Goal: Task Accomplishment & Management: Complete application form

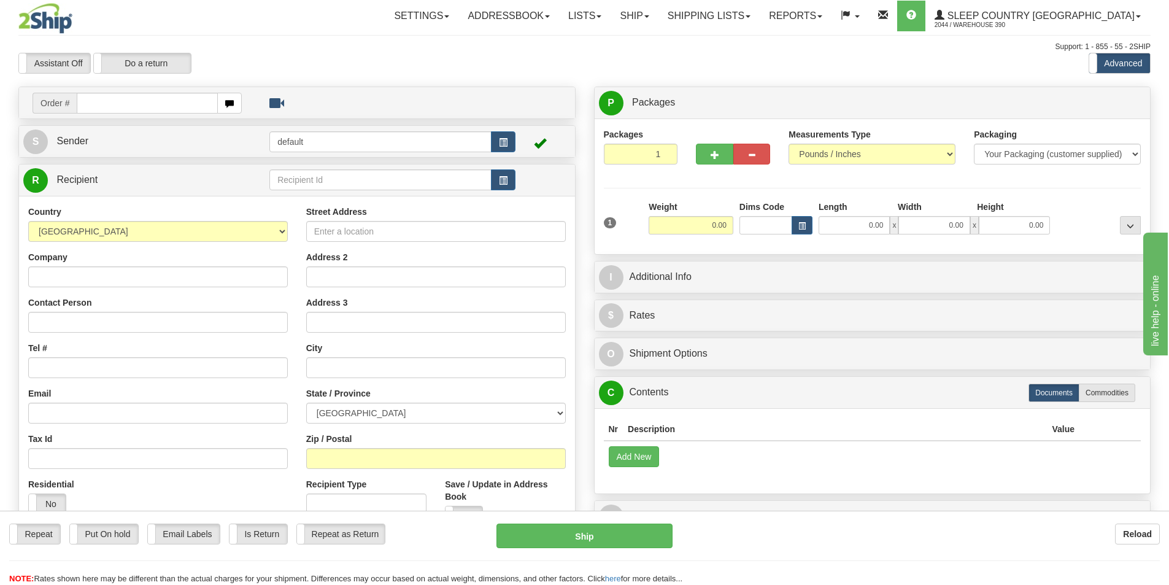
click at [169, 101] on input "text" at bounding box center [147, 103] width 141 height 21
click at [112, 106] on input "text" at bounding box center [147, 103] width 141 height 21
type input "9000I115030"
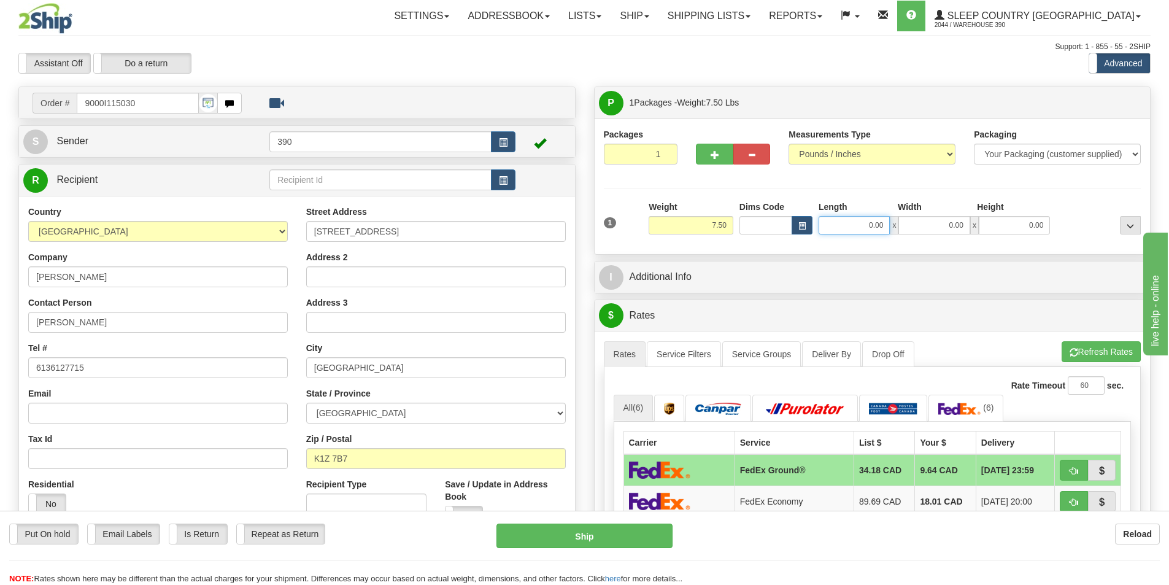
click at [880, 226] on input "0.00" at bounding box center [853, 225] width 71 height 18
type input "8.00"
click at [948, 228] on input "0.00" at bounding box center [933, 225] width 71 height 18
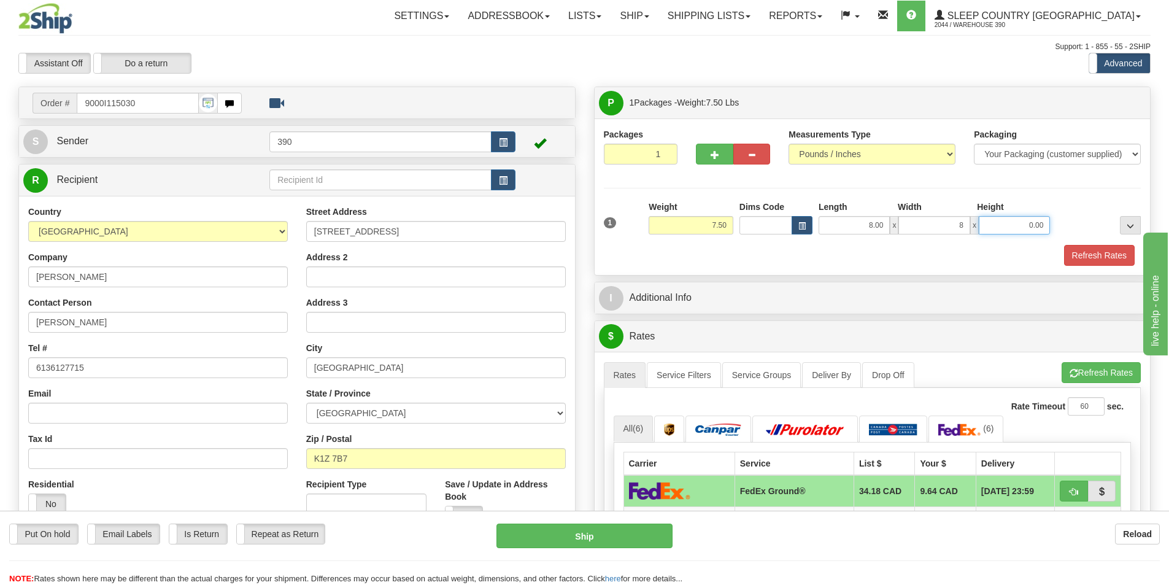
type input "8.00"
click at [1030, 220] on input "0.00" at bounding box center [1013, 225] width 71 height 18
type input "18.00"
click at [1098, 253] on button "Refresh Rates" at bounding box center [1099, 255] width 71 height 21
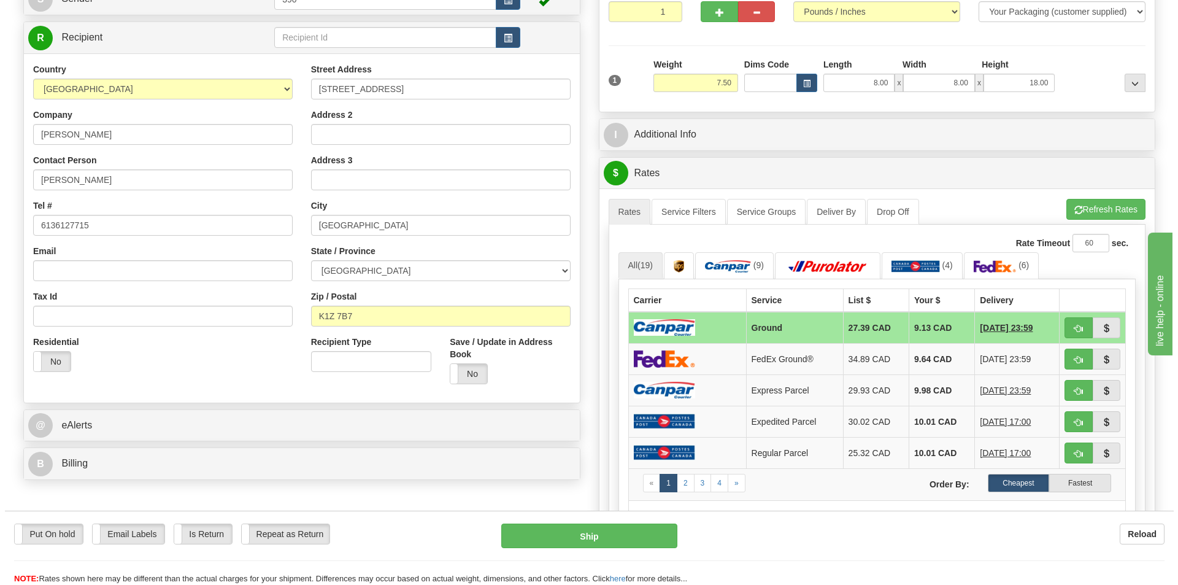
scroll to position [184, 0]
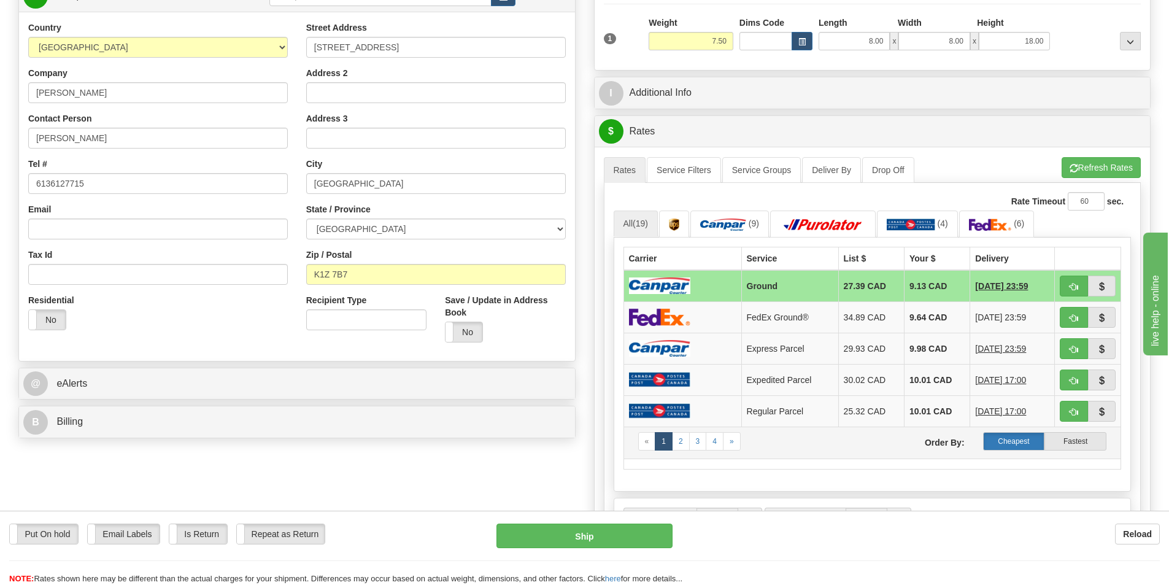
click at [1013, 440] on label "Cheapest" at bounding box center [1014, 441] width 62 height 18
click at [609, 531] on button "Ship" at bounding box center [584, 535] width 176 height 25
type input "1"
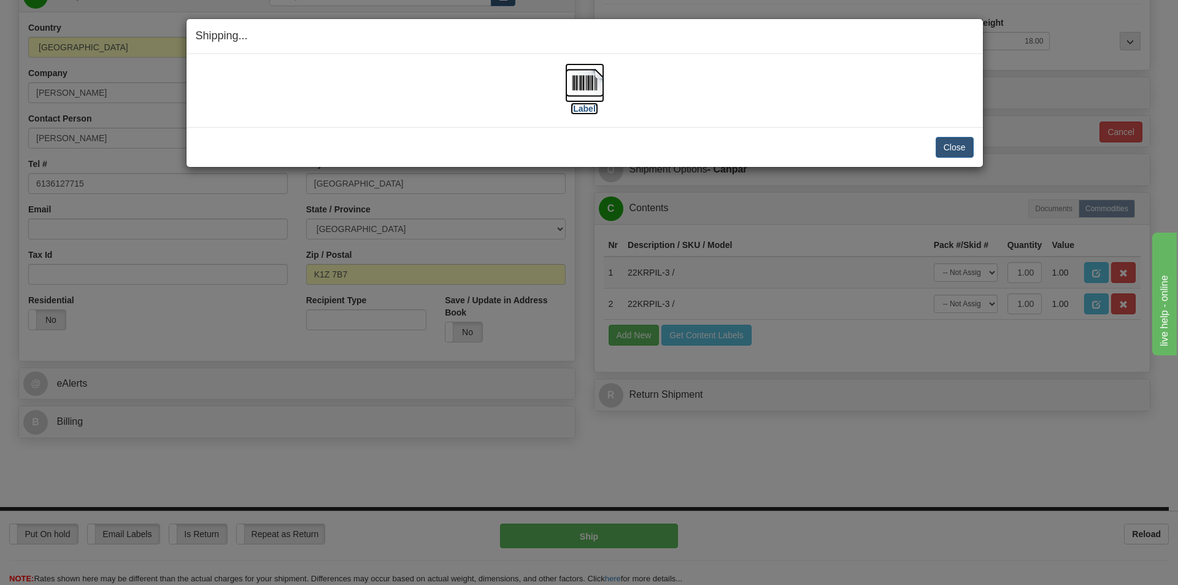
click at [585, 82] on img at bounding box center [584, 82] width 39 height 39
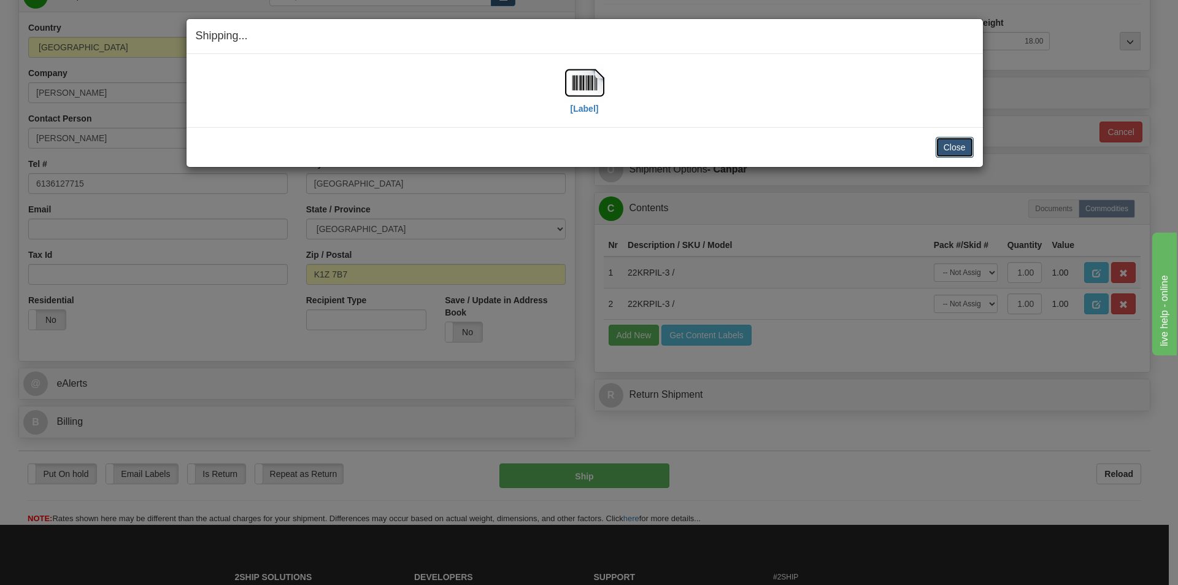
click at [959, 154] on button "Close" at bounding box center [954, 147] width 38 height 21
click at [959, 144] on button "Close" at bounding box center [954, 147] width 38 height 21
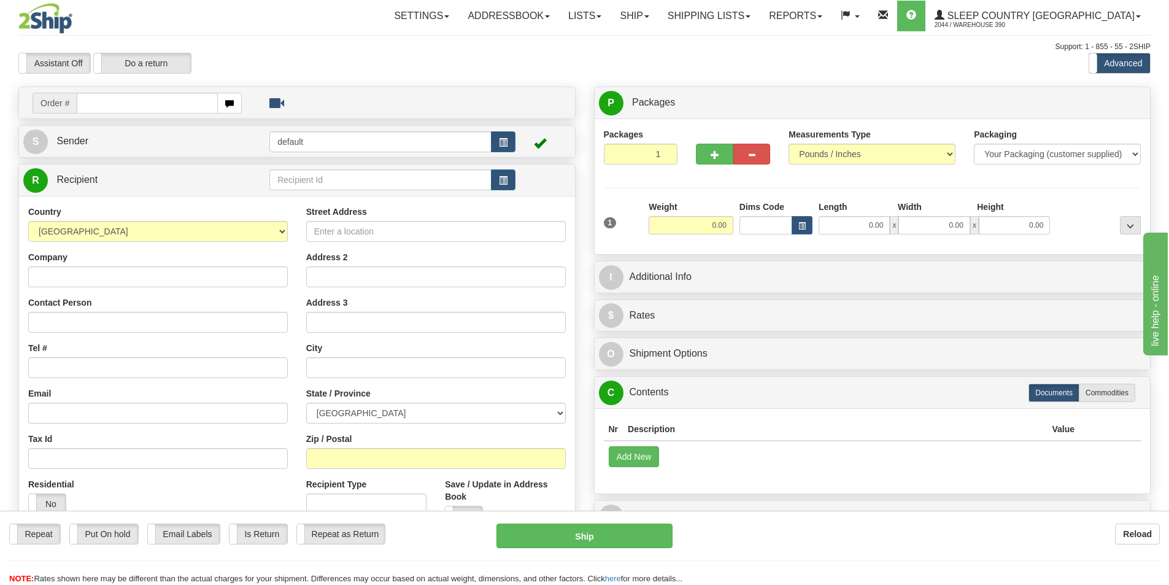
click at [106, 102] on input "text" at bounding box center [147, 103] width 141 height 21
type input "9008I115955"
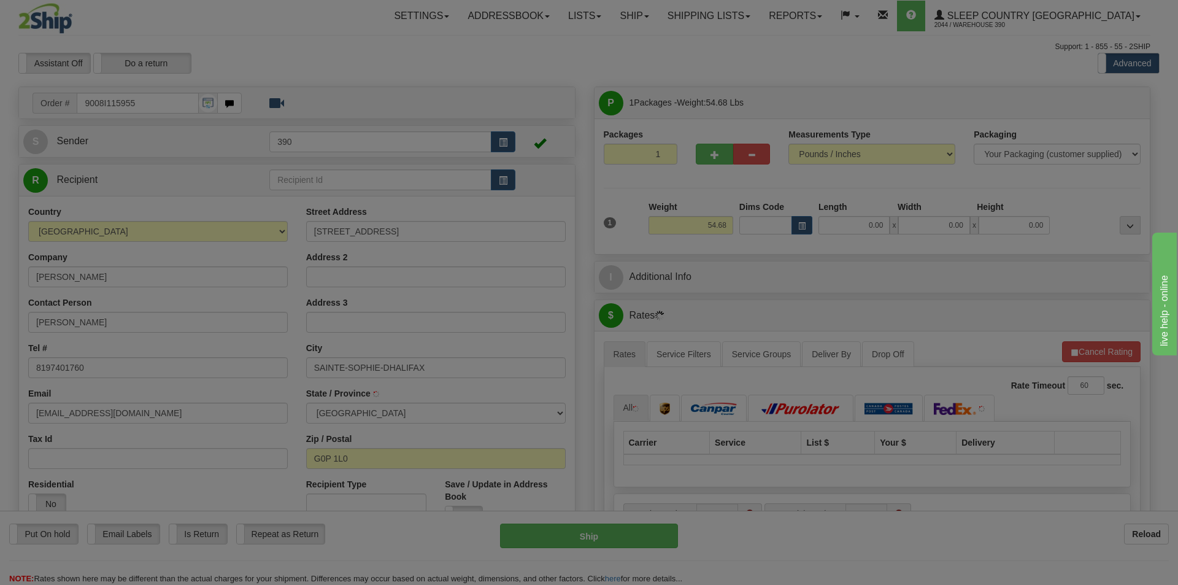
type input "SAINTE-SOPHIE-D'HALIFAX"
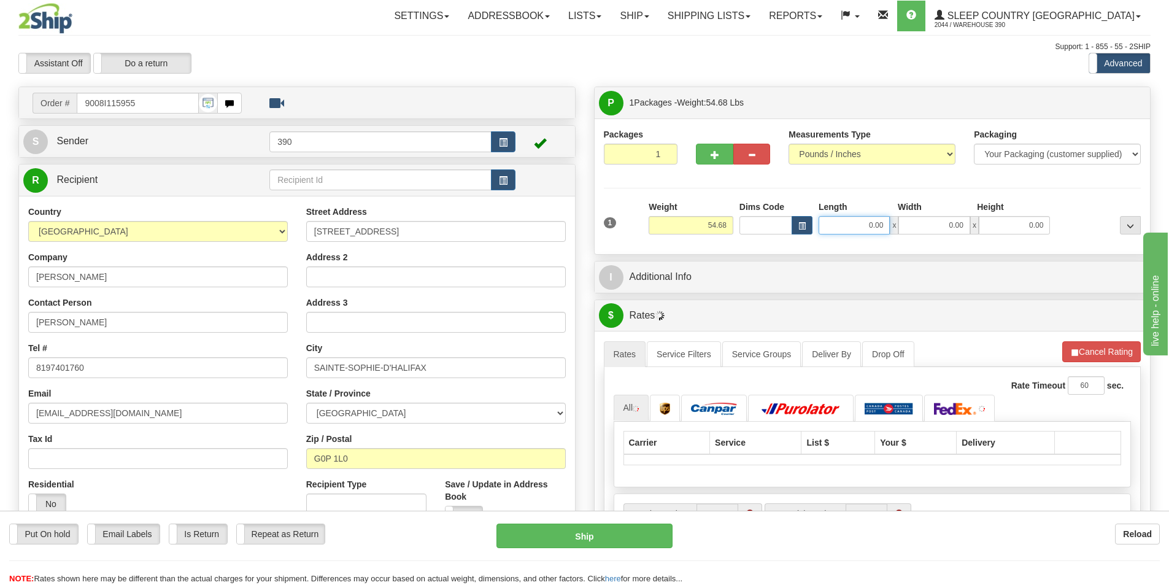
click at [864, 226] on input "0.00" at bounding box center [853, 225] width 71 height 18
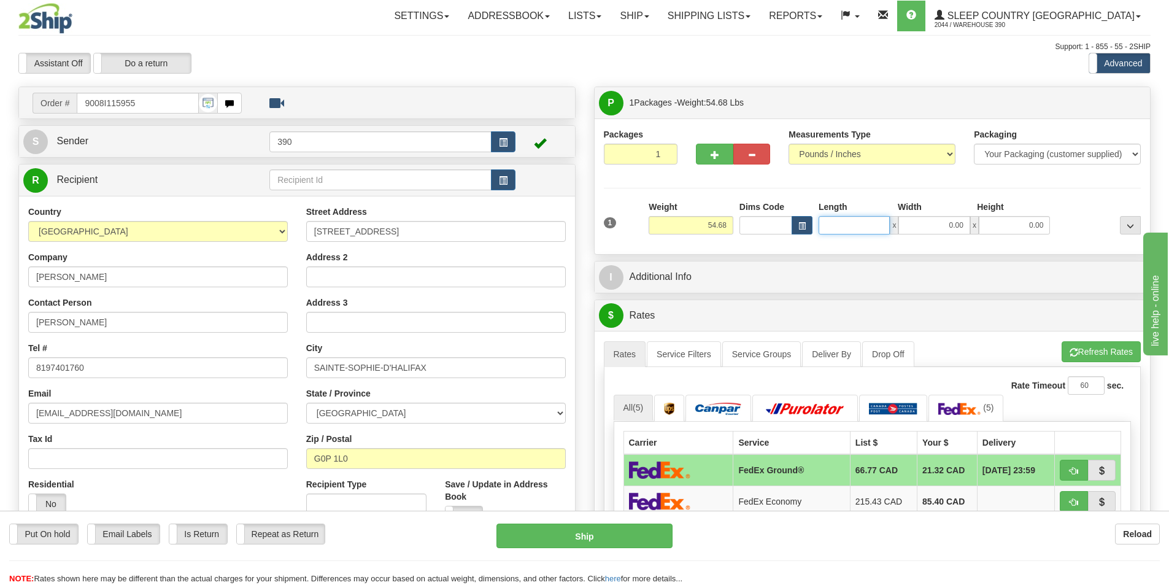
click at [850, 226] on input "Length" at bounding box center [853, 225] width 71 height 18
type input "20.00"
click at [940, 226] on input "0.00" at bounding box center [933, 225] width 71 height 18
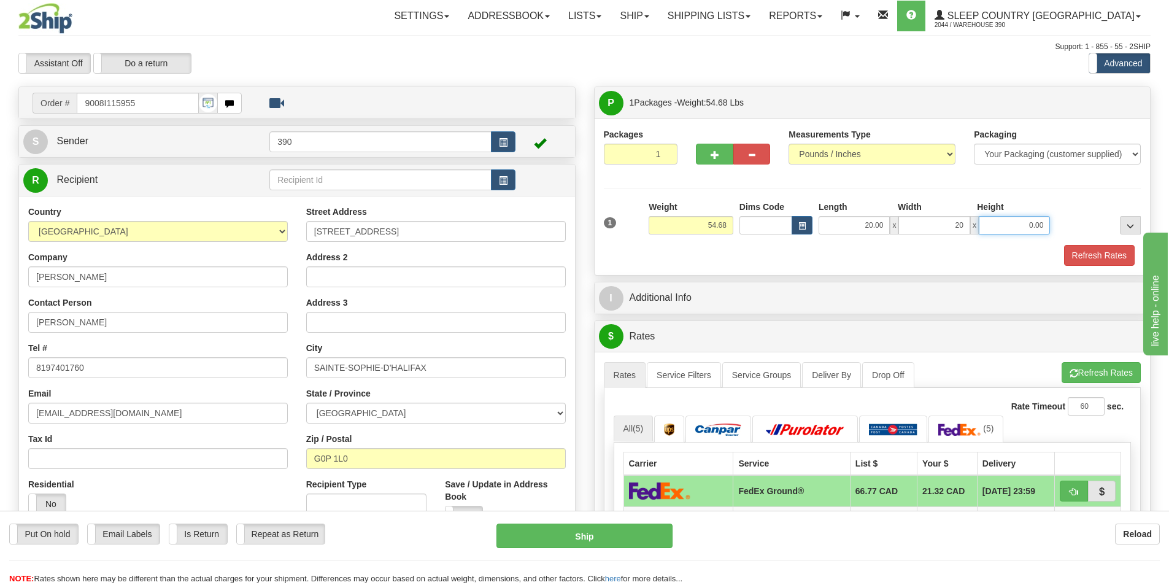
type input "20.00"
click at [1032, 222] on input "0.00" at bounding box center [1013, 225] width 71 height 18
type input "40.00"
click at [1107, 253] on button "Refresh Rates" at bounding box center [1099, 255] width 71 height 21
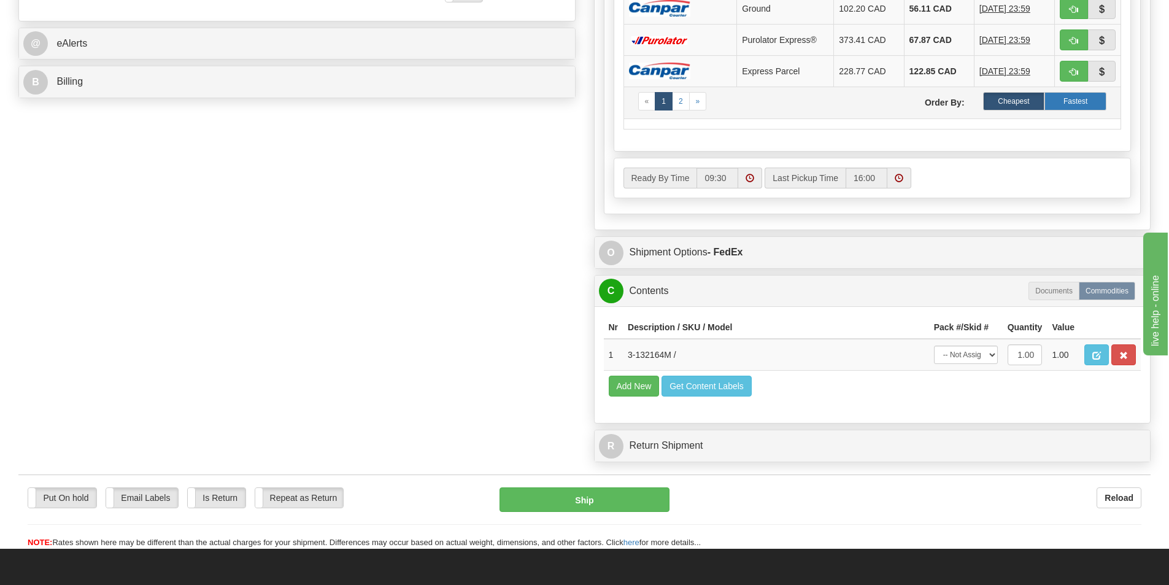
scroll to position [552, 0]
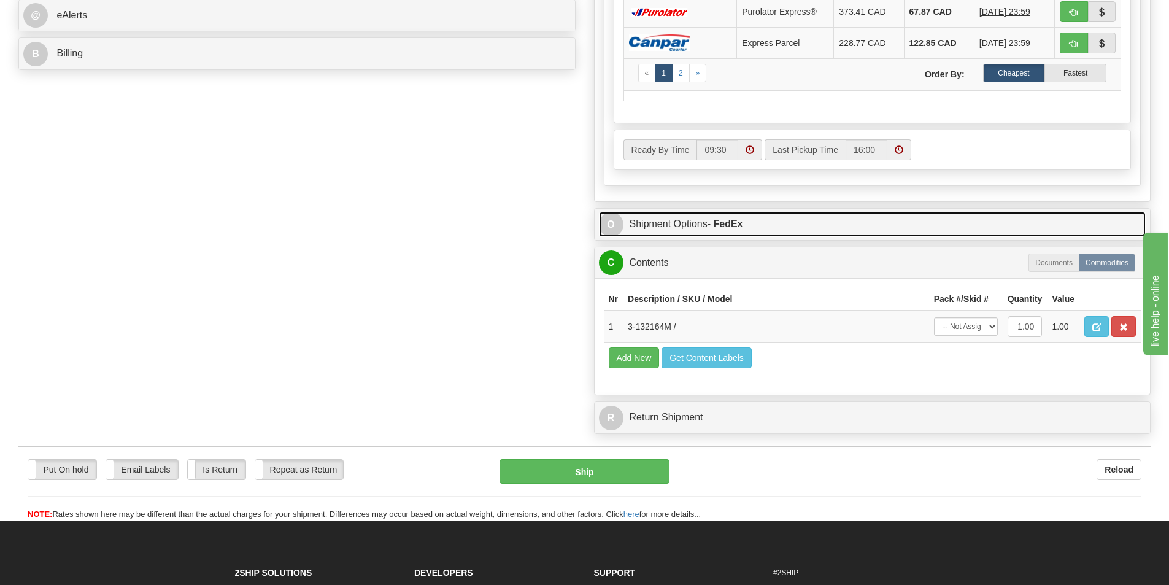
click at [616, 220] on span "O" at bounding box center [611, 224] width 25 height 25
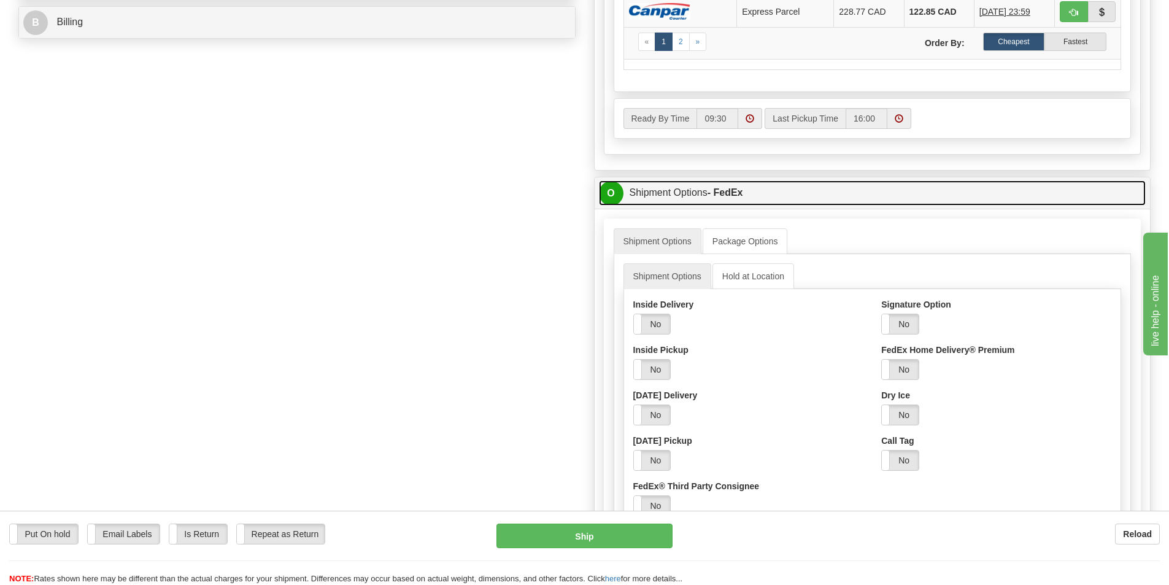
scroll to position [613, 0]
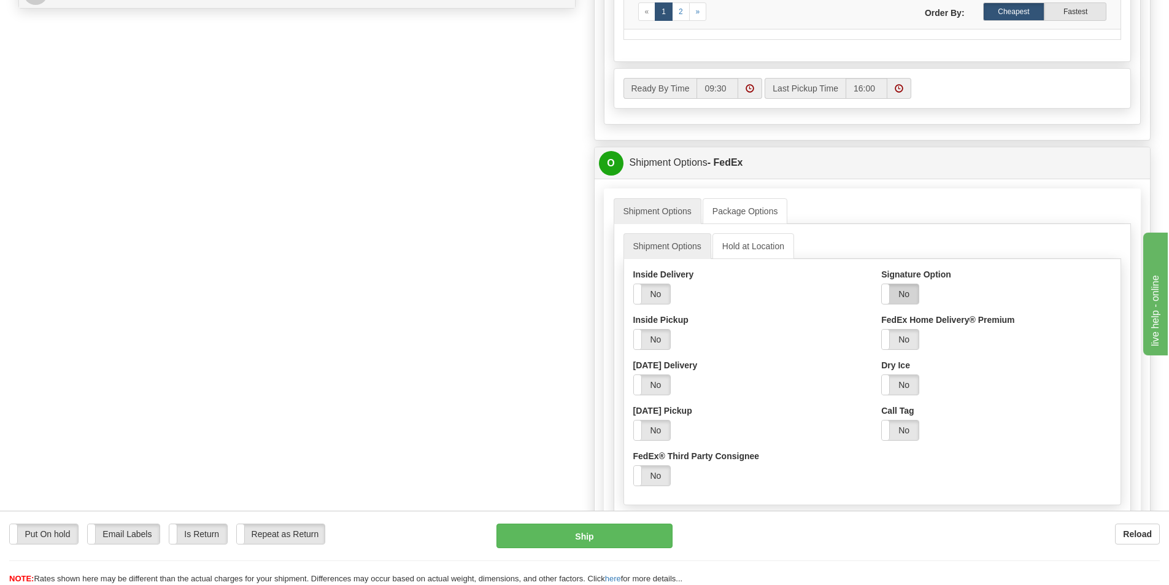
click at [907, 291] on label "No" at bounding box center [899, 294] width 37 height 20
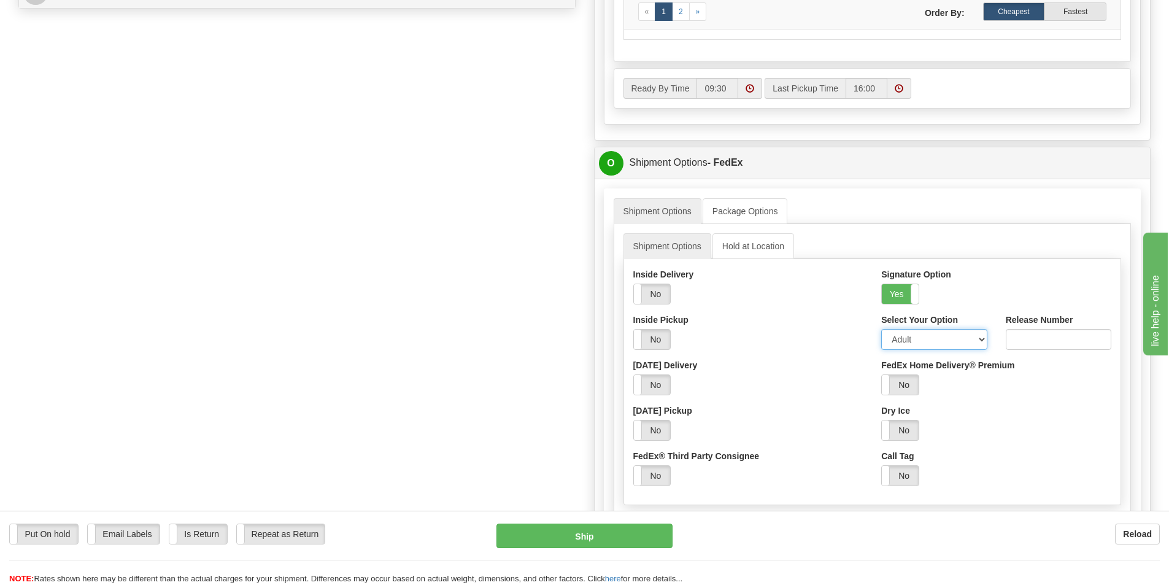
click at [981, 340] on select "Adult Direct Indirect No Signature Required Service Default" at bounding box center [934, 339] width 106 height 21
select select "1"
click at [881, 329] on select "Adult Direct Indirect No Signature Required Service Default" at bounding box center [934, 339] width 106 height 21
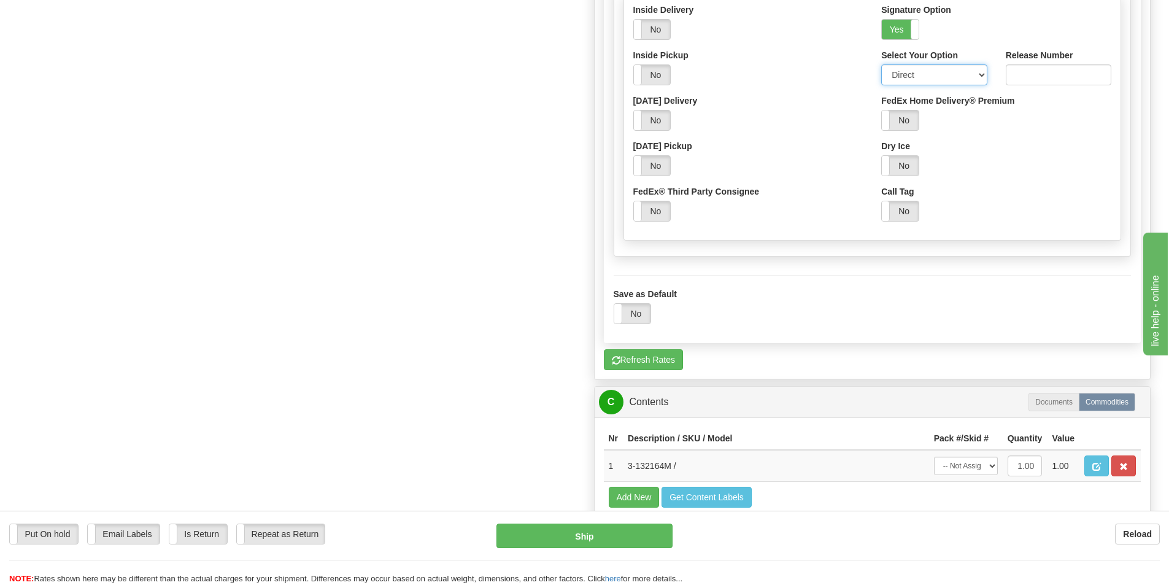
scroll to position [920, 0]
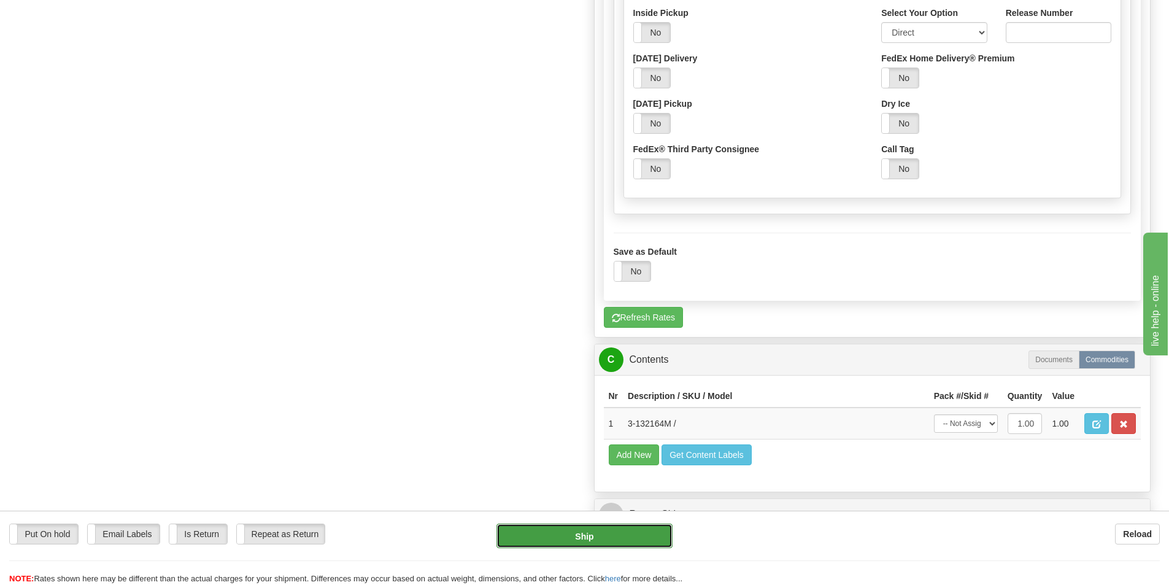
click at [587, 536] on button "Ship" at bounding box center [584, 535] width 176 height 25
type input "92"
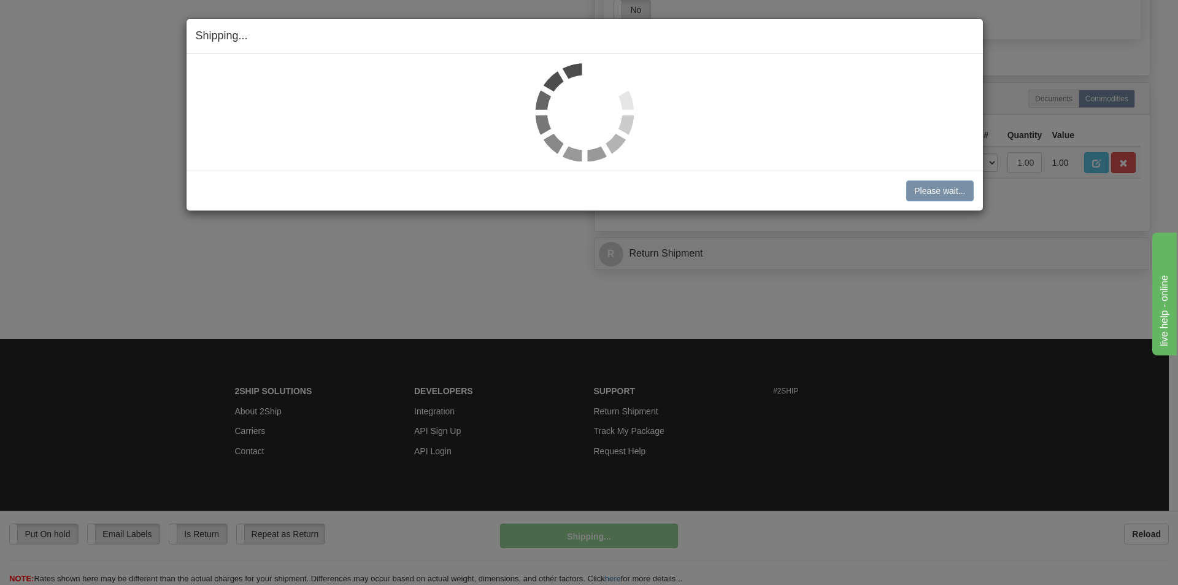
scroll to position [498, 0]
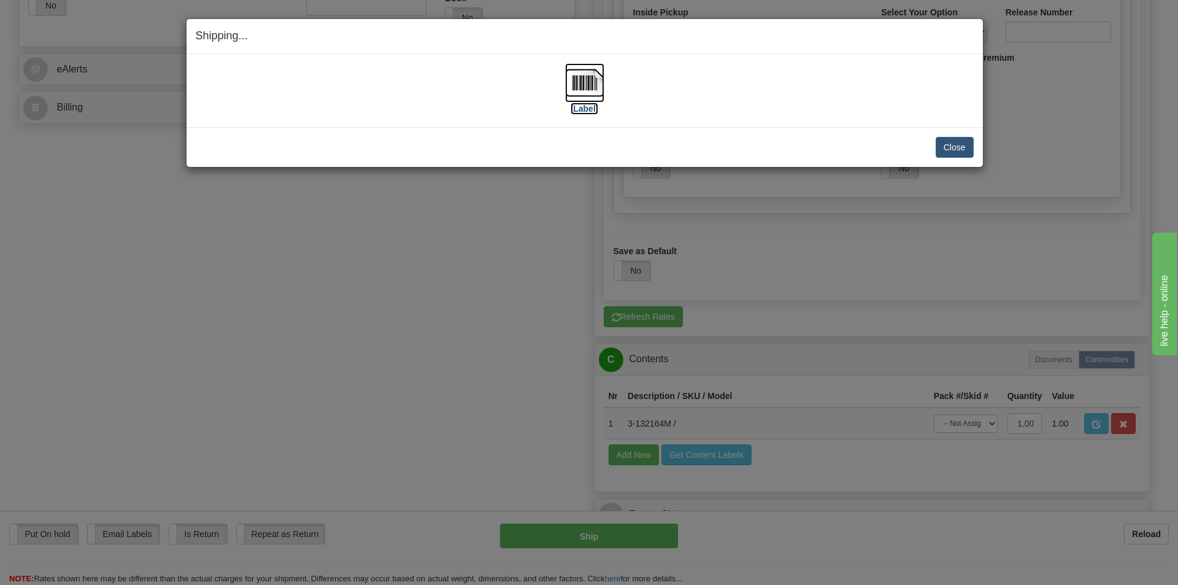
click at [587, 83] on img at bounding box center [584, 82] width 39 height 39
click at [962, 149] on button "Close" at bounding box center [954, 147] width 38 height 21
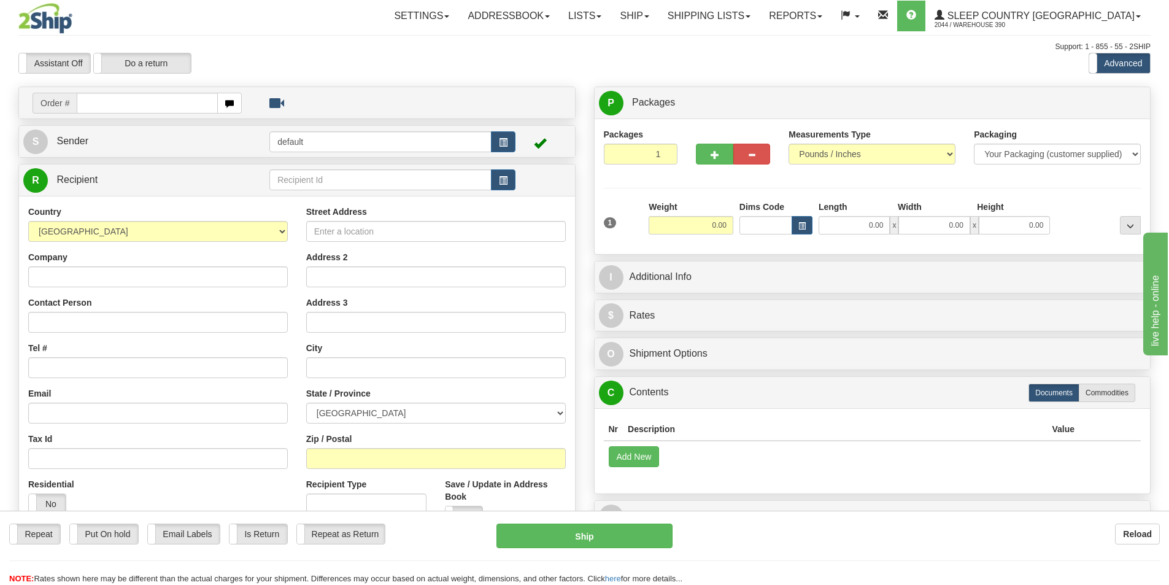
click at [118, 102] on input "text" at bounding box center [147, 103] width 141 height 21
type input "9002I115123"
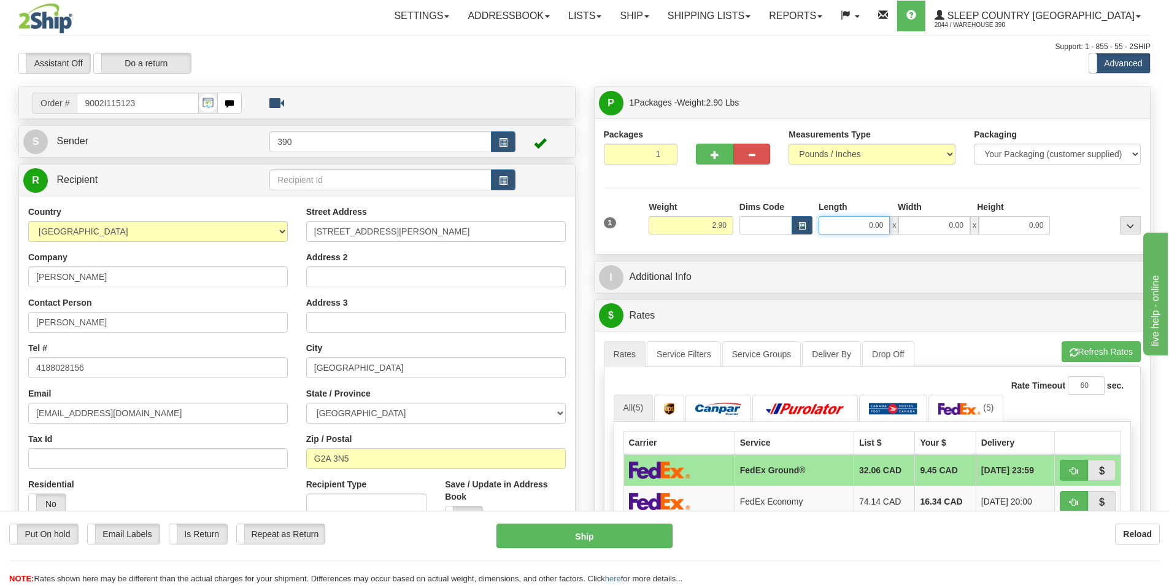
click at [880, 229] on input "0.00" at bounding box center [853, 225] width 71 height 18
type input "5.00"
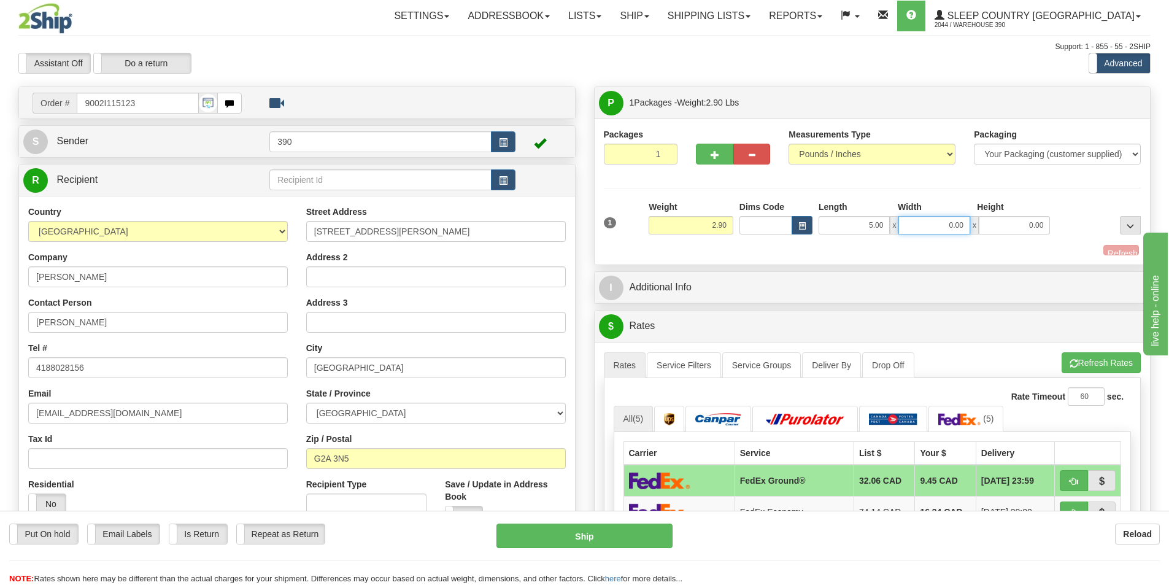
click at [952, 218] on input "0.00" at bounding box center [933, 225] width 71 height 18
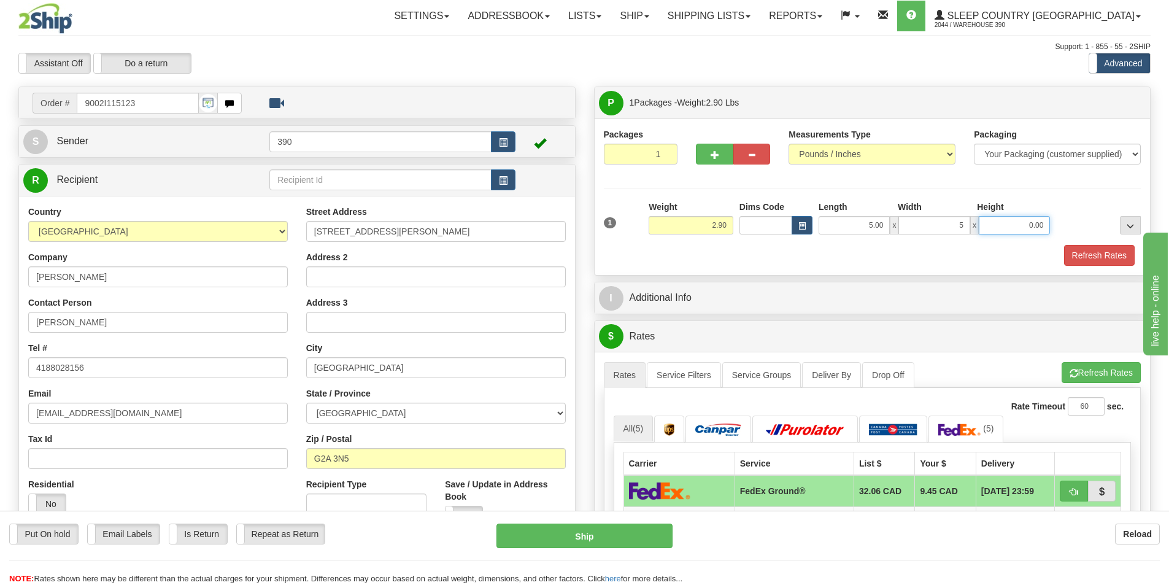
type input "5.00"
click at [1016, 229] on input "0.00" at bounding box center [1013, 225] width 71 height 18
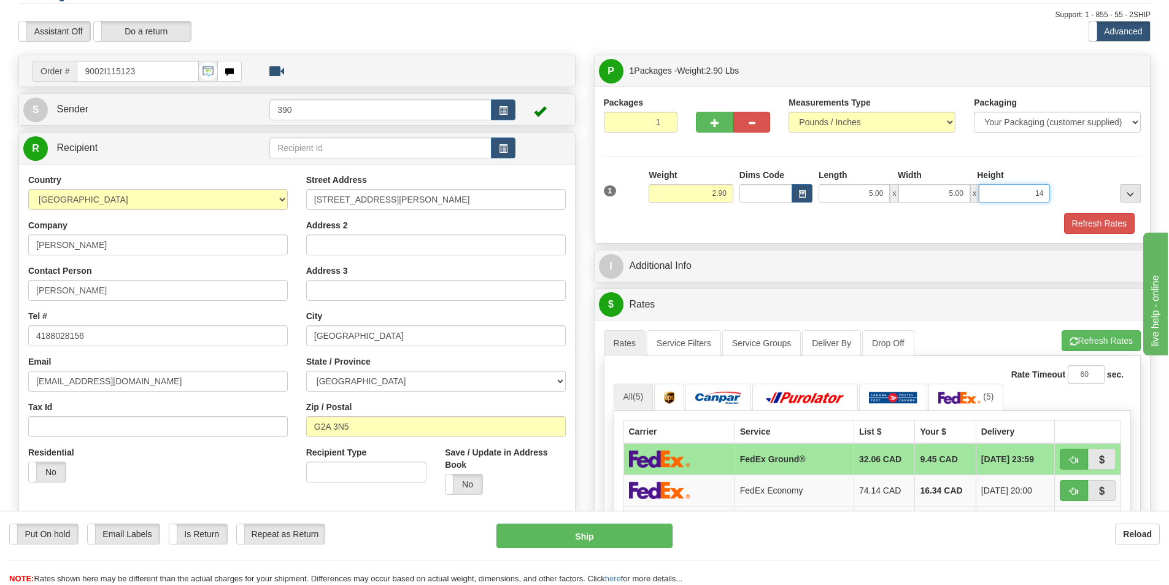
scroll to position [61, 0]
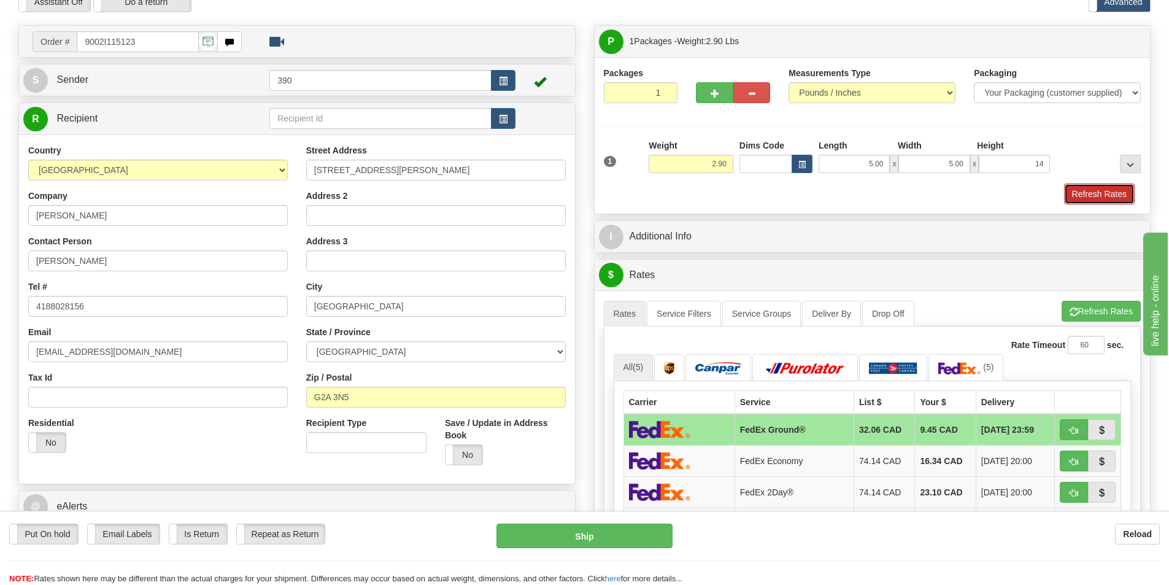
type input "14.00"
click at [1113, 191] on button "Refresh Rates" at bounding box center [1099, 193] width 71 height 21
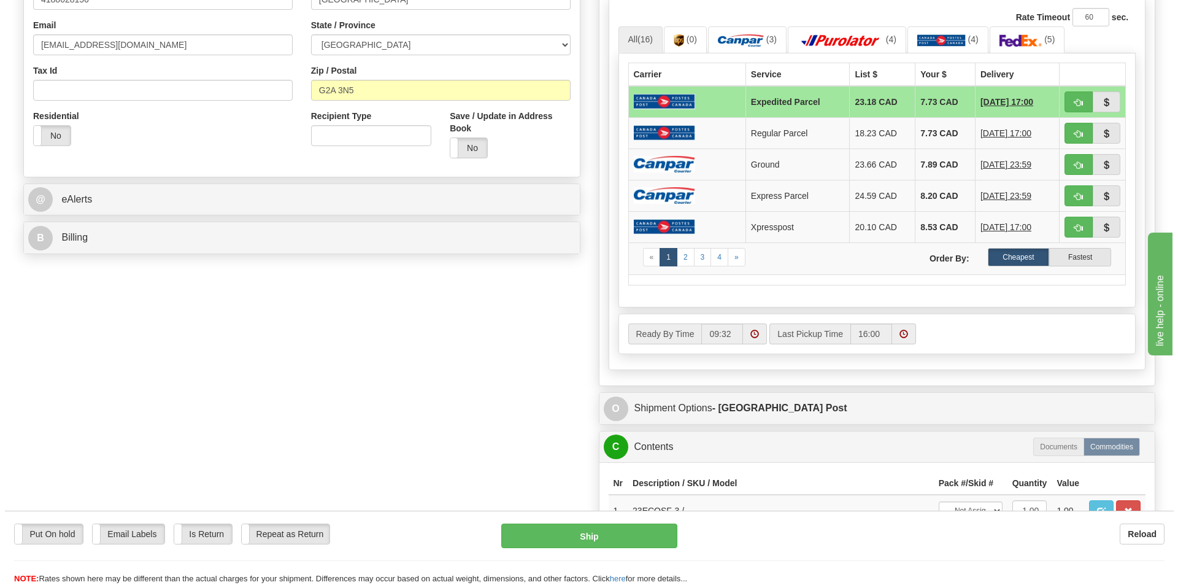
scroll to position [307, 0]
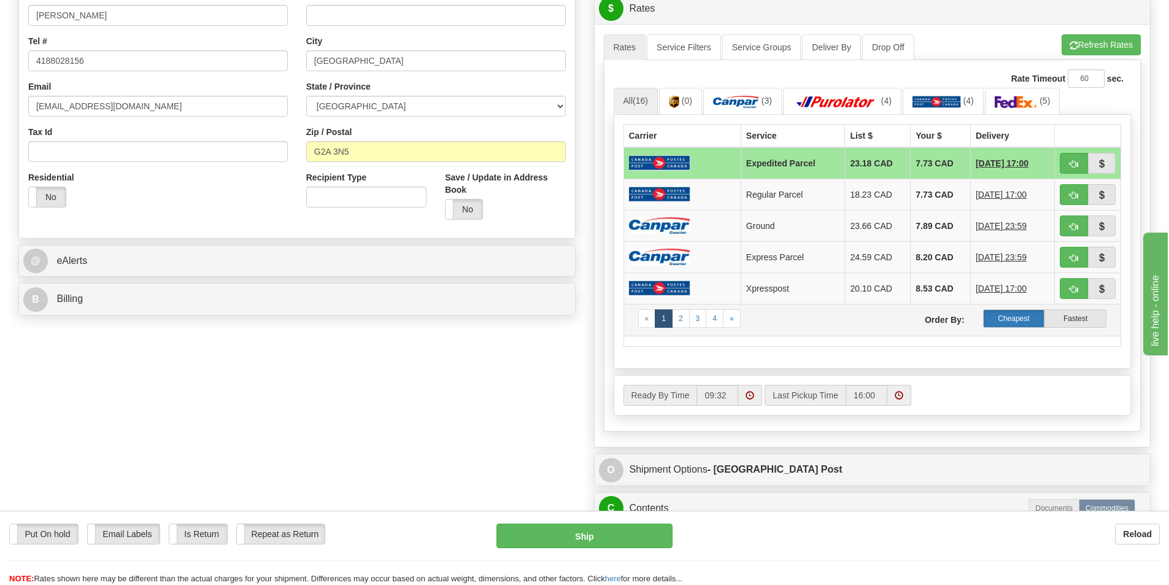
click at [1023, 316] on label "Cheapest" at bounding box center [1014, 318] width 62 height 18
click at [568, 536] on button "Ship" at bounding box center [584, 535] width 176 height 25
type input "DOM.EP"
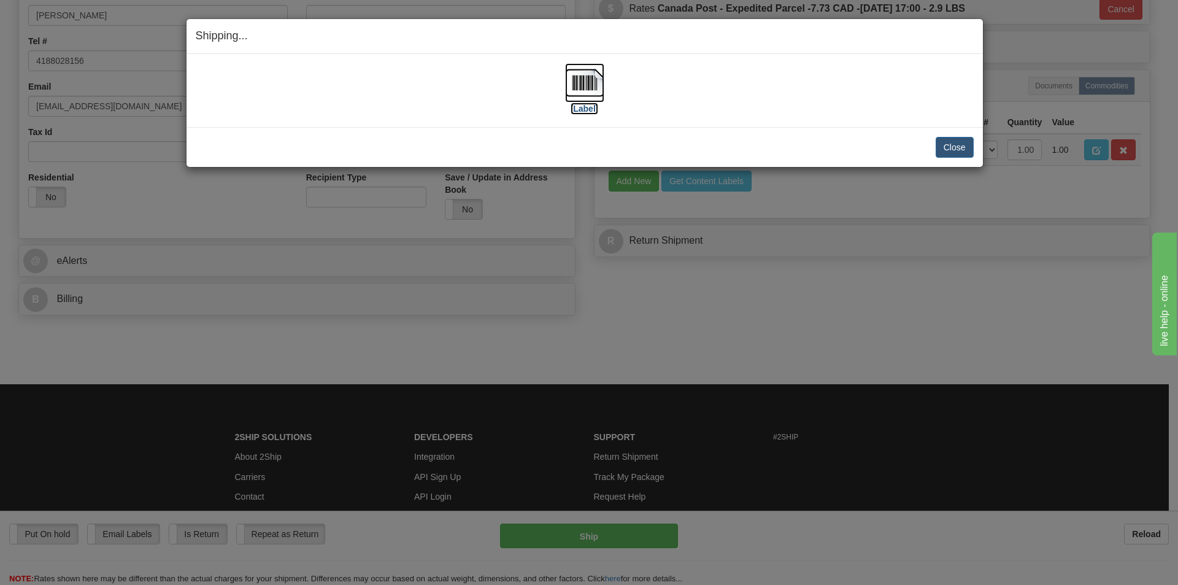
click at [592, 85] on img at bounding box center [584, 82] width 39 height 39
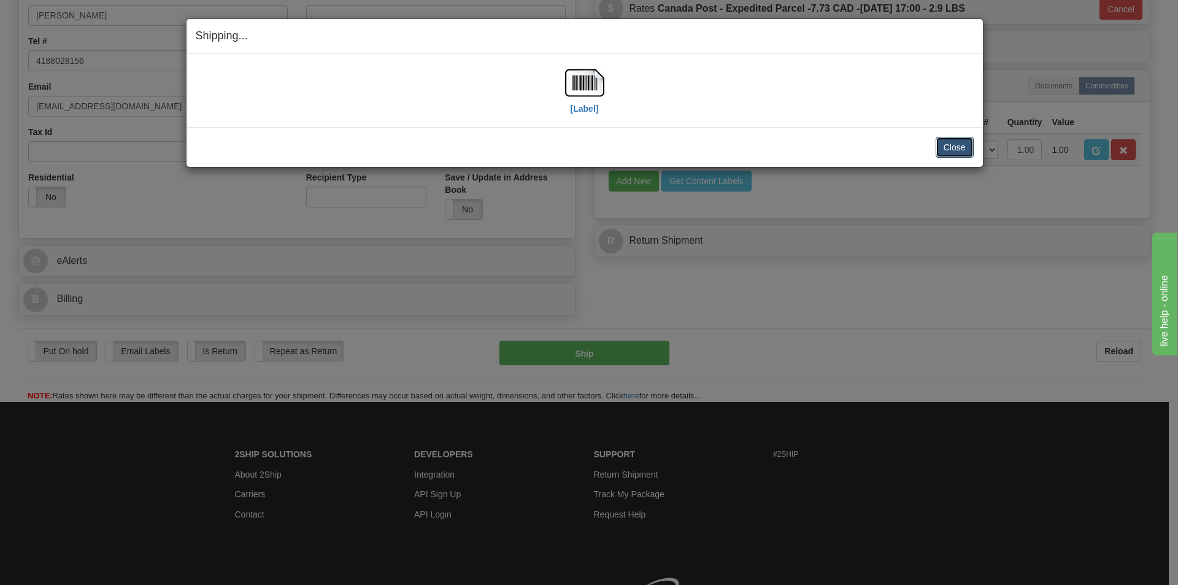
click at [952, 145] on button "Close" at bounding box center [954, 147] width 38 height 21
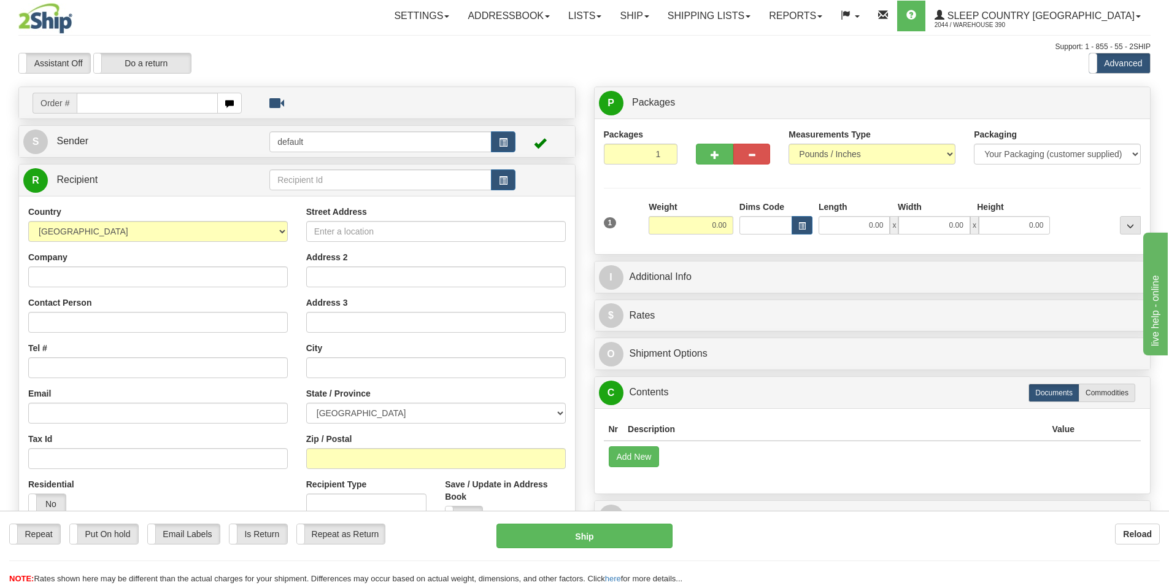
click at [123, 101] on input "text" at bounding box center [147, 103] width 141 height 21
type input "9002I115944"
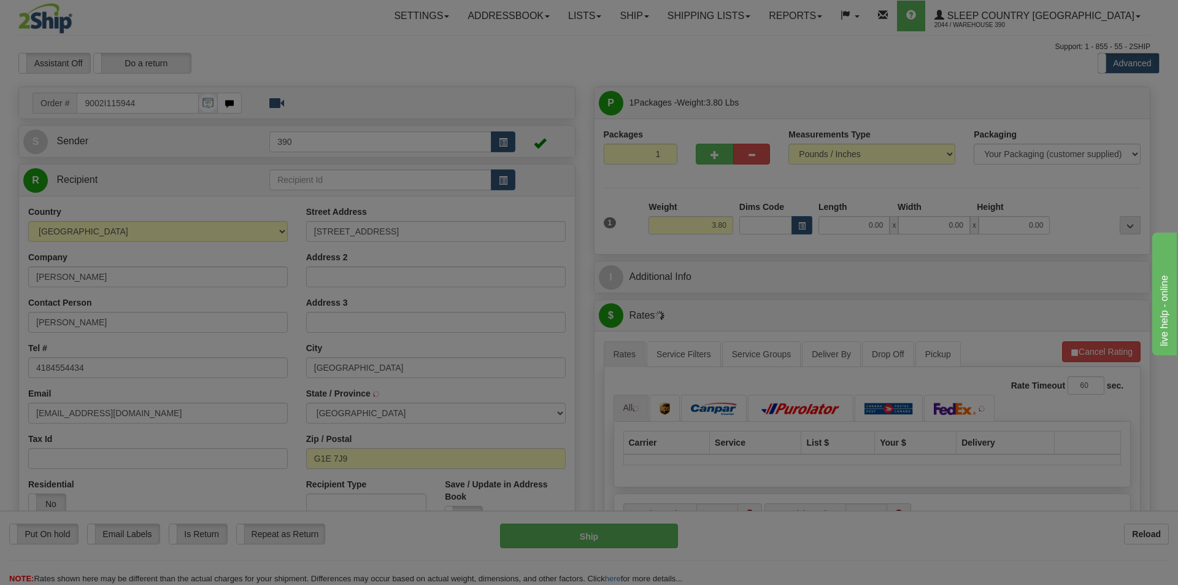
type input "[GEOGRAPHIC_DATA]"
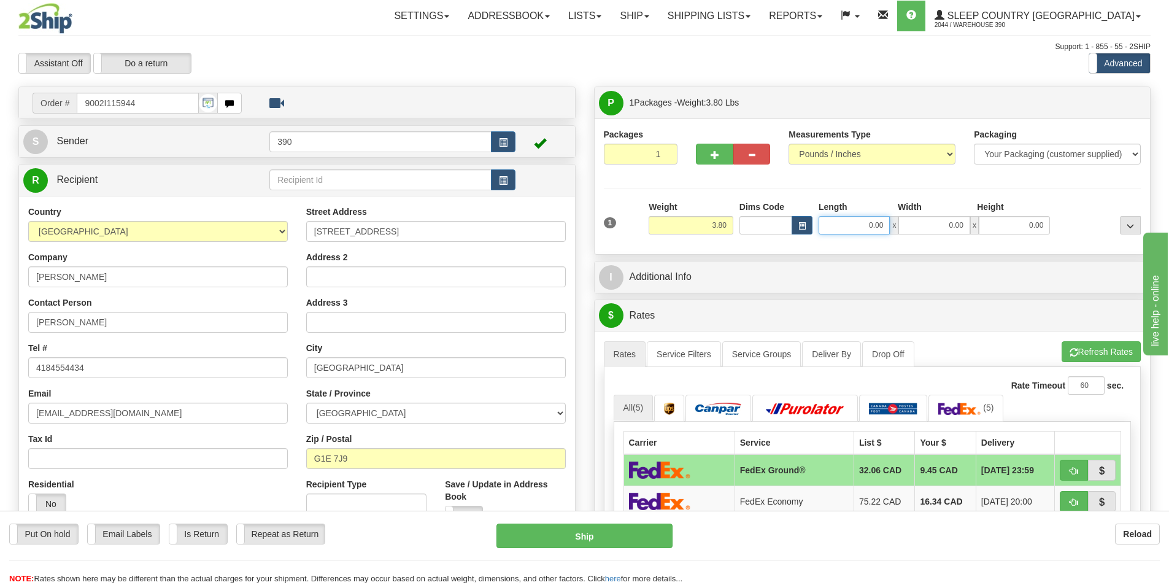
click at [873, 230] on input "0.00" at bounding box center [853, 225] width 71 height 18
type input "7.00"
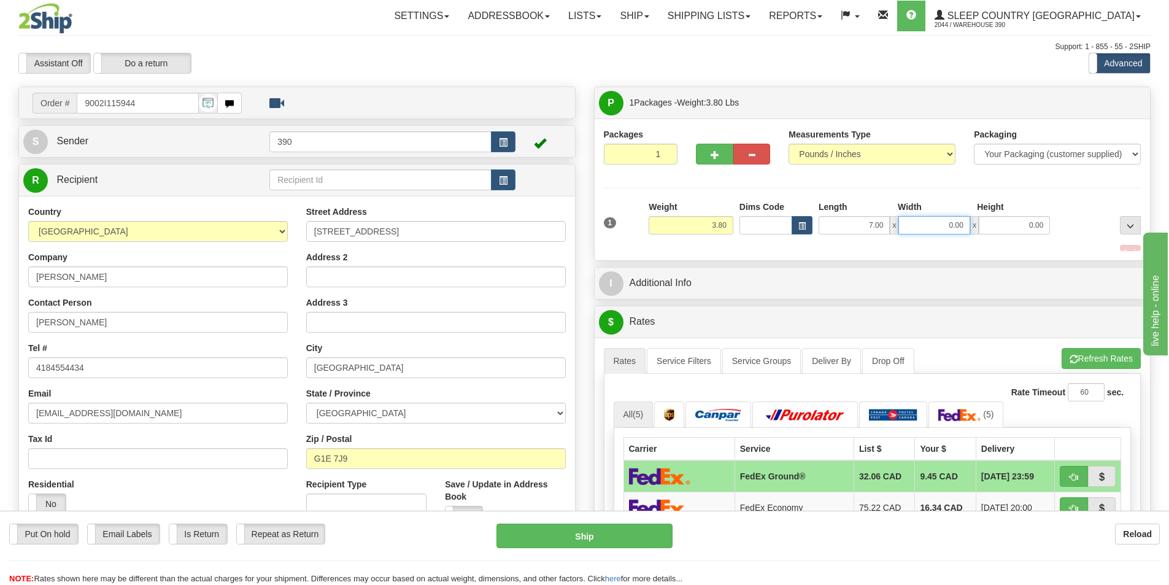
click at [942, 225] on input "0.00" at bounding box center [933, 225] width 71 height 18
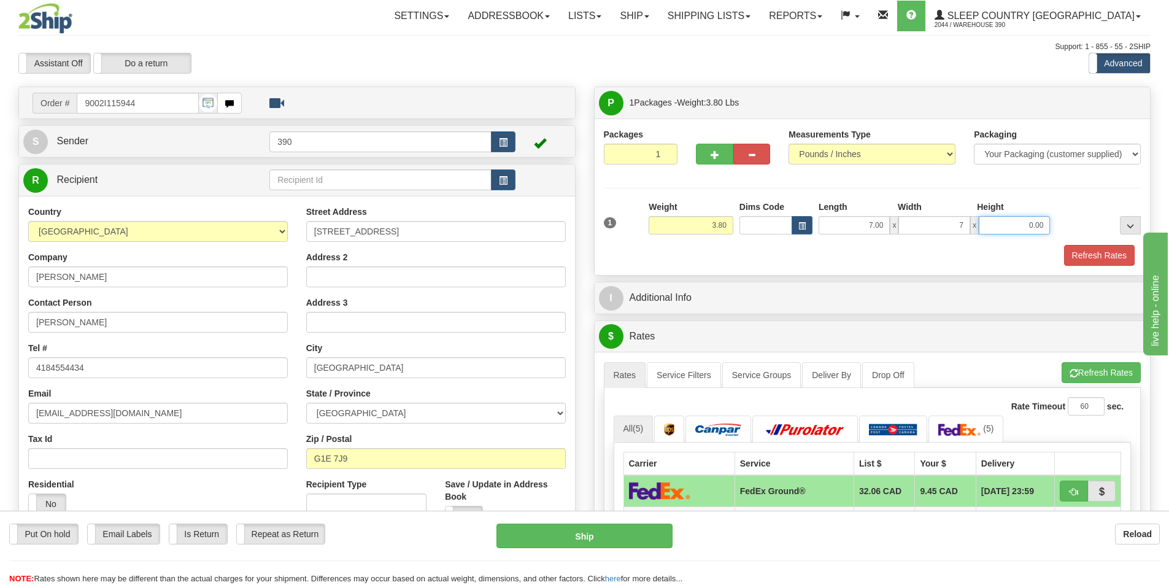
type input "7.00"
click at [1022, 228] on input "0.00" at bounding box center [1013, 225] width 71 height 18
type input "14.00"
click at [1110, 255] on button "Refresh Rates" at bounding box center [1099, 255] width 71 height 21
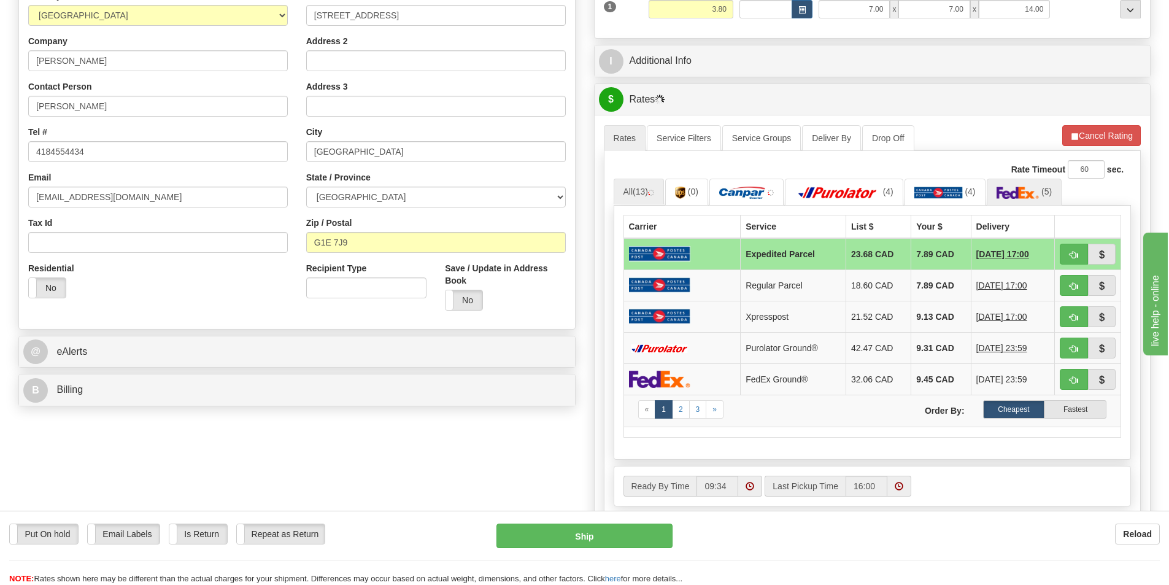
scroll to position [245, 0]
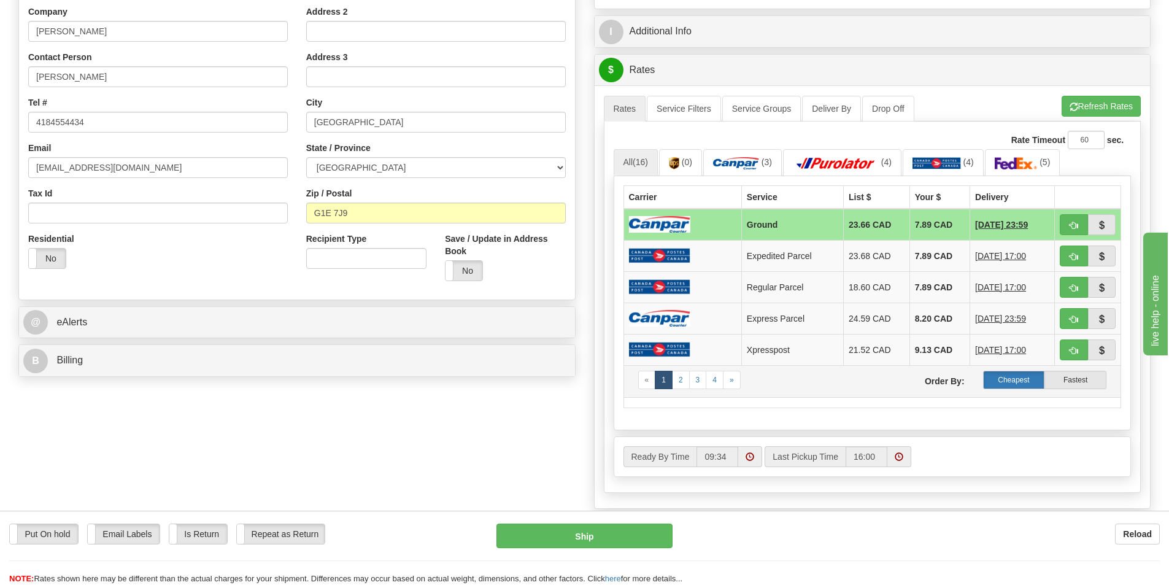
click at [1024, 378] on label "Cheapest" at bounding box center [1014, 379] width 62 height 18
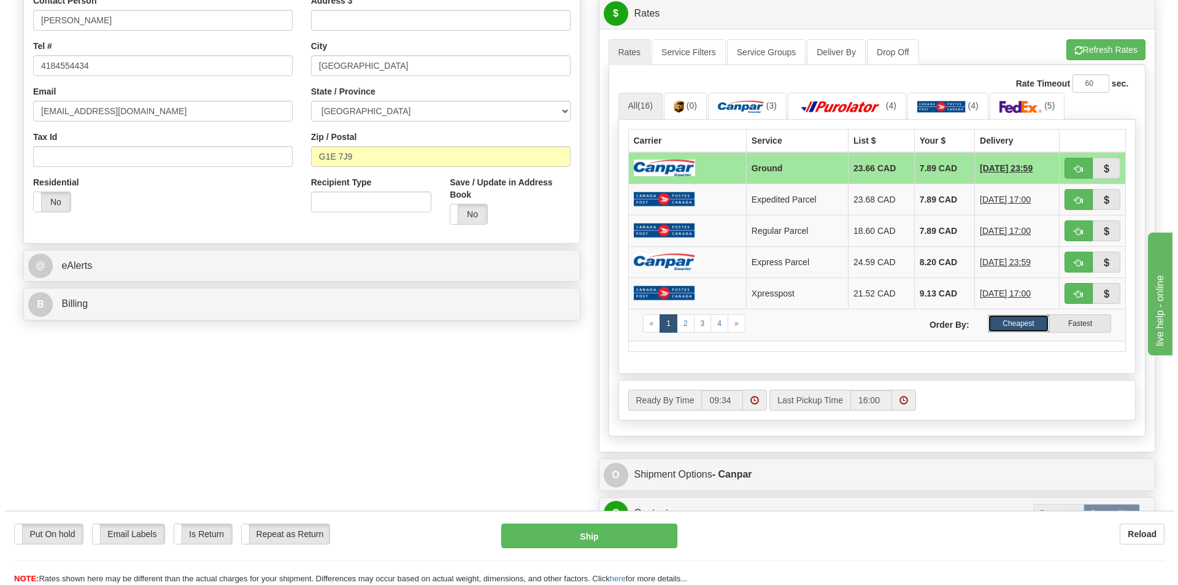
scroll to position [368, 0]
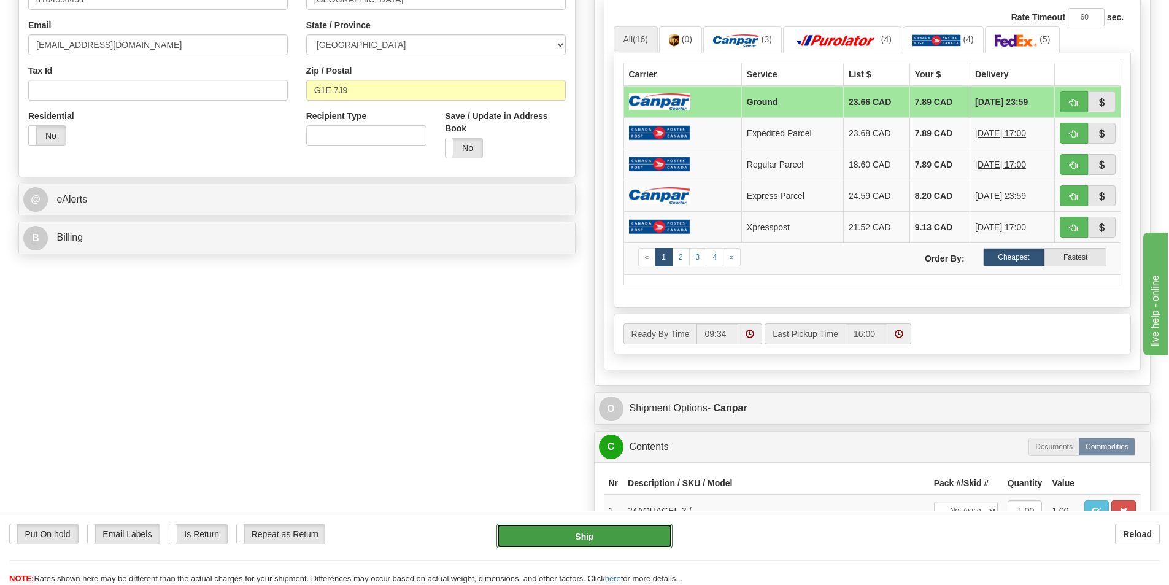
click at [599, 537] on button "Ship" at bounding box center [584, 535] width 176 height 25
type input "1"
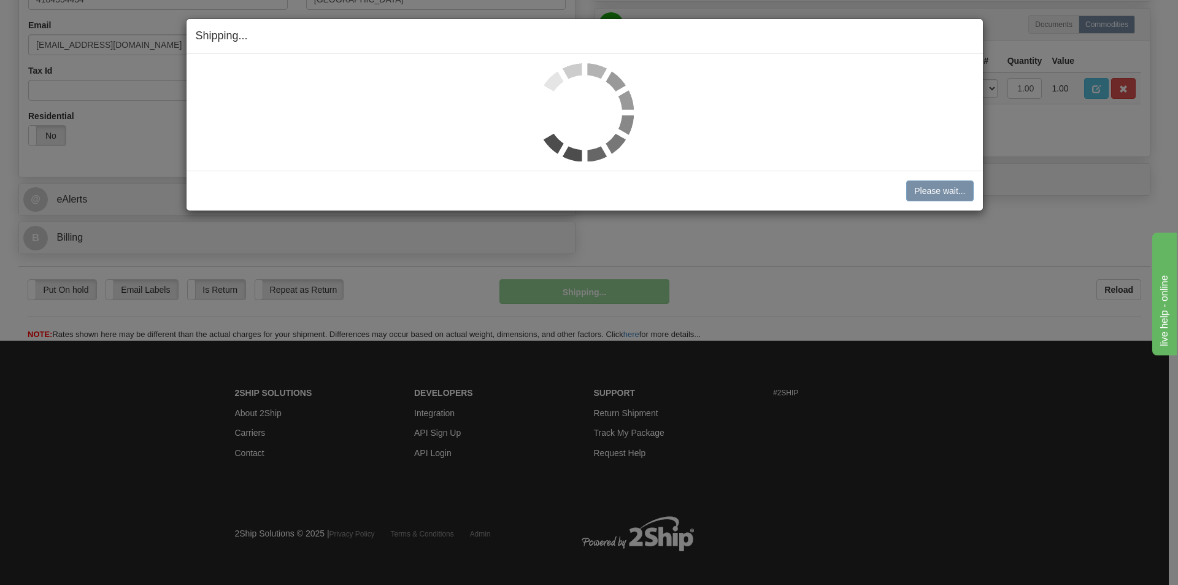
scroll to position [361, 0]
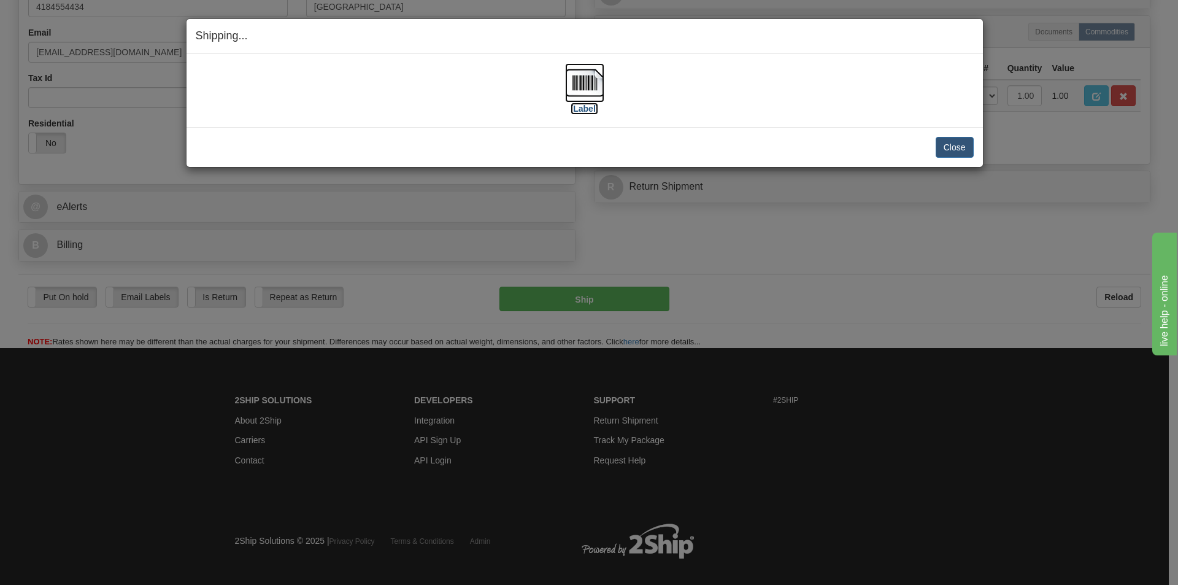
click at [591, 78] on img at bounding box center [584, 82] width 39 height 39
click at [949, 147] on button "Close" at bounding box center [954, 147] width 38 height 21
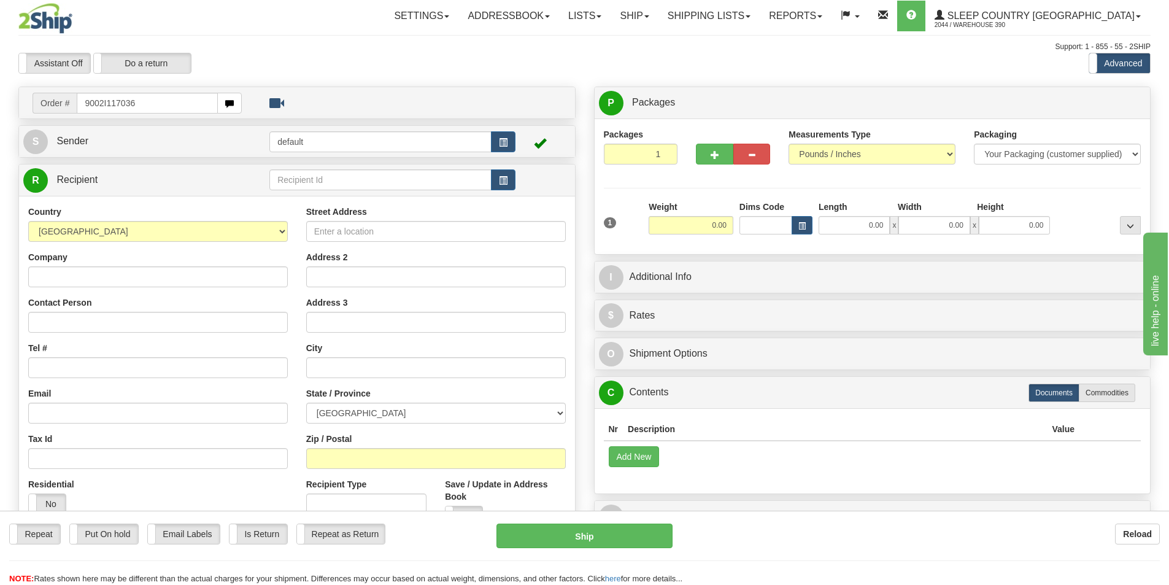
type input "9002I117036"
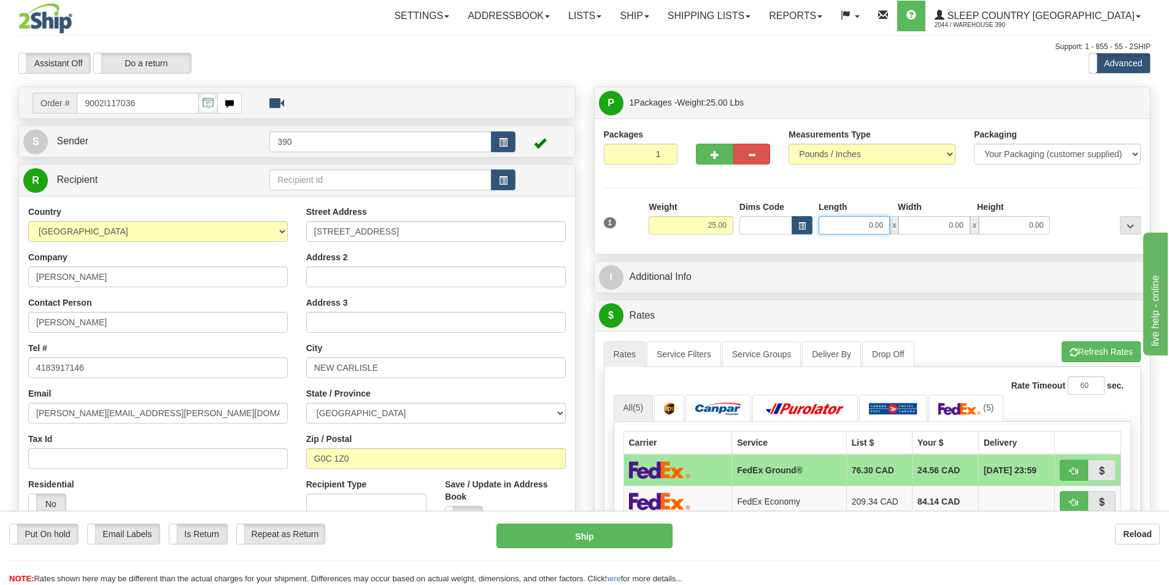
click at [866, 226] on input "0.00" at bounding box center [853, 225] width 71 height 18
type input "15.00"
click at [954, 228] on input "0.00" at bounding box center [933, 225] width 71 height 18
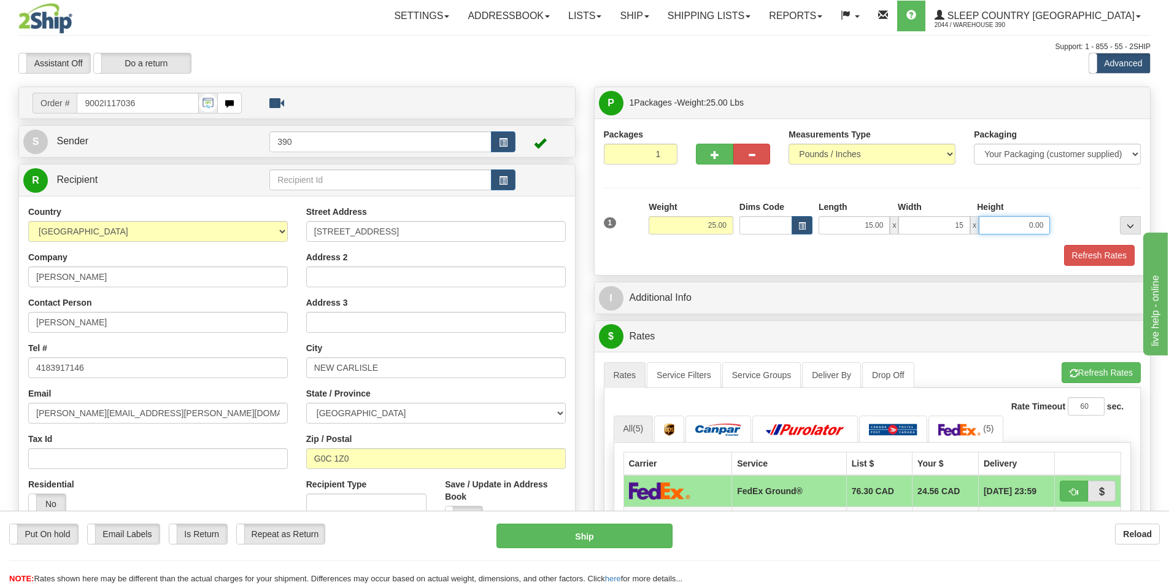
type input "15.00"
click at [1040, 226] on input "0.00" at bounding box center [1013, 225] width 71 height 18
type input "40.00"
click at [1113, 255] on button "Refresh Rates" at bounding box center [1099, 255] width 71 height 21
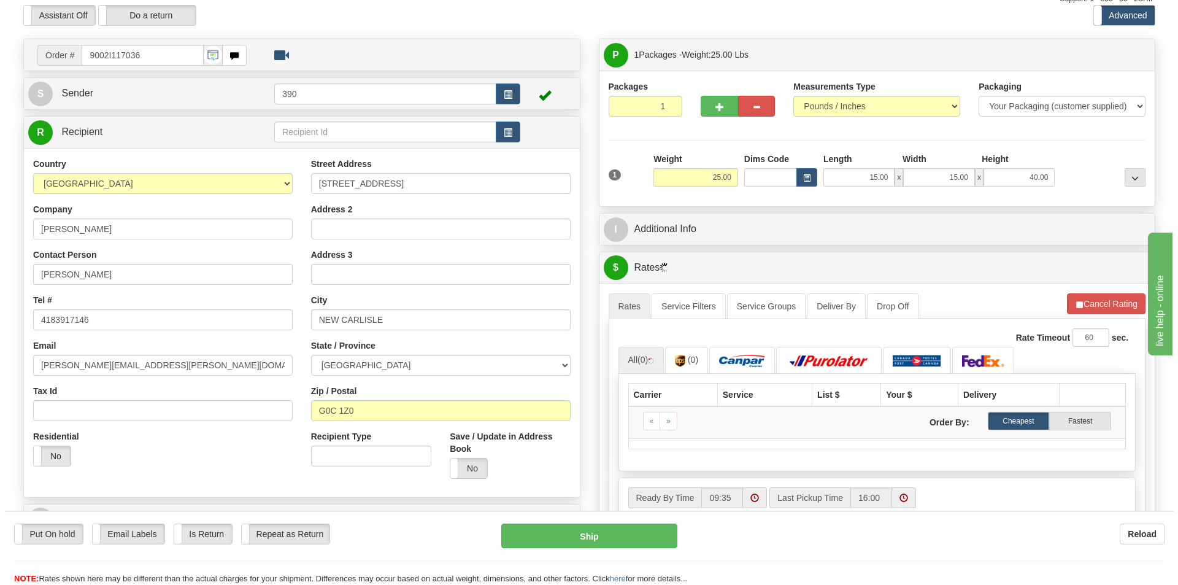
scroll to position [123, 0]
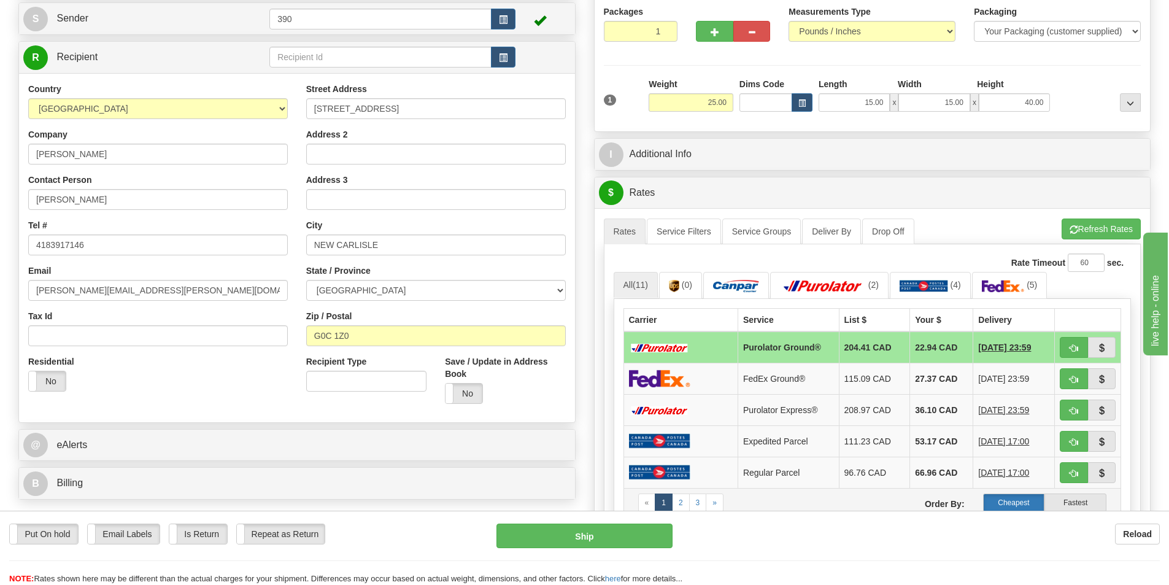
click at [1016, 499] on label "Cheapest" at bounding box center [1014, 502] width 62 height 18
click at [578, 535] on button "Ship" at bounding box center [584, 535] width 176 height 25
type input "260"
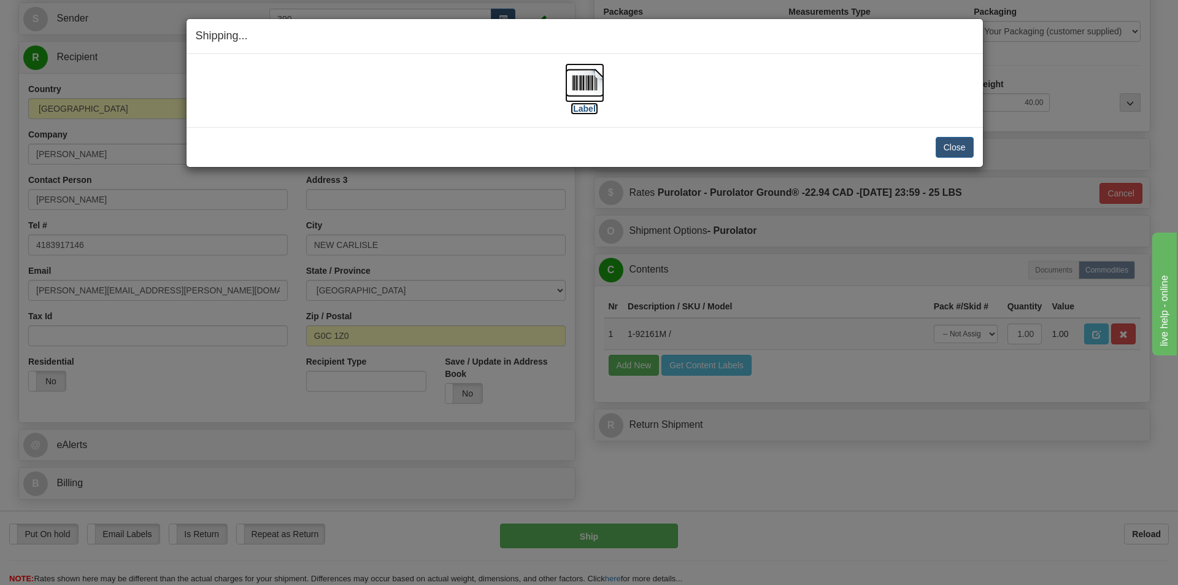
click at [583, 82] on img at bounding box center [584, 82] width 39 height 39
click at [954, 148] on button "Close" at bounding box center [954, 147] width 38 height 21
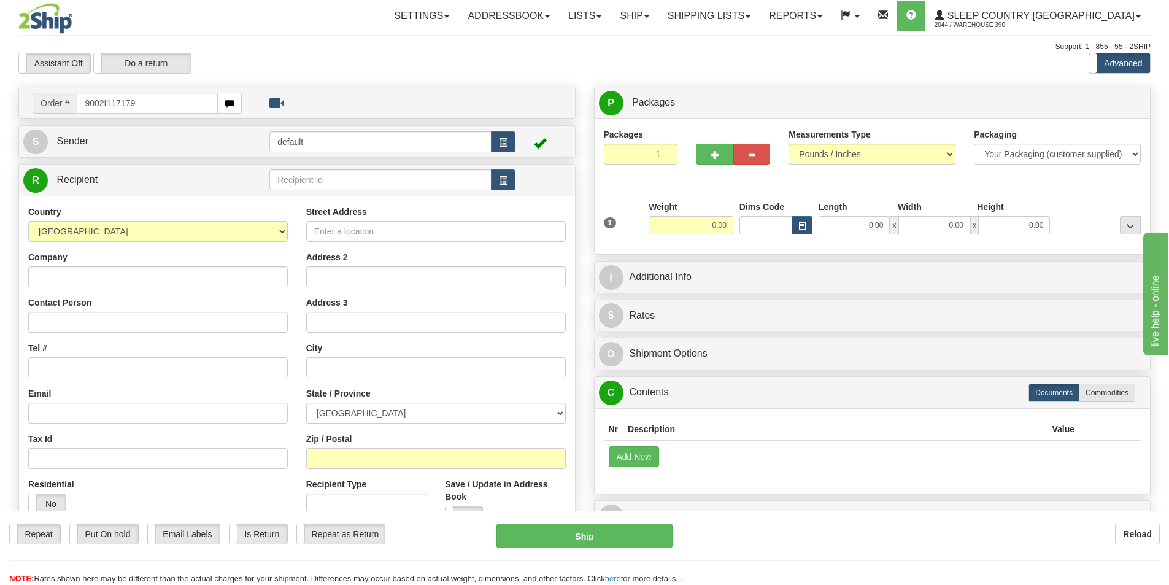
type input "9002I117179"
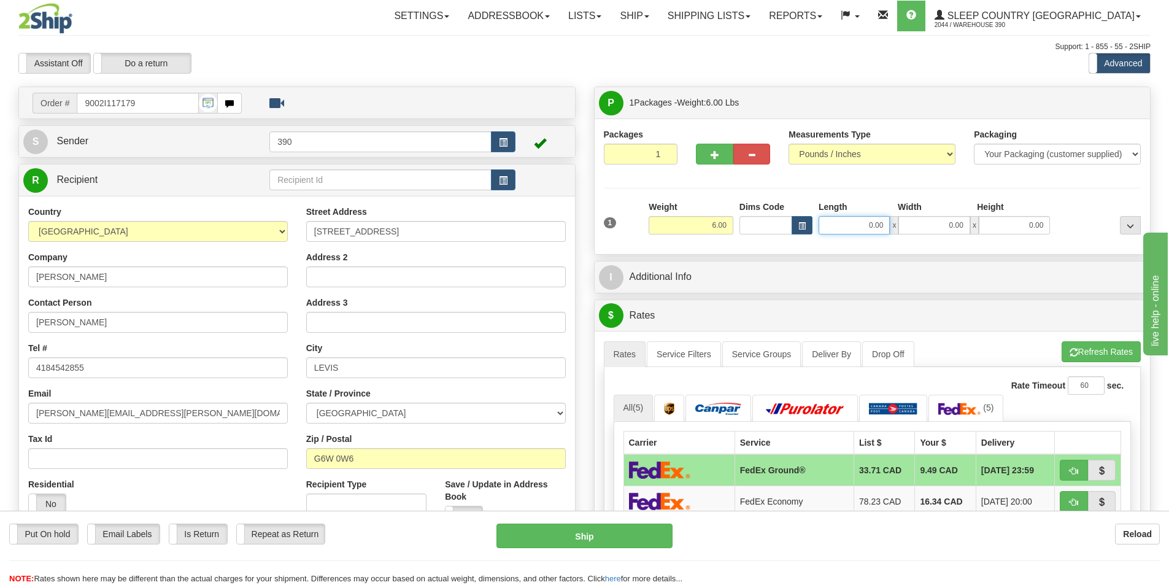
click at [857, 226] on input "0.00" at bounding box center [853, 225] width 71 height 18
type input "5.00"
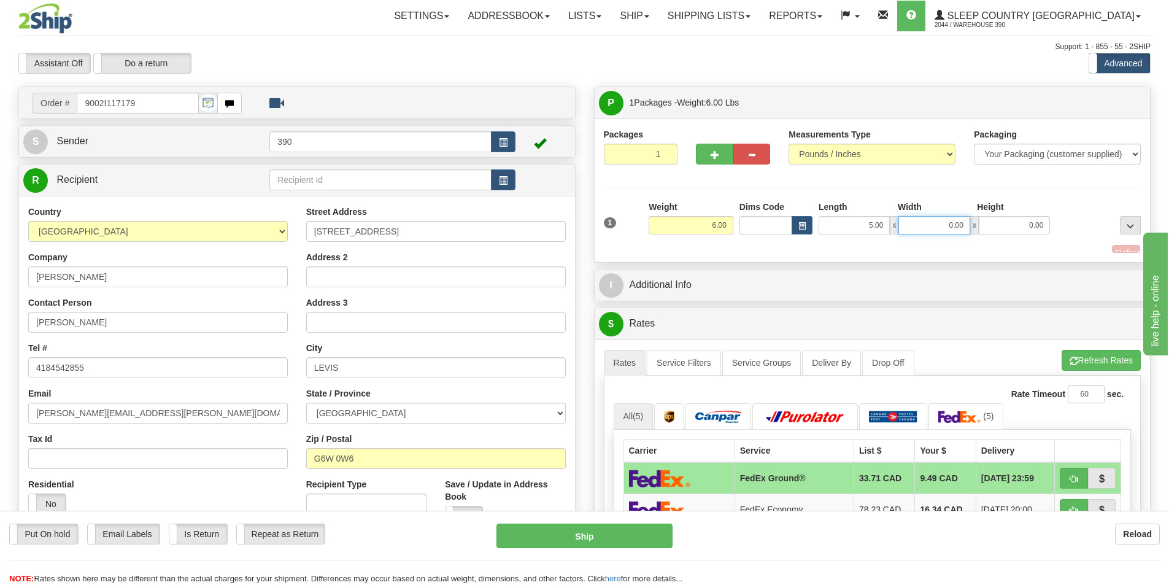
click at [965, 226] on input "0.00" at bounding box center [933, 225] width 71 height 18
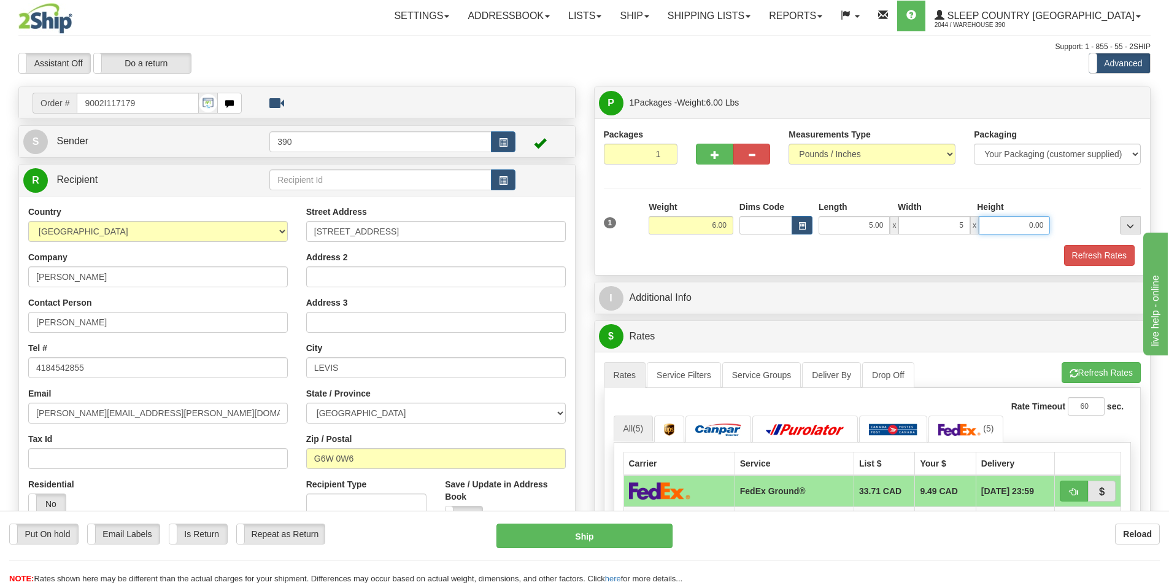
type input "5.00"
click at [1029, 226] on input "0.00" at bounding box center [1013, 225] width 71 height 18
type input "14.00"
click at [1102, 253] on button "Refresh Rates" at bounding box center [1099, 255] width 71 height 21
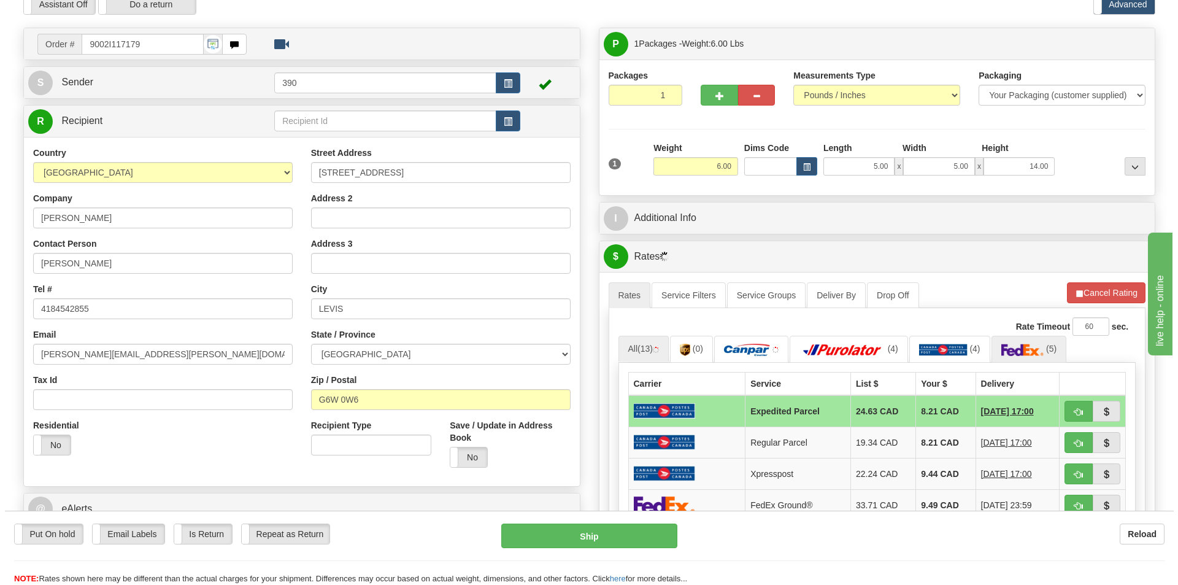
scroll to position [184, 0]
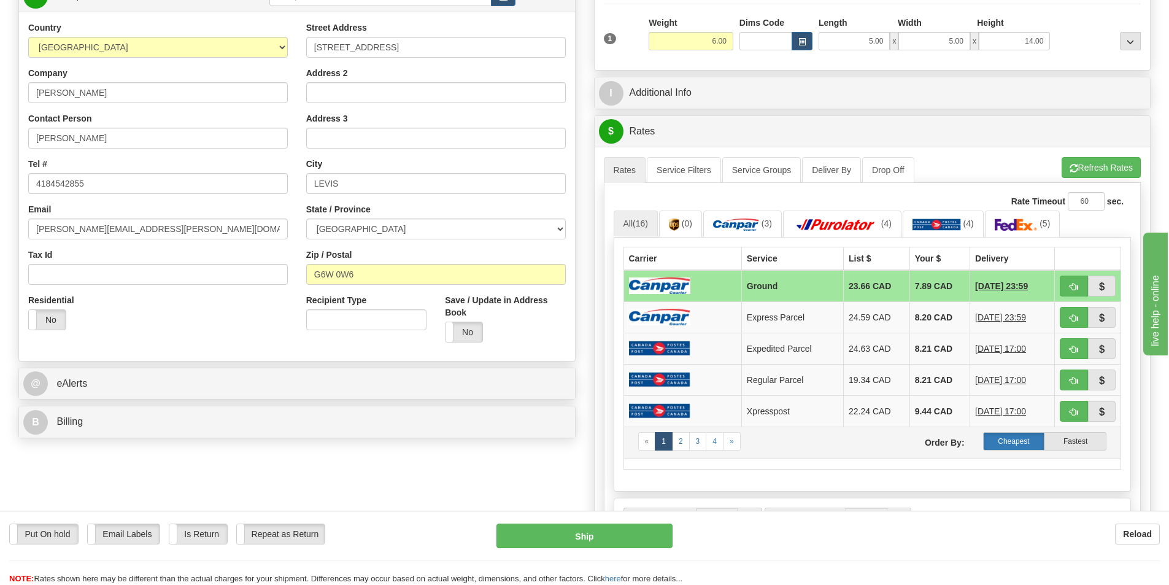
click at [1020, 441] on label "Cheapest" at bounding box center [1014, 441] width 62 height 18
click at [619, 532] on button "Ship" at bounding box center [584, 535] width 176 height 25
type input "1"
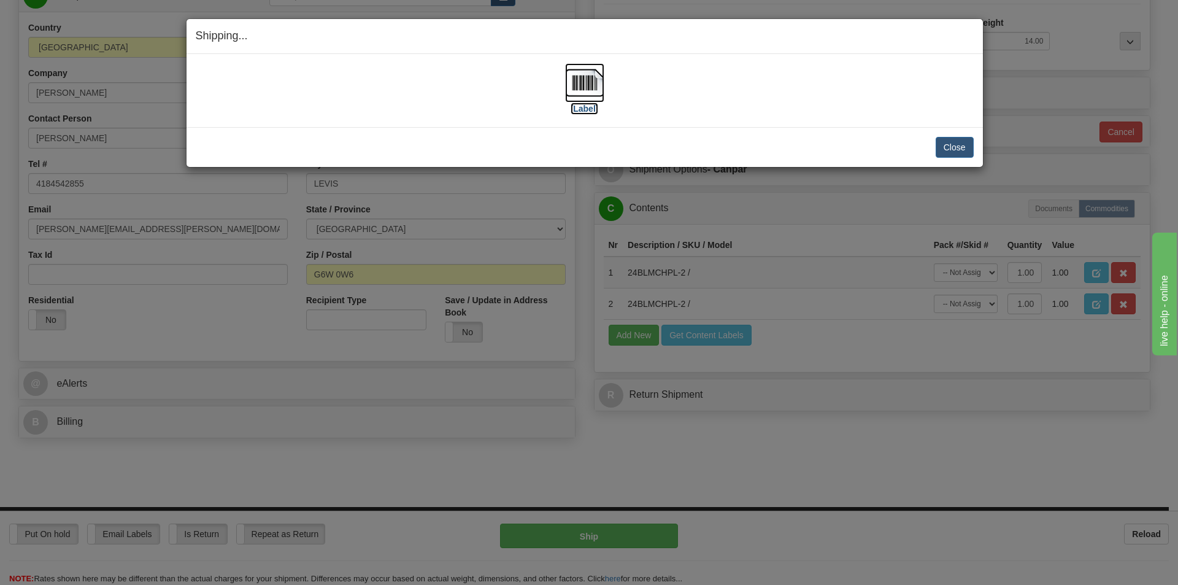
click at [583, 83] on img at bounding box center [584, 82] width 39 height 39
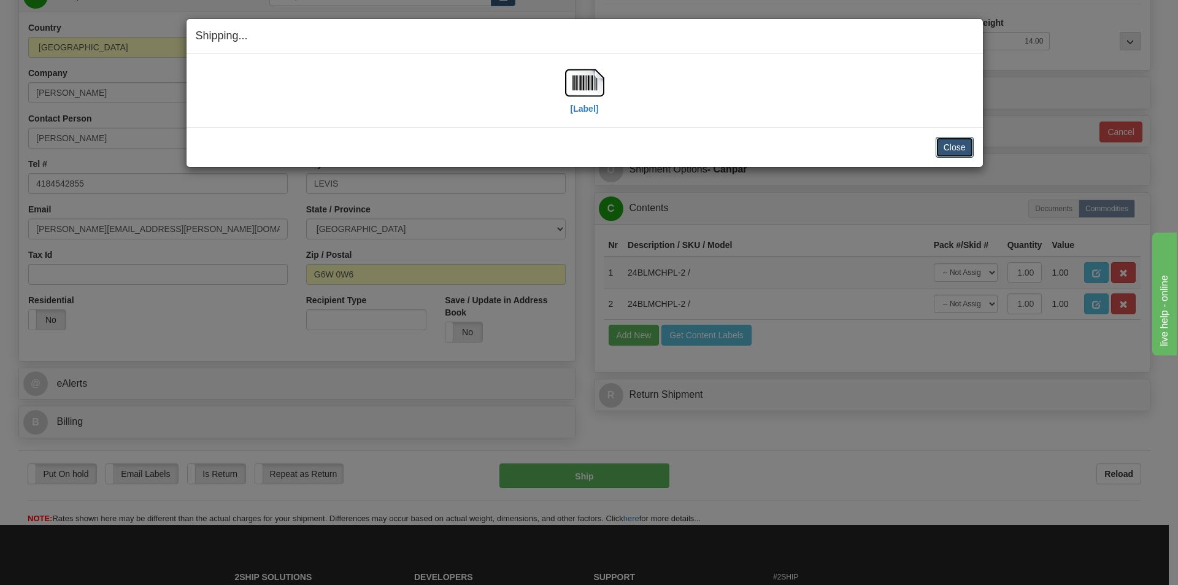
click at [956, 146] on button "Close" at bounding box center [954, 147] width 38 height 21
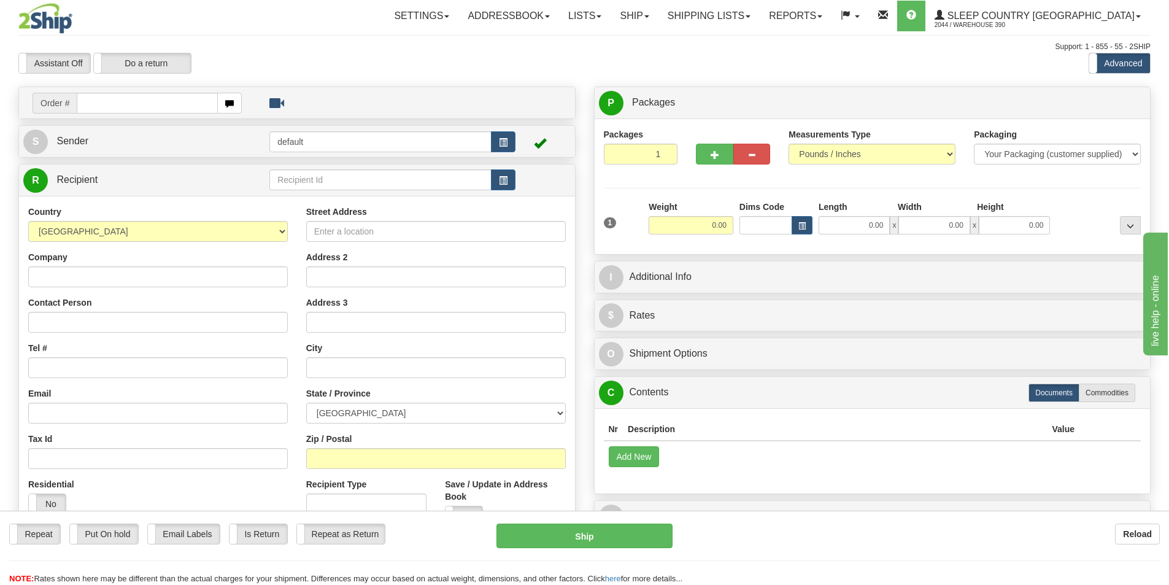
click at [182, 107] on input "text" at bounding box center [147, 103] width 141 height 21
type input "9002I117187"
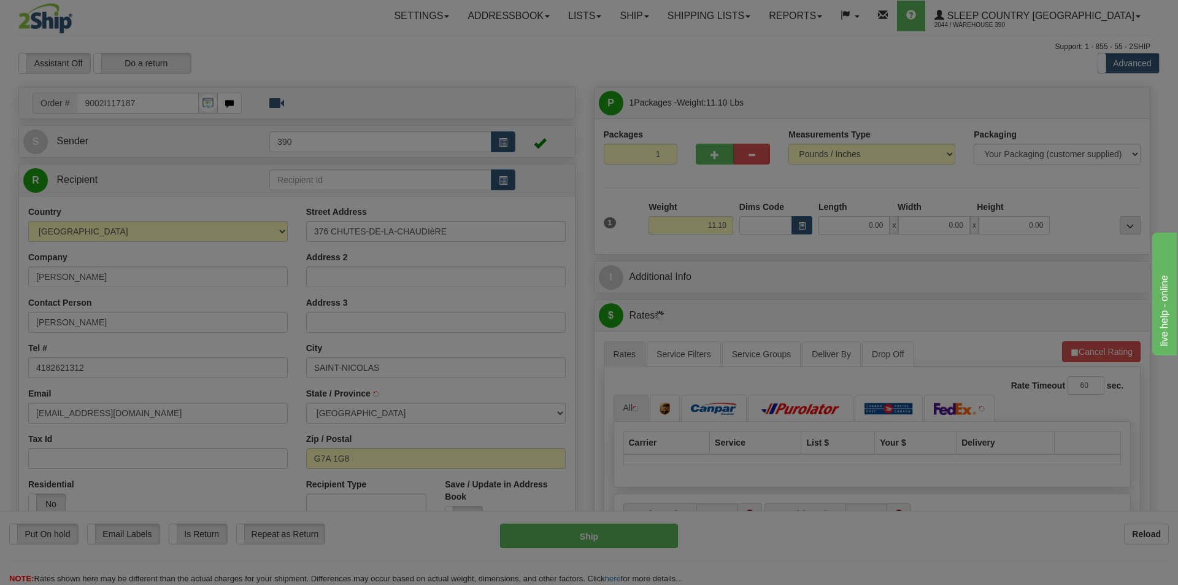
type input "LEVIS"
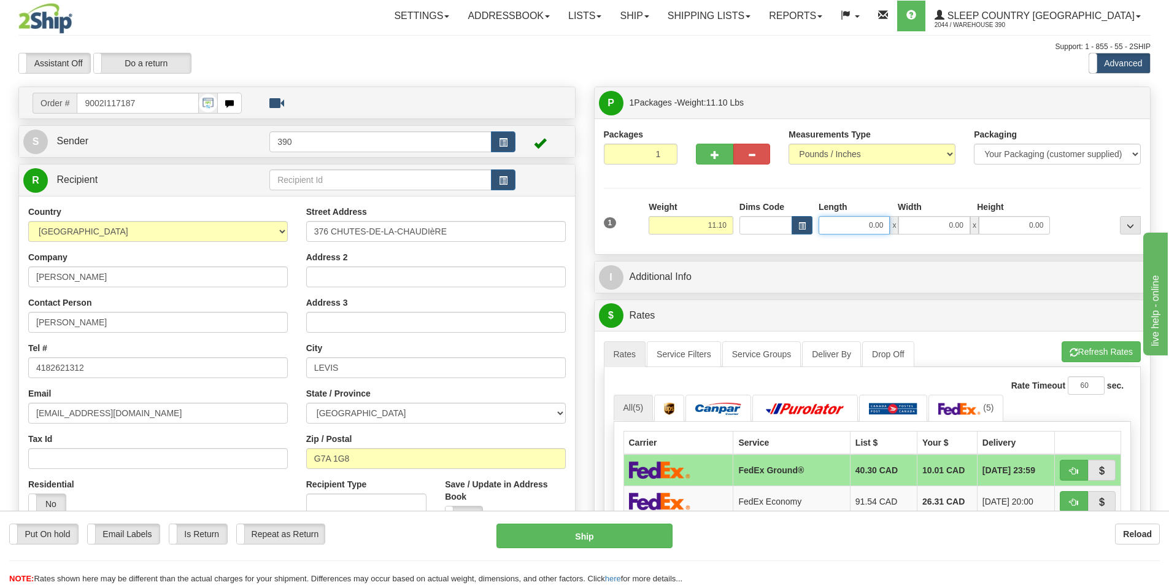
click at [859, 226] on input "0.00" at bounding box center [853, 225] width 71 height 18
type input "7.00"
click at [948, 227] on input "0.00" at bounding box center [933, 225] width 71 height 18
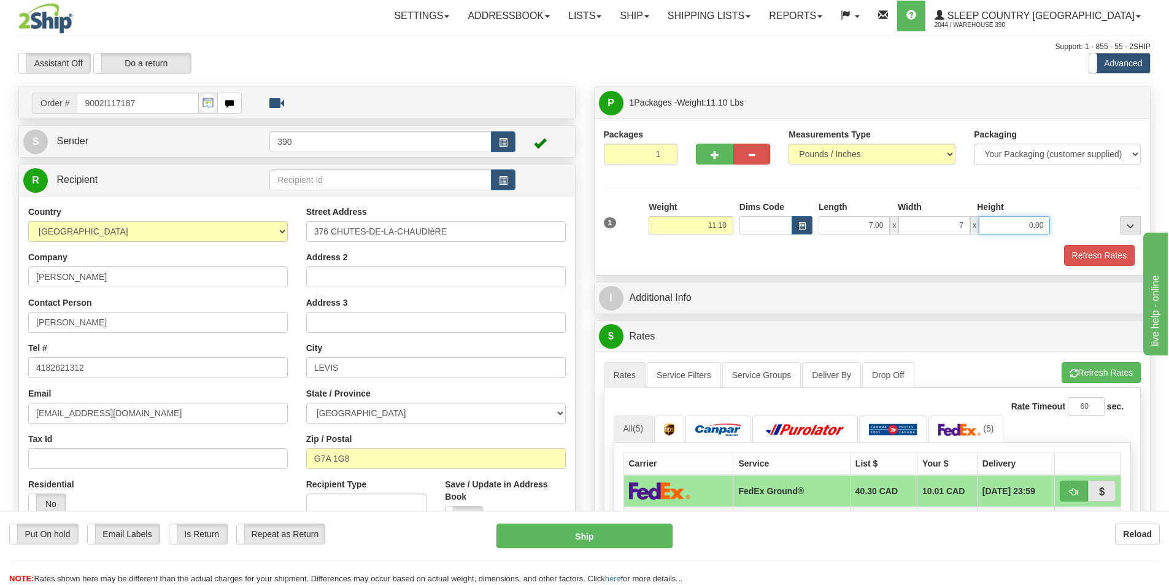
type input "7.00"
click at [1026, 226] on input "0.00" at bounding box center [1013, 225] width 71 height 18
type input "14.00"
click at [1113, 251] on button "Refresh Rates" at bounding box center [1099, 255] width 71 height 21
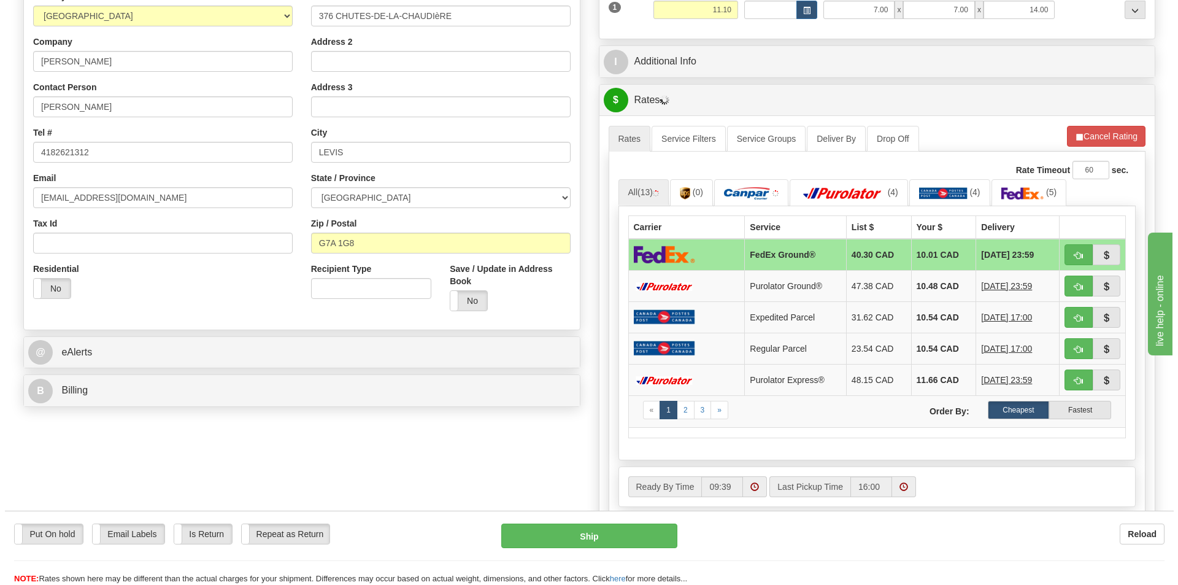
scroll to position [245, 0]
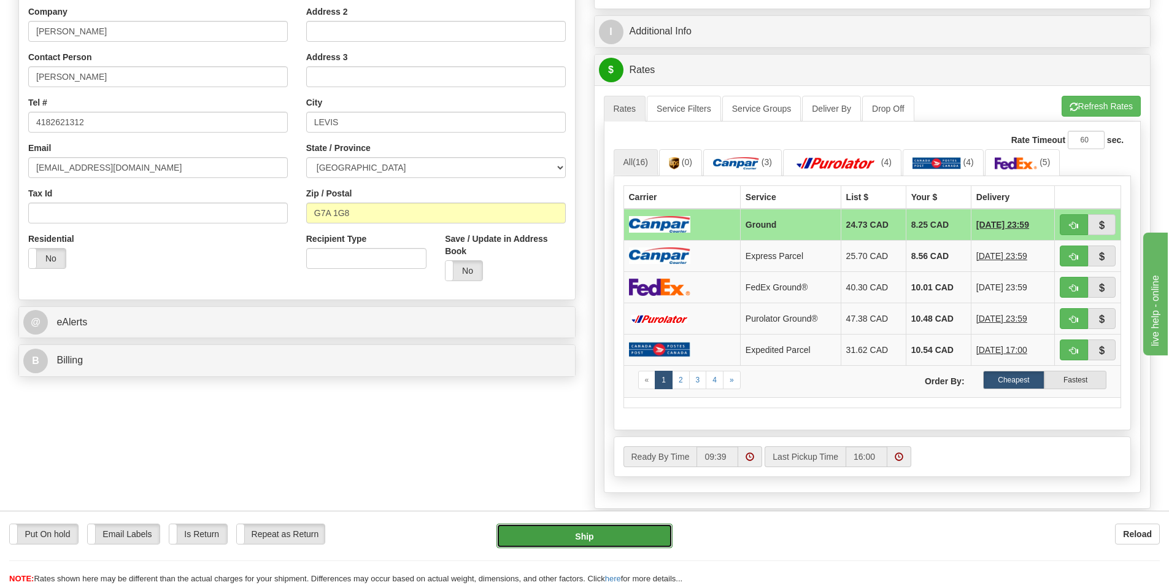
click at [605, 538] on button "Ship" at bounding box center [584, 535] width 176 height 25
type input "1"
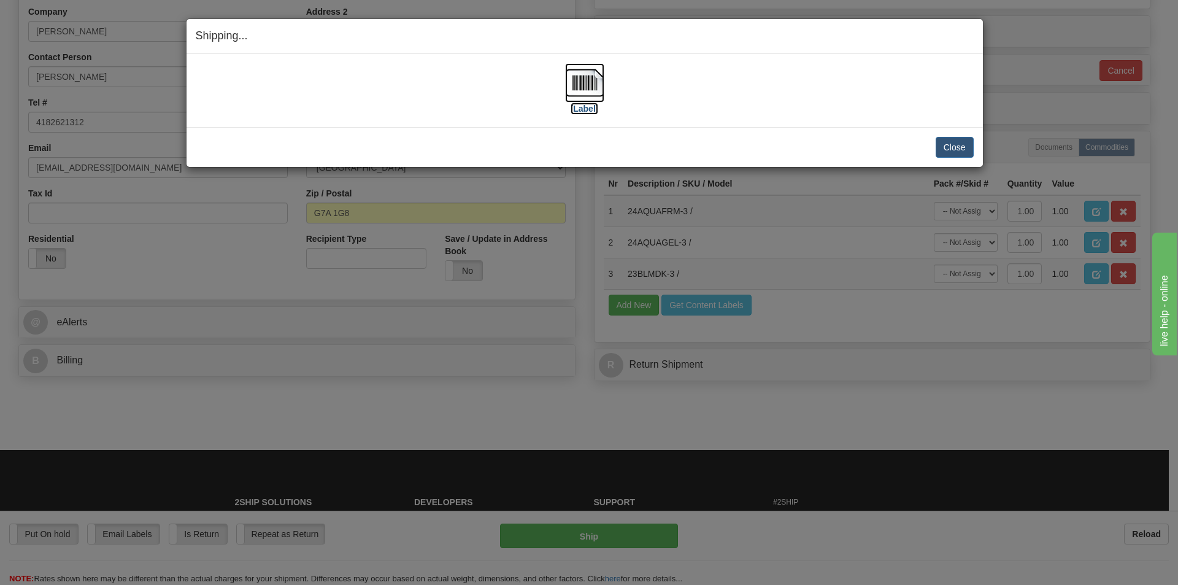
click at [590, 82] on img at bounding box center [584, 82] width 39 height 39
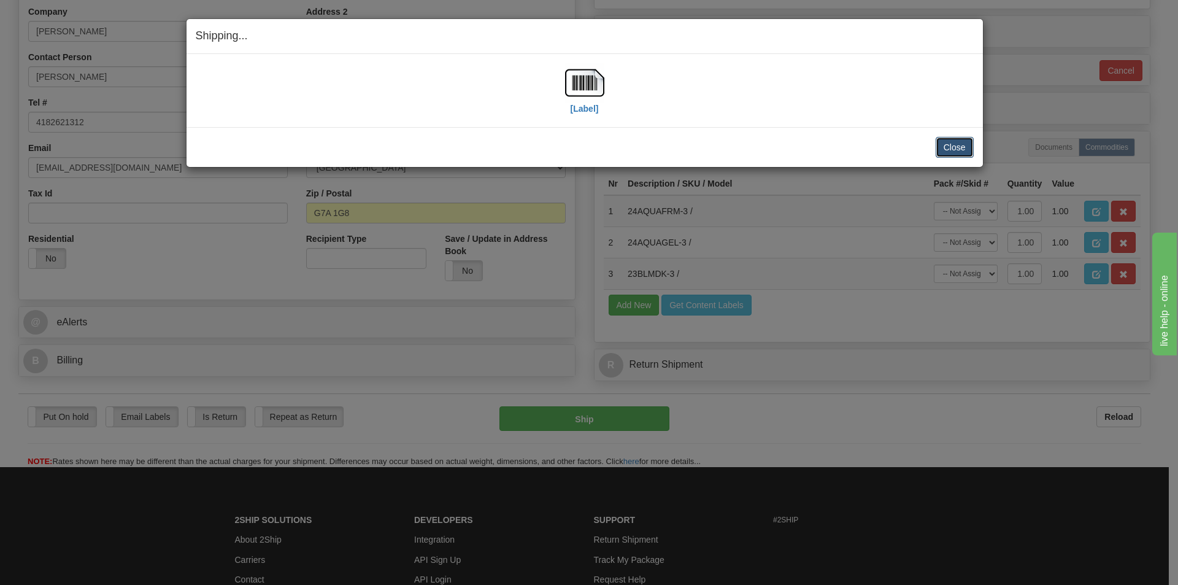
click at [954, 145] on button "Close" at bounding box center [954, 147] width 38 height 21
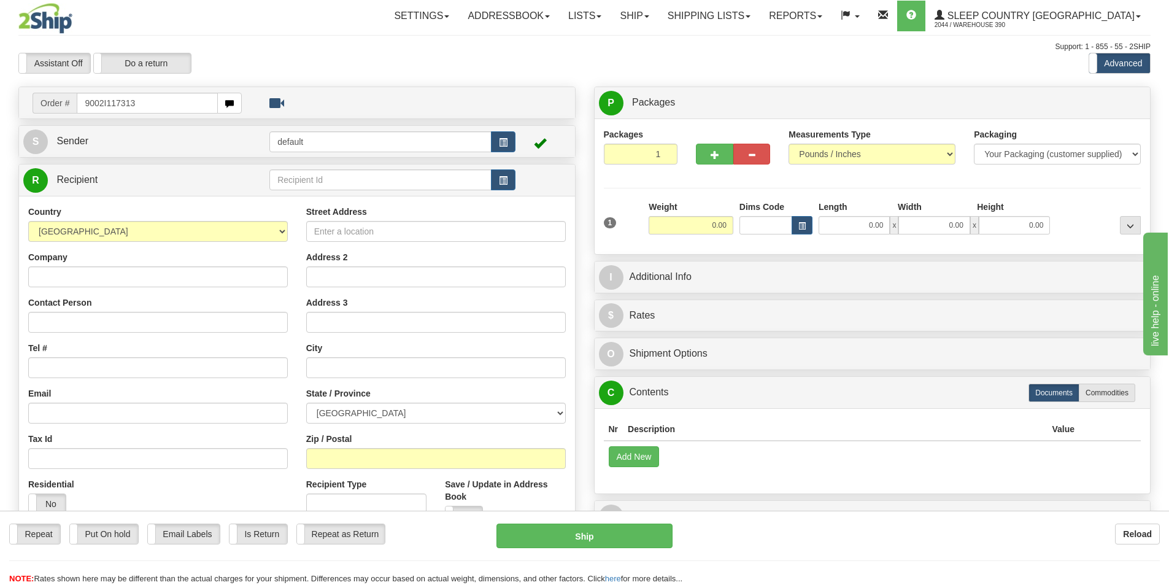
type input "9002I117313"
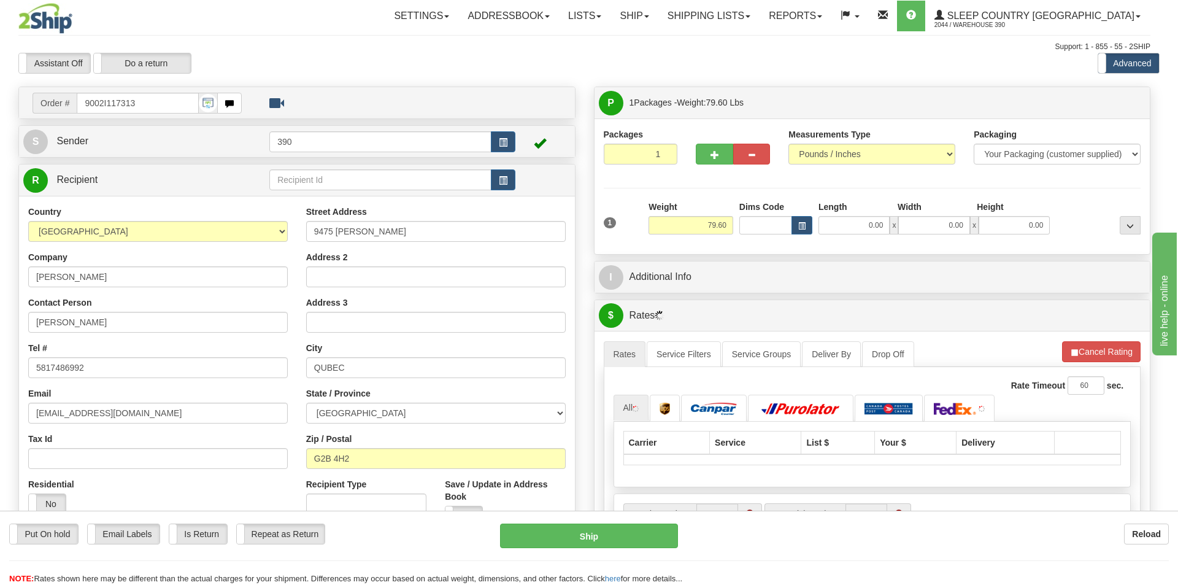
type input "[GEOGRAPHIC_DATA]"
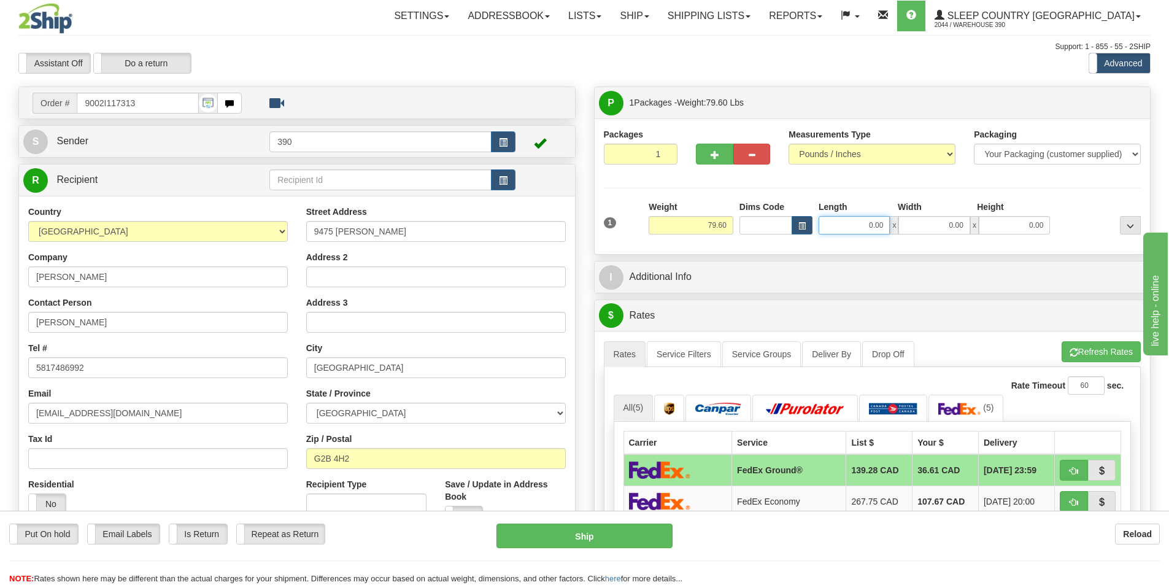
click at [859, 225] on input "0.00" at bounding box center [853, 225] width 71 height 18
type input "0.00"
click at [716, 154] on span "button" at bounding box center [714, 155] width 9 height 8
radio input "true"
type input "2"
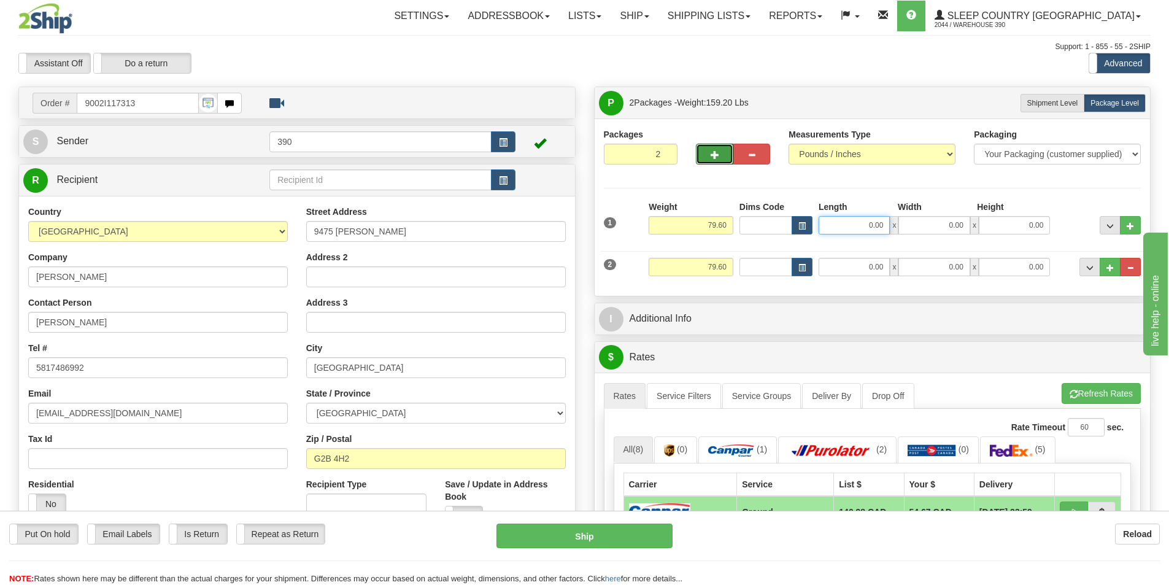
click at [867, 227] on input "0.00" at bounding box center [853, 225] width 71 height 18
type input "12.00"
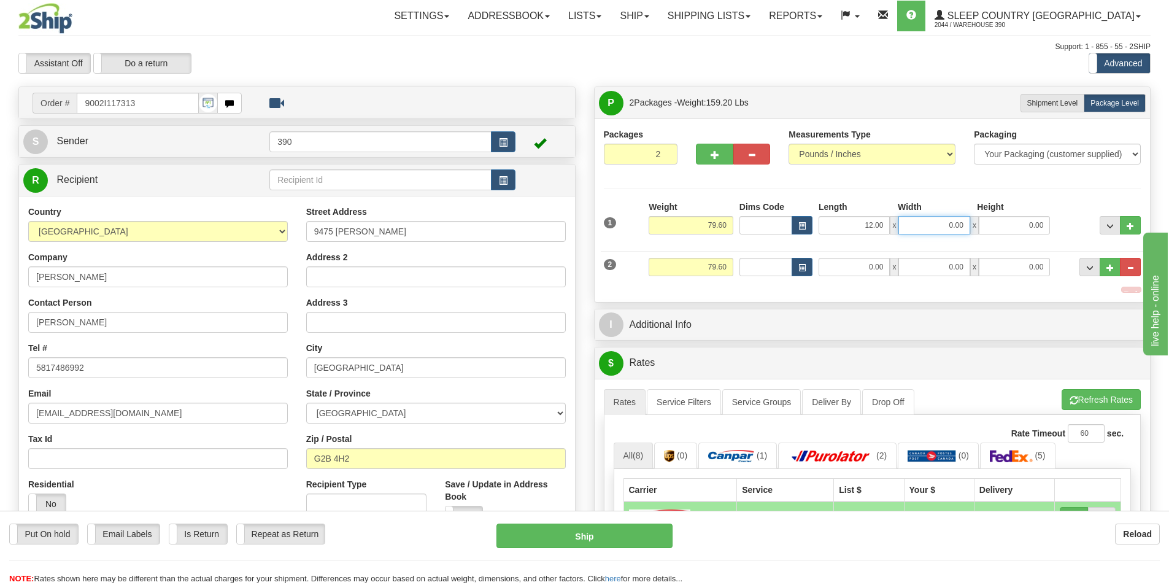
click at [949, 222] on input "0.00" at bounding box center [933, 225] width 71 height 18
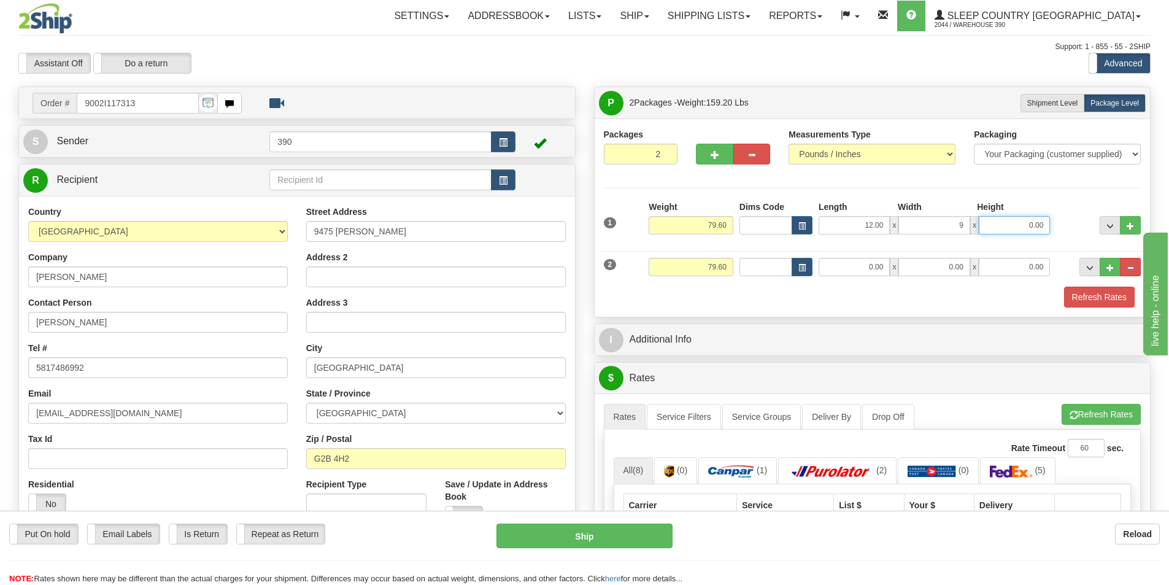
type input "9.00"
click at [1016, 221] on input "0.00" at bounding box center [1013, 225] width 71 height 18
type input "3.00"
click at [867, 267] on input "0.00" at bounding box center [853, 267] width 71 height 18
type input "20.00"
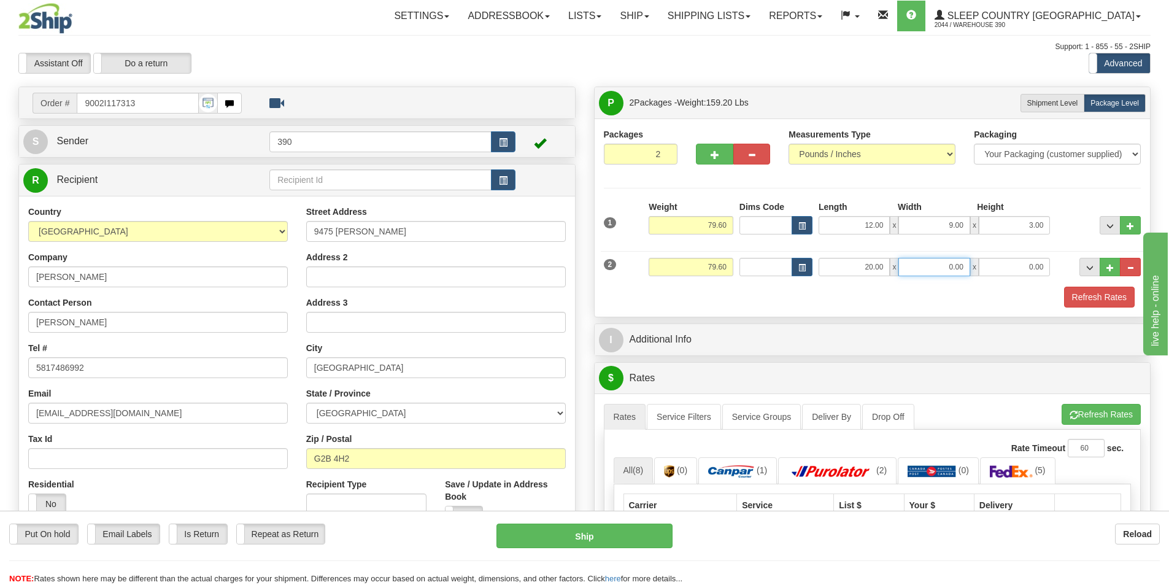
click at [931, 275] on input "0.00" at bounding box center [933, 267] width 71 height 18
type input "20.00"
click at [989, 264] on input "0.00" at bounding box center [1013, 267] width 71 height 18
type input "40.00"
click at [1098, 294] on button "Refresh Rates" at bounding box center [1099, 296] width 71 height 21
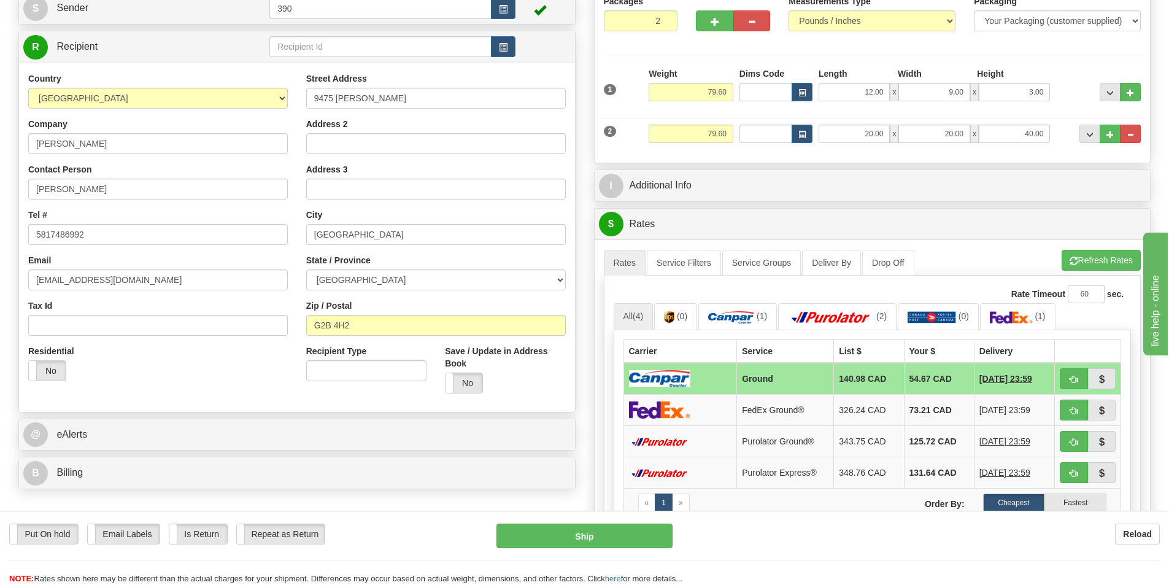
scroll to position [123, 0]
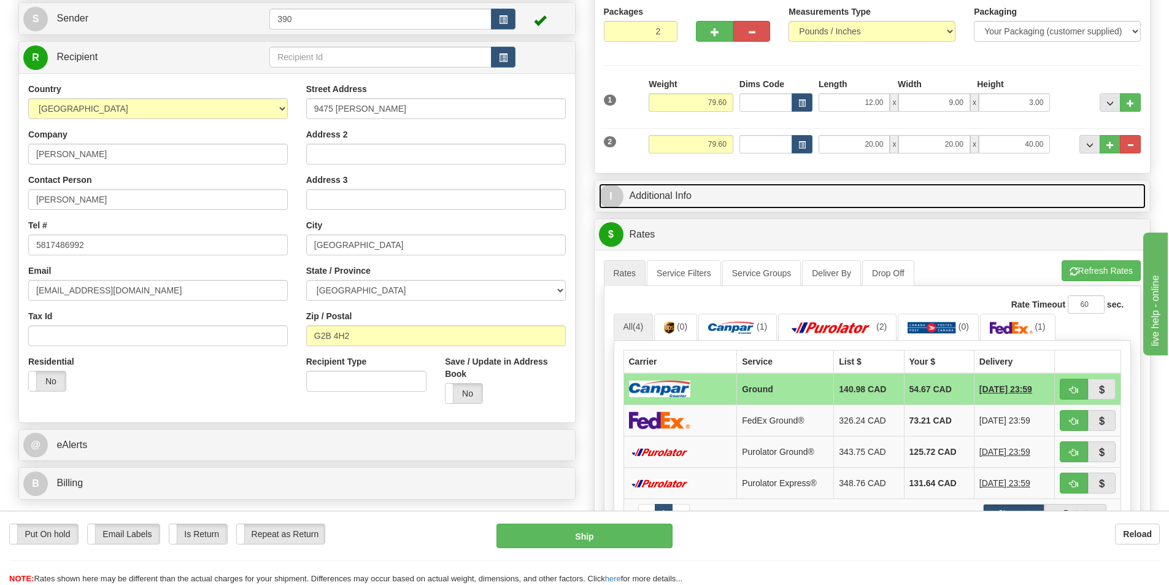
click at [662, 194] on link "I Additional Info" at bounding box center [872, 195] width 547 height 25
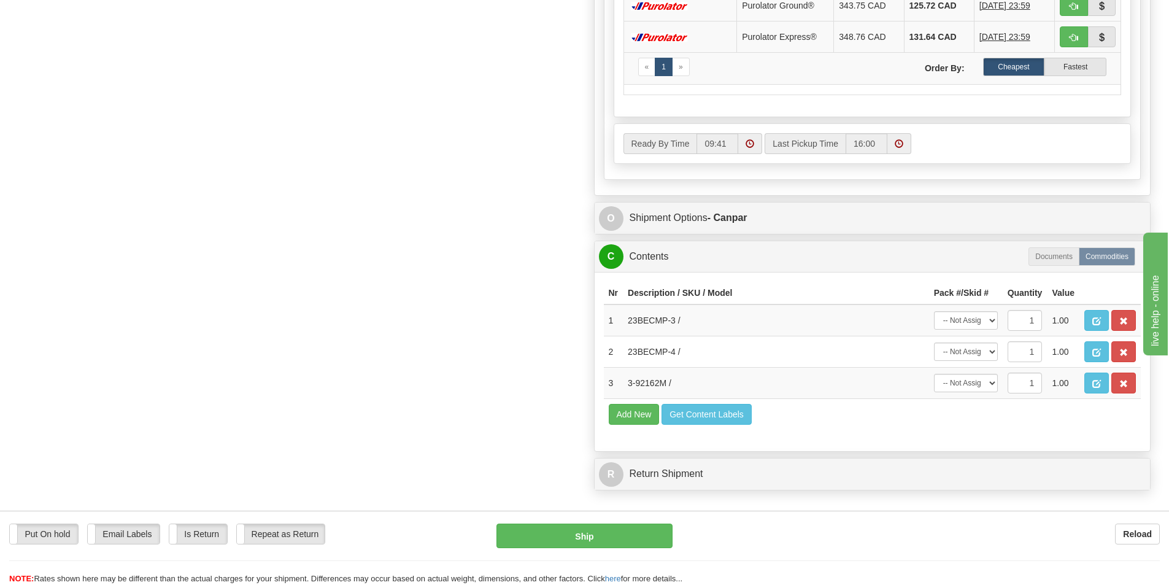
scroll to position [797, 0]
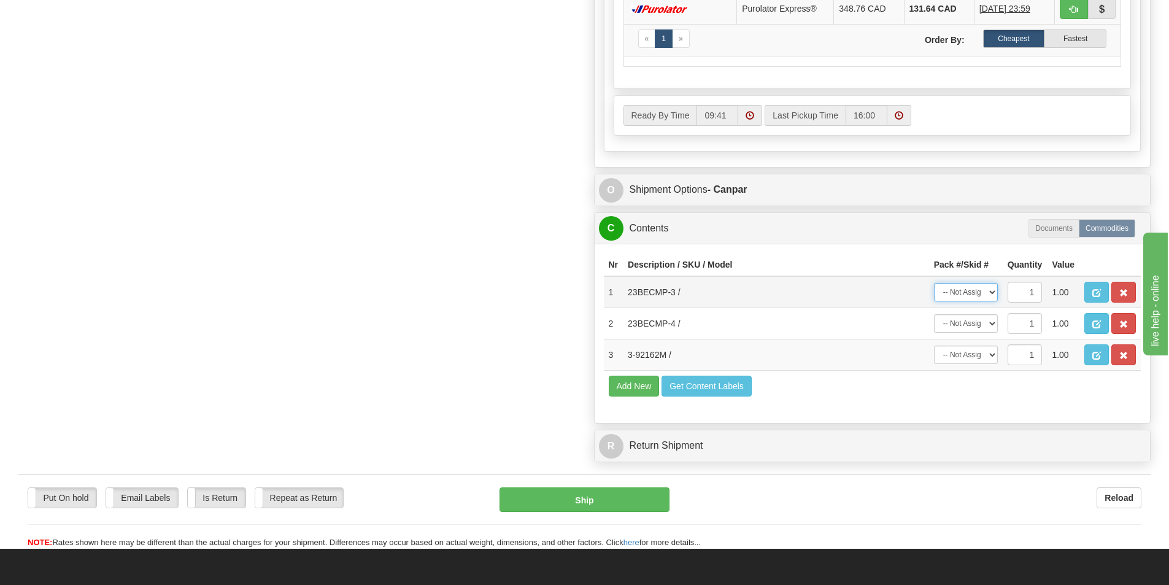
click at [990, 293] on select "-- Not Assigned -- Package 1 Package 2" at bounding box center [966, 292] width 64 height 18
select select "0"
click at [934, 283] on select "-- Not Assigned -- Package 1 Package 2" at bounding box center [966, 292] width 64 height 18
click at [991, 321] on select "-- Not Assigned -- Package 1 Package 2" at bounding box center [966, 323] width 64 height 18
select select "0"
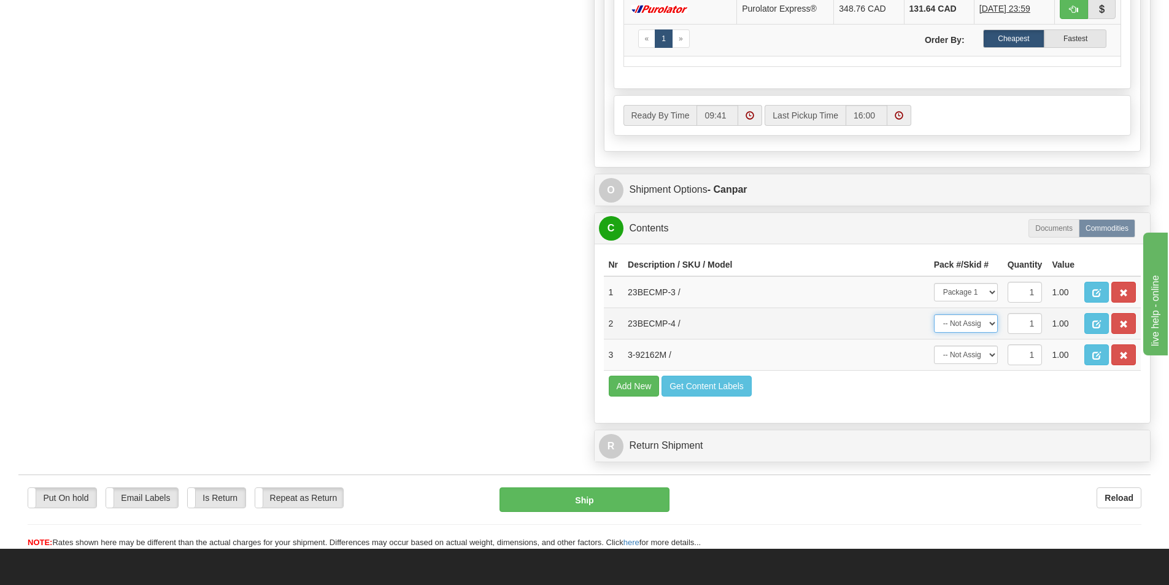
click at [934, 314] on select "-- Not Assigned -- Package 1 Package 2" at bounding box center [966, 323] width 64 height 18
click at [990, 355] on select "-- Not Assigned -- Package 1 Package 2" at bounding box center [966, 354] width 64 height 18
select select "1"
click at [934, 345] on select "-- Not Assigned -- Package 1 Package 2" at bounding box center [966, 354] width 64 height 18
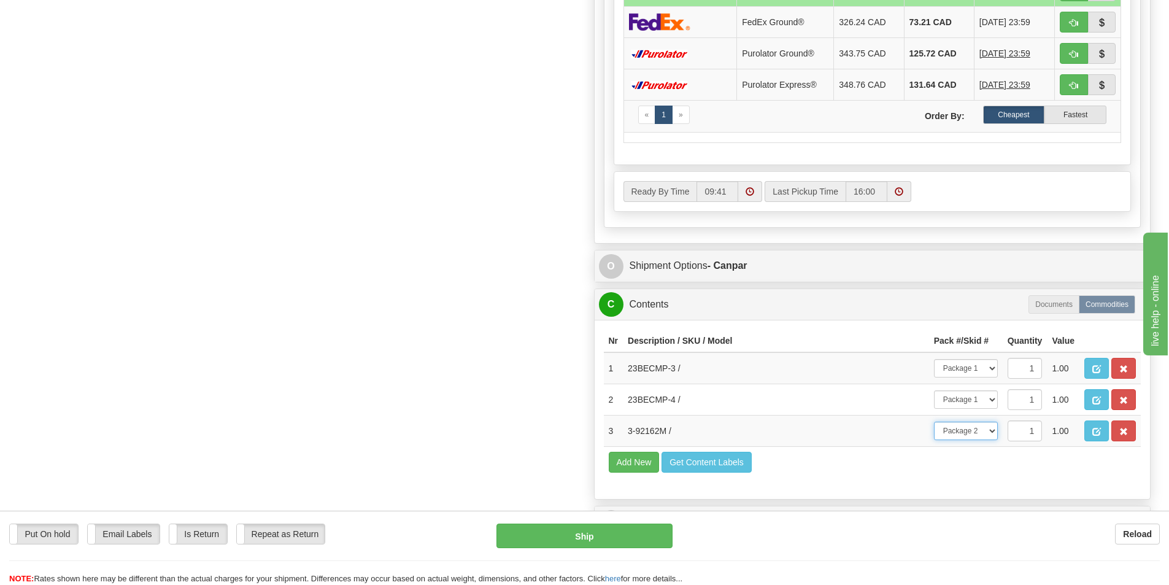
scroll to position [736, 0]
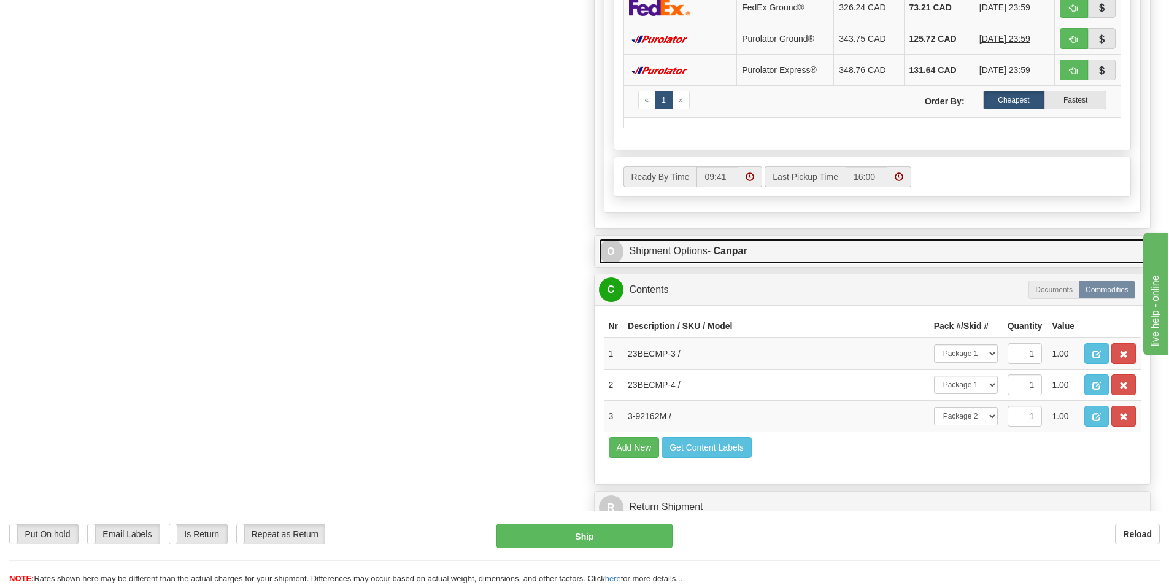
click at [713, 252] on strong "- Canpar" at bounding box center [727, 250] width 40 height 10
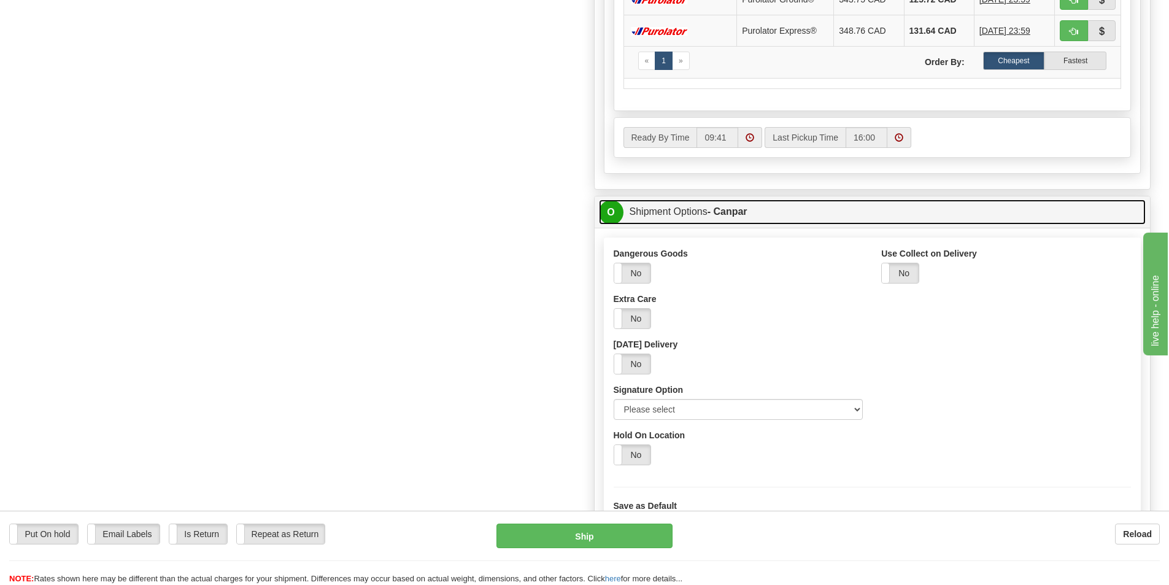
scroll to position [797, 0]
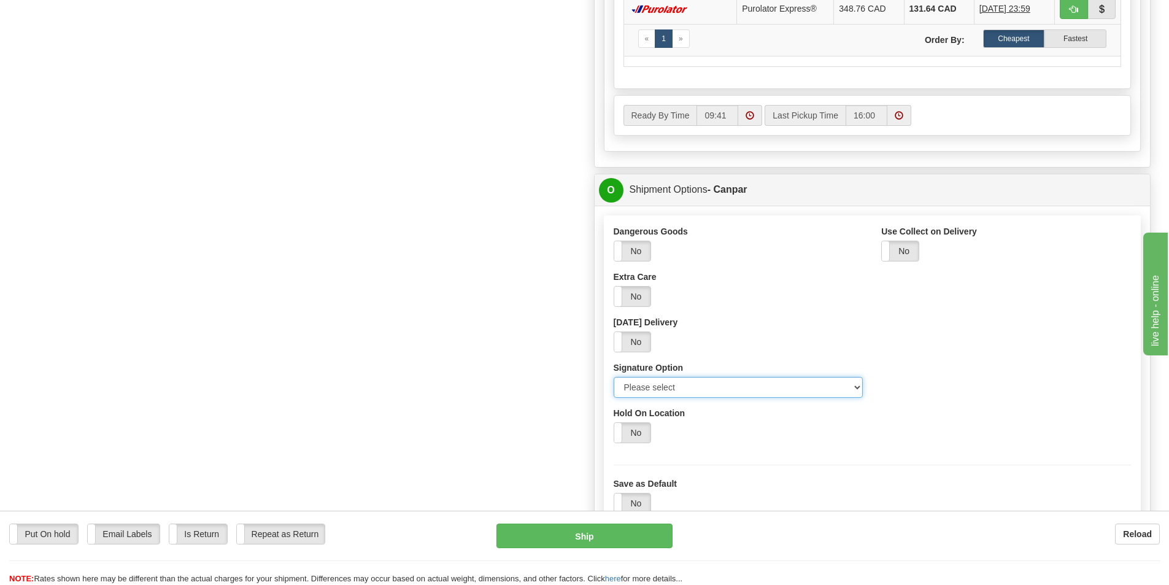
click at [857, 385] on select "Please select No Signature Required Signature Required Adult Signature" at bounding box center [738, 387] width 250 height 21
select select "2"
click at [613, 377] on select "Please select No Signature Required Signature Required Adult Signature" at bounding box center [738, 387] width 250 height 21
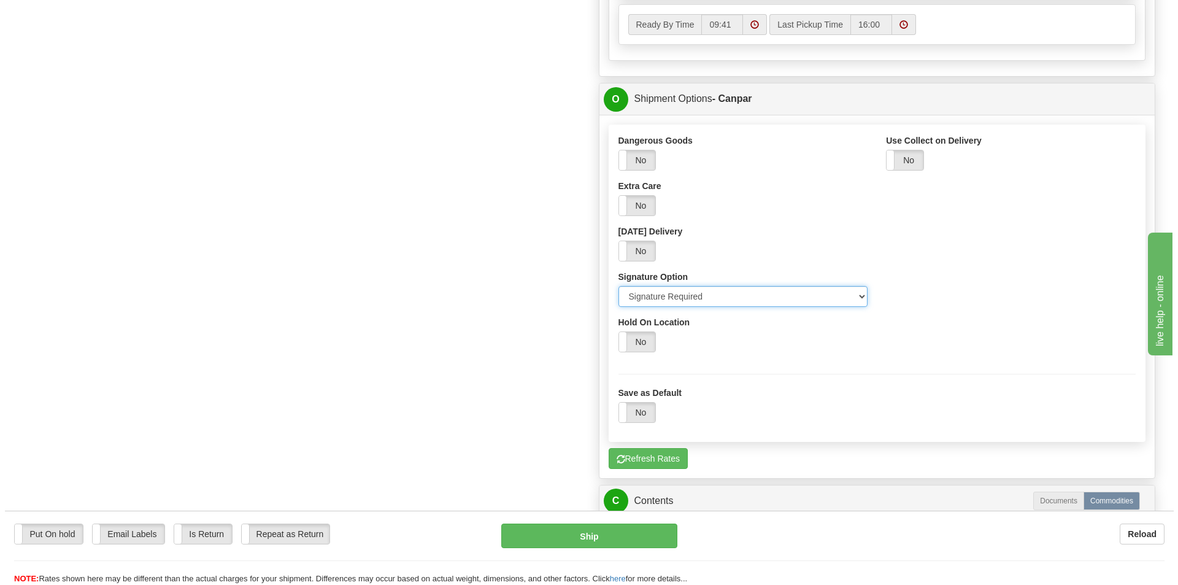
scroll to position [920, 0]
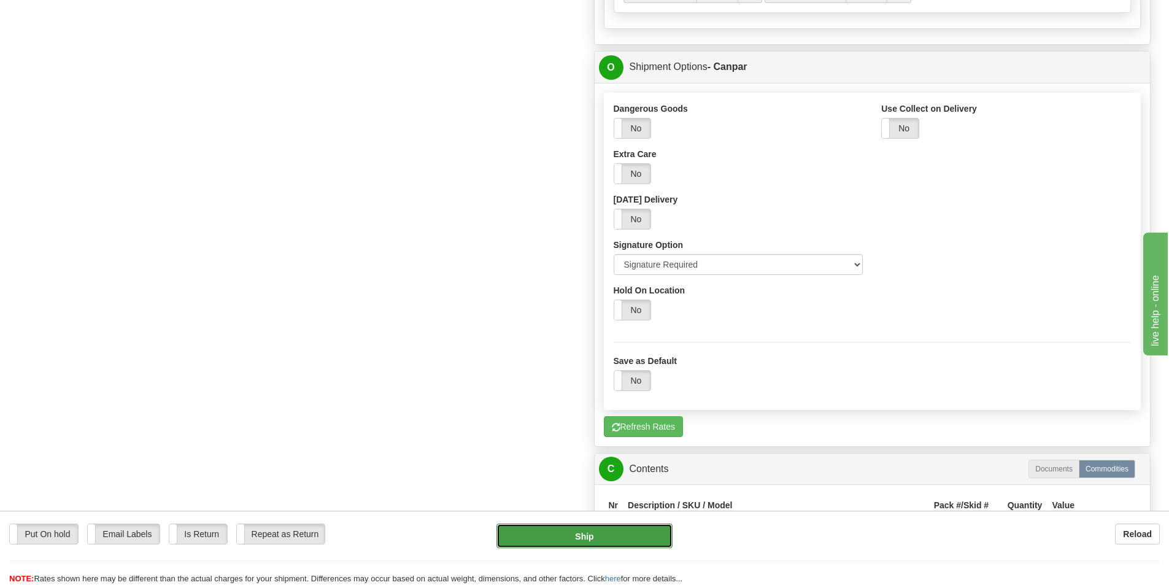
click at [615, 539] on button "Ship" at bounding box center [584, 535] width 176 height 25
type input "1"
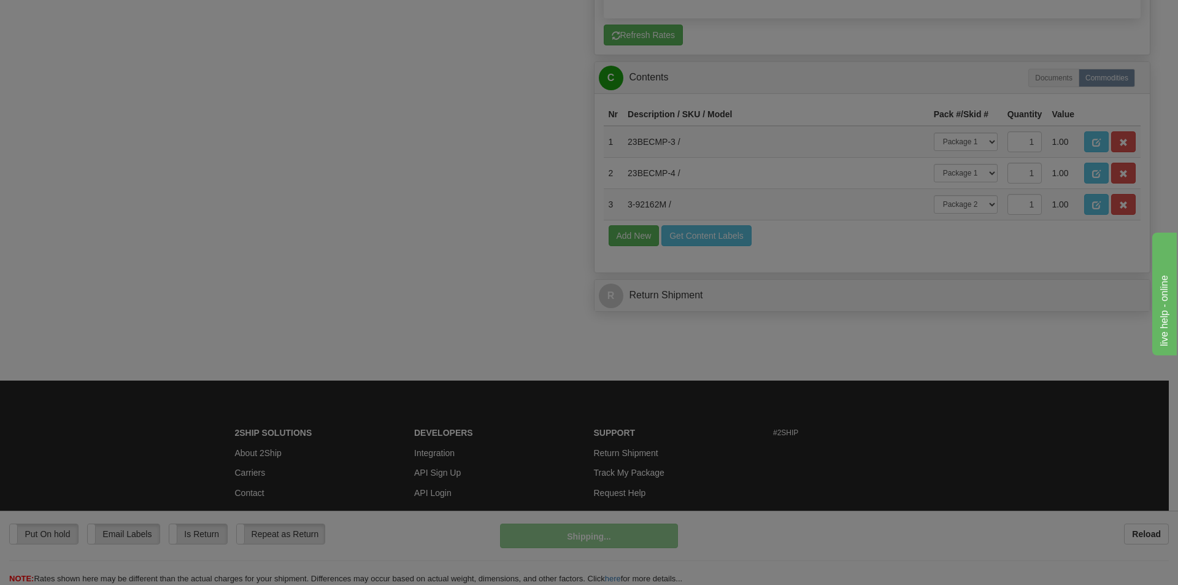
scroll to position [891, 0]
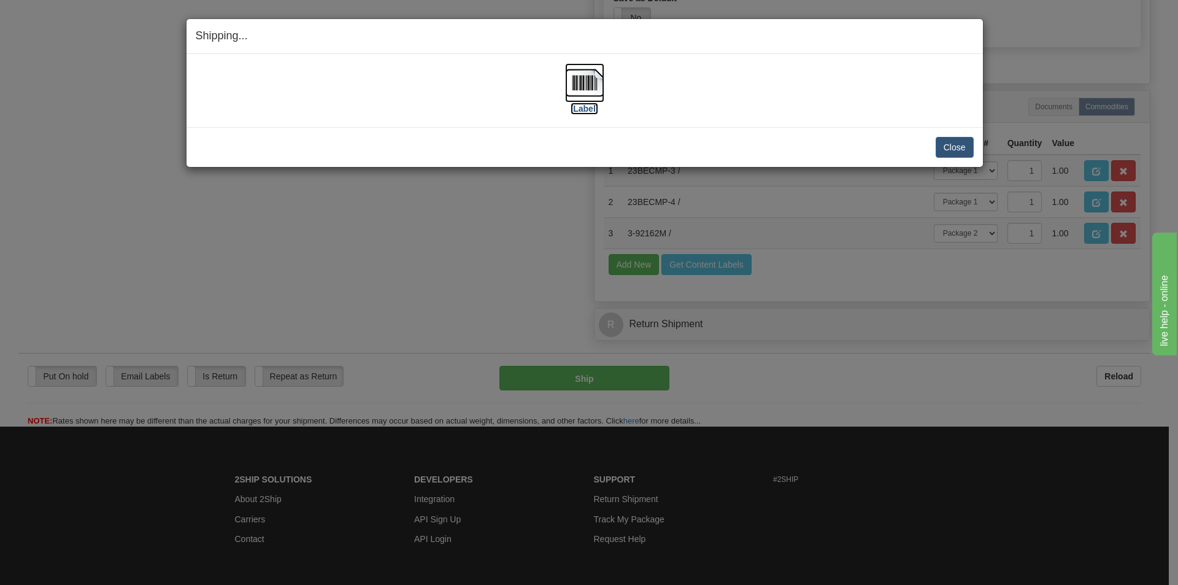
click at [593, 83] on img at bounding box center [584, 82] width 39 height 39
click at [945, 149] on button "Close" at bounding box center [954, 147] width 38 height 21
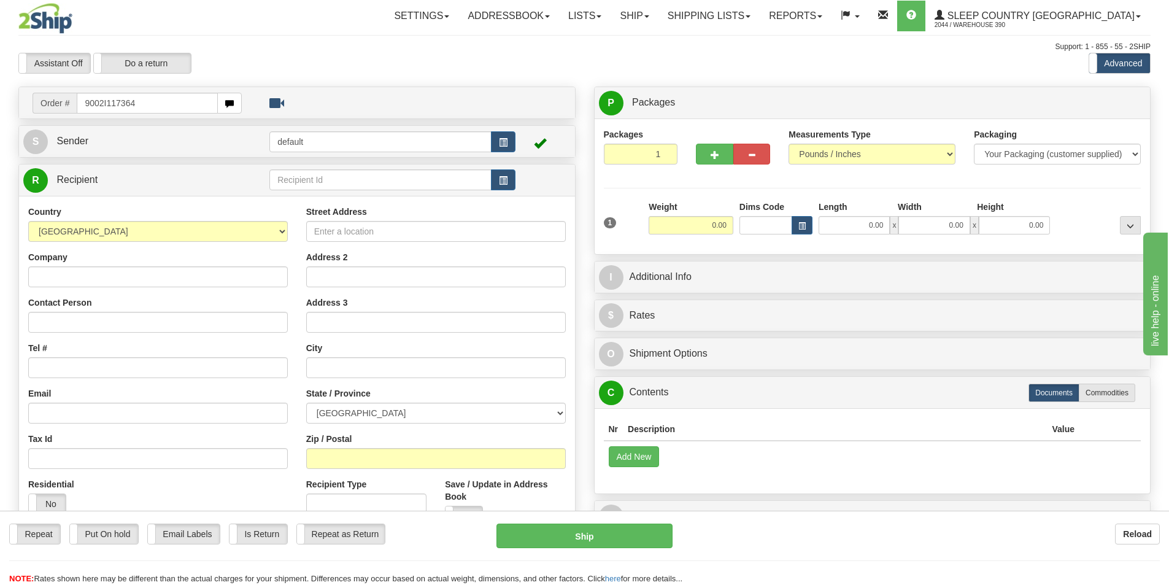
type input "9002I117364"
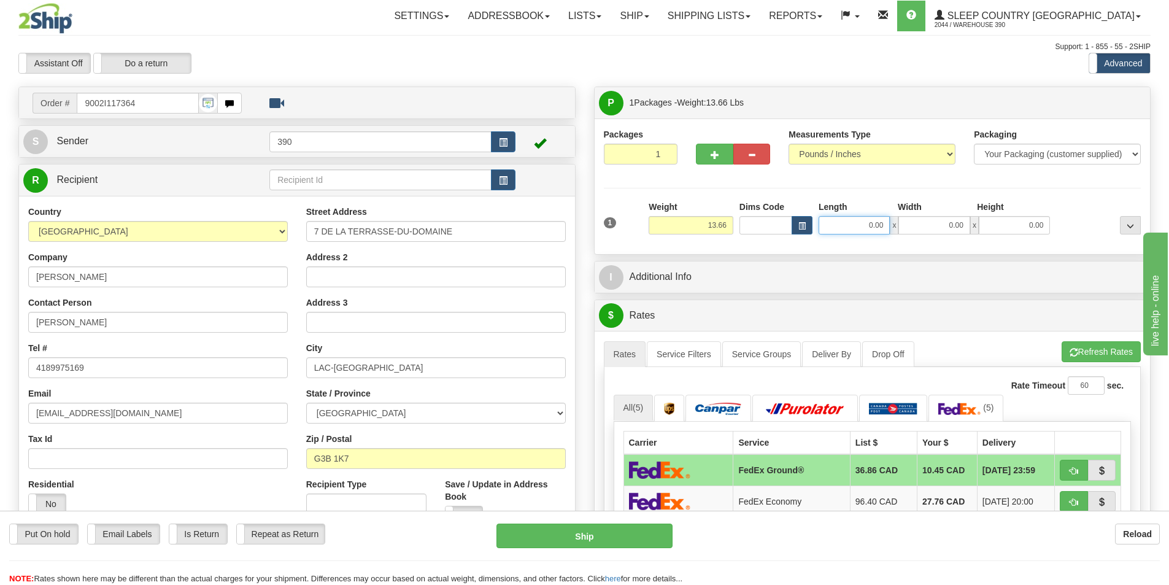
click at [870, 225] on input "0.00" at bounding box center [853, 225] width 71 height 18
type input "8.00"
click at [953, 226] on input "0.00" at bounding box center [933, 225] width 71 height 18
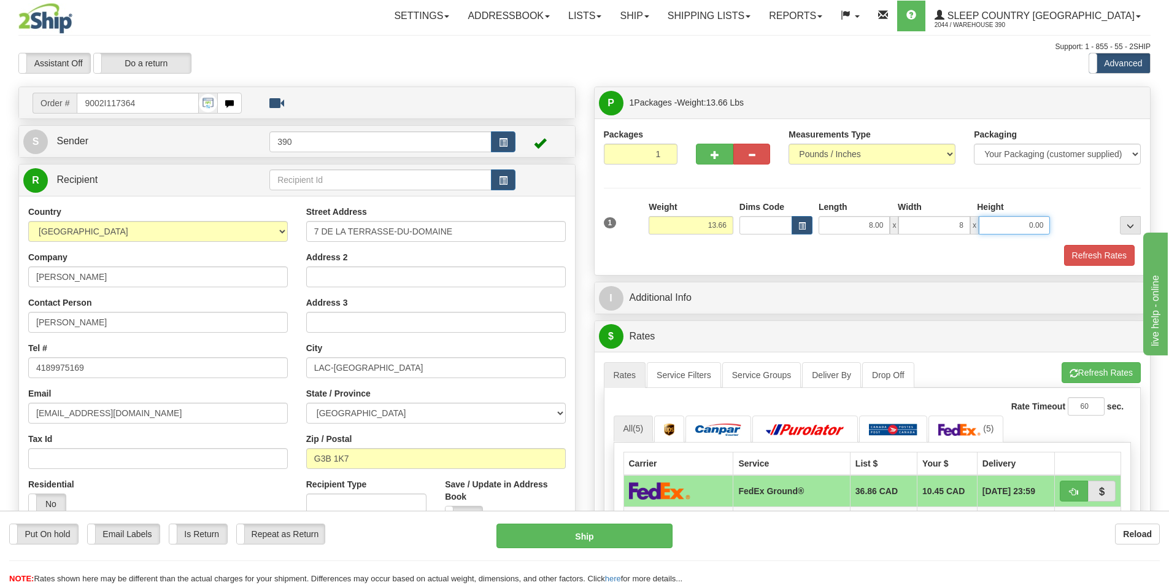
type input "8.00"
click at [1034, 230] on input "0.00" at bounding box center [1013, 225] width 71 height 18
type input "18.00"
click at [1116, 254] on button "Refresh Rates" at bounding box center [1099, 255] width 71 height 21
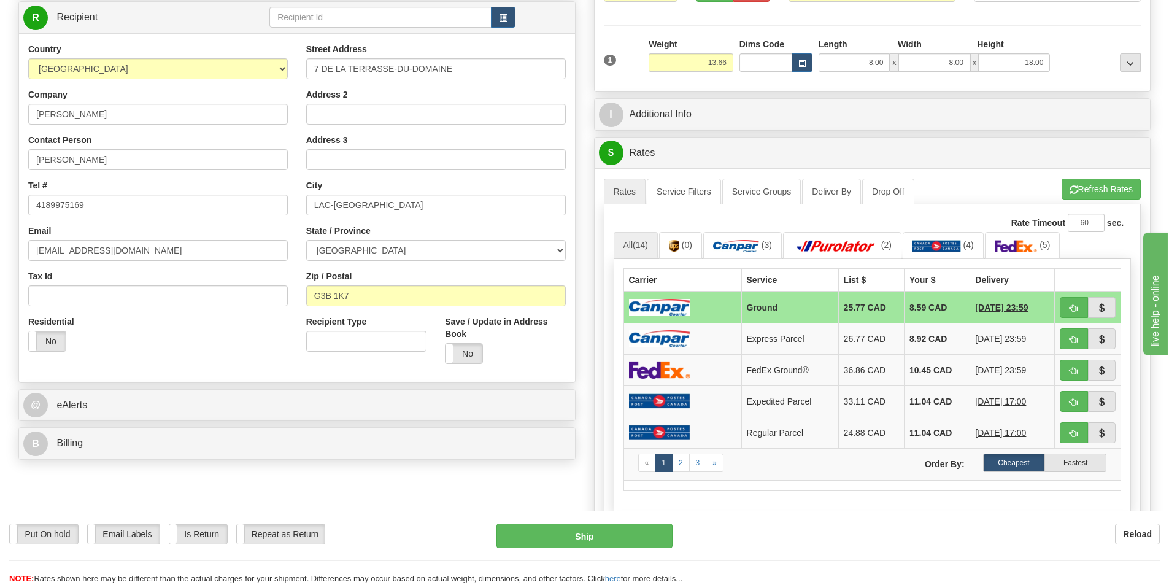
scroll to position [245, 0]
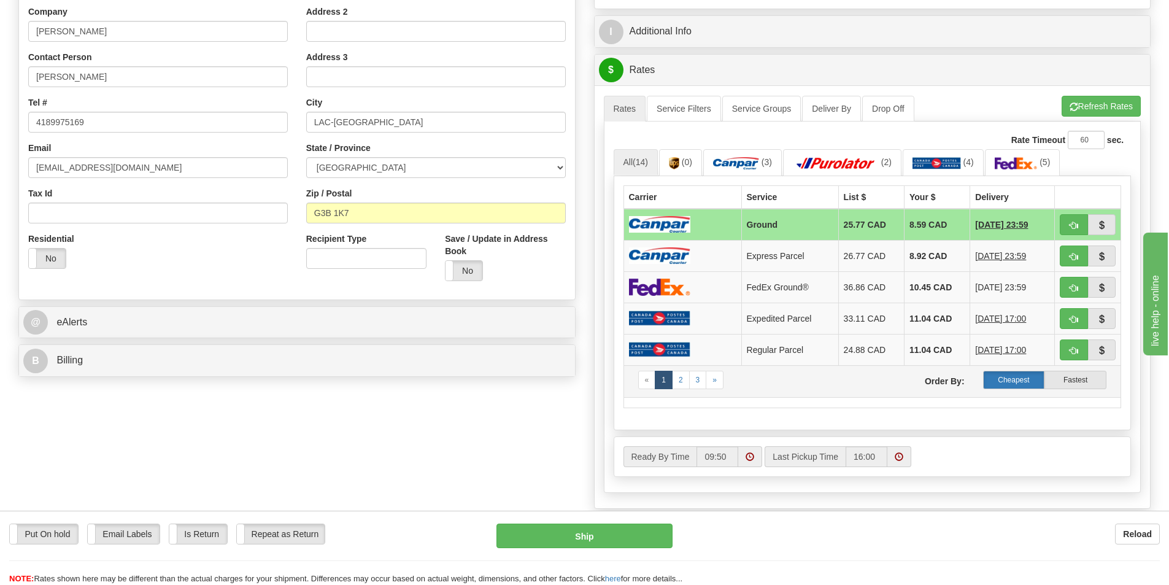
click at [1021, 380] on label "Cheapest" at bounding box center [1014, 379] width 62 height 18
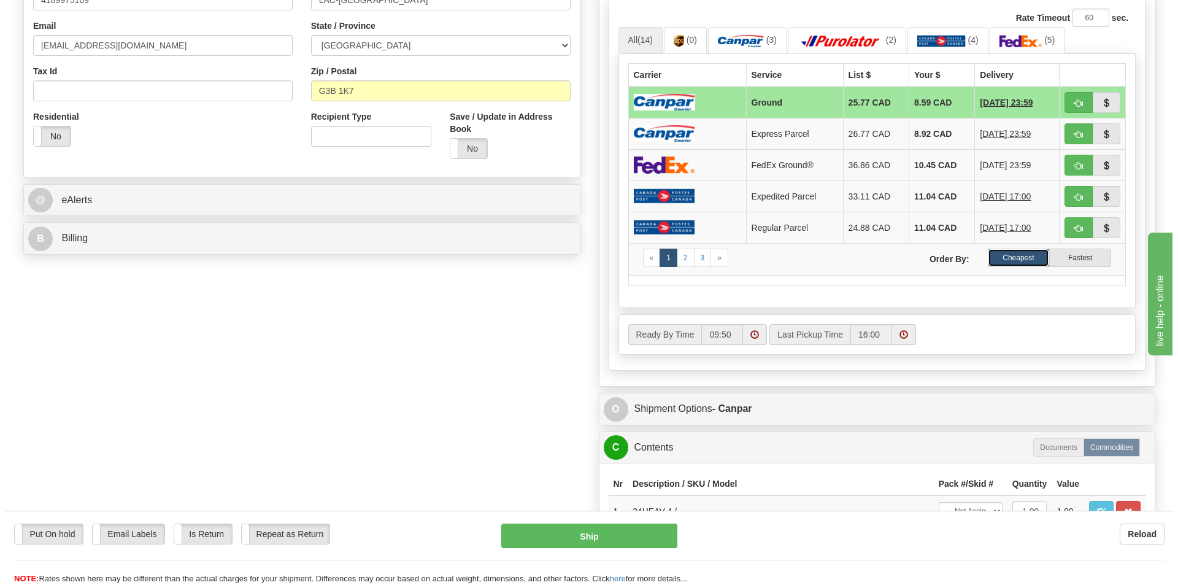
scroll to position [368, 0]
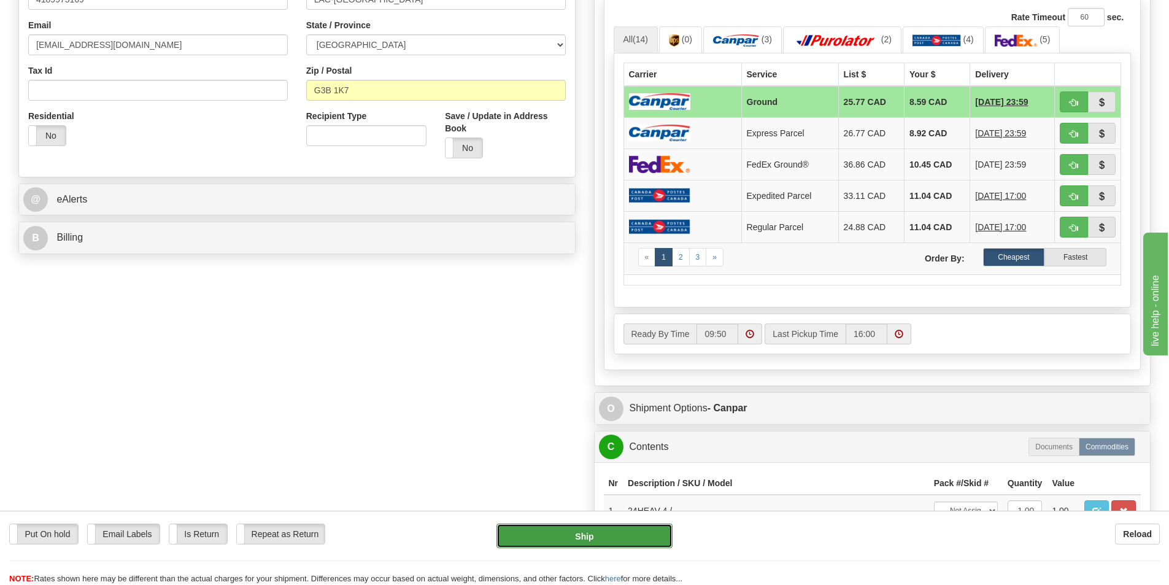
click at [588, 532] on button "Ship" at bounding box center [584, 535] width 176 height 25
type input "1"
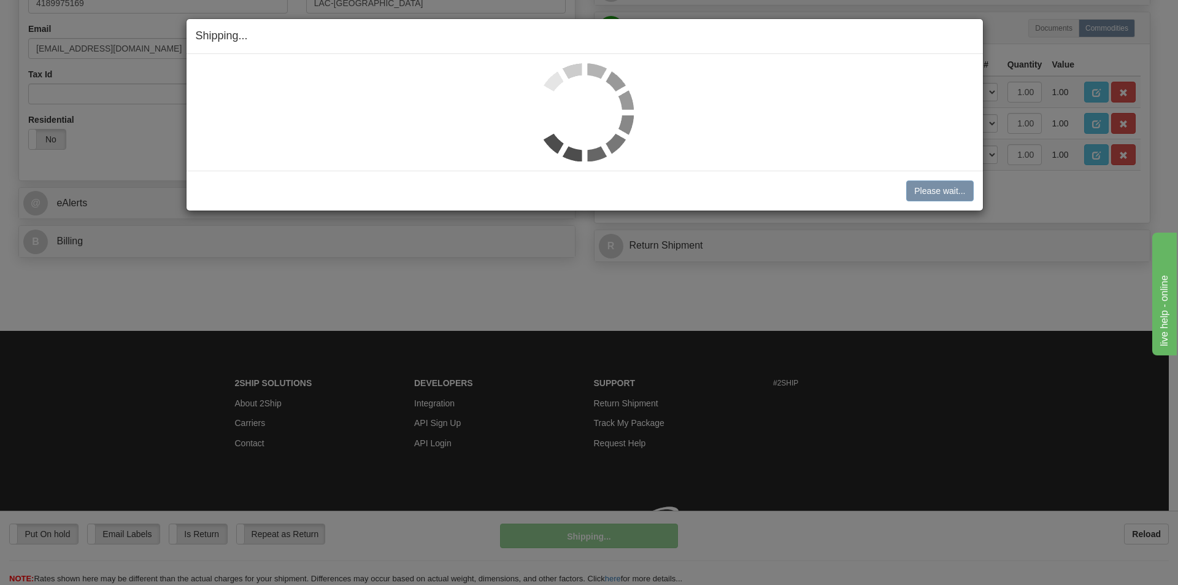
scroll to position [365, 0]
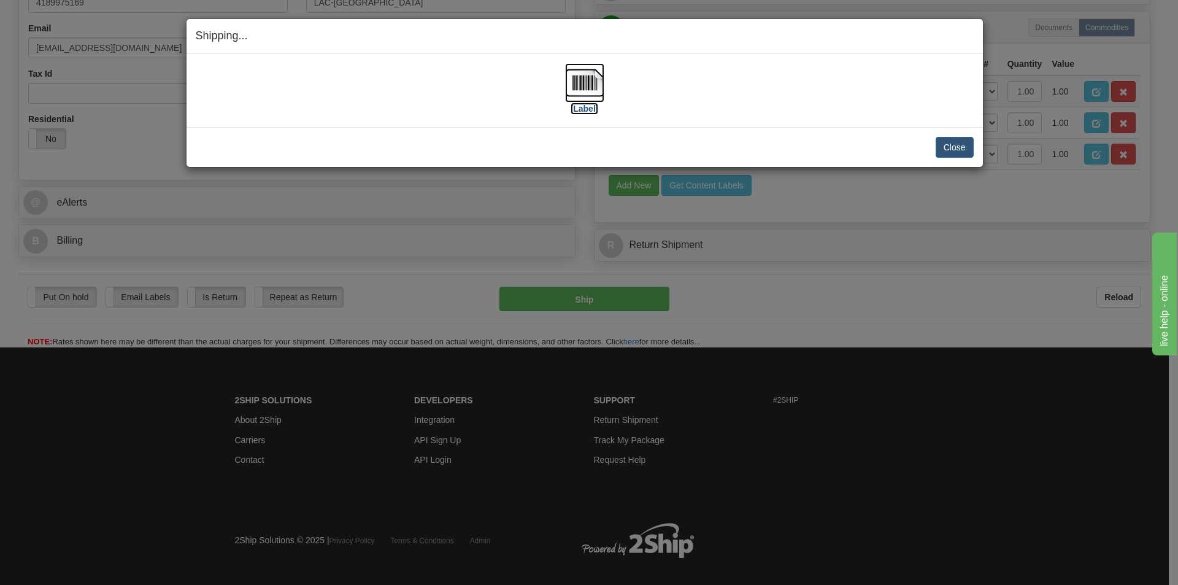
click at [589, 88] on img at bounding box center [584, 82] width 39 height 39
click at [593, 82] on img at bounding box center [584, 82] width 39 height 39
click at [953, 145] on button "Close" at bounding box center [954, 147] width 38 height 21
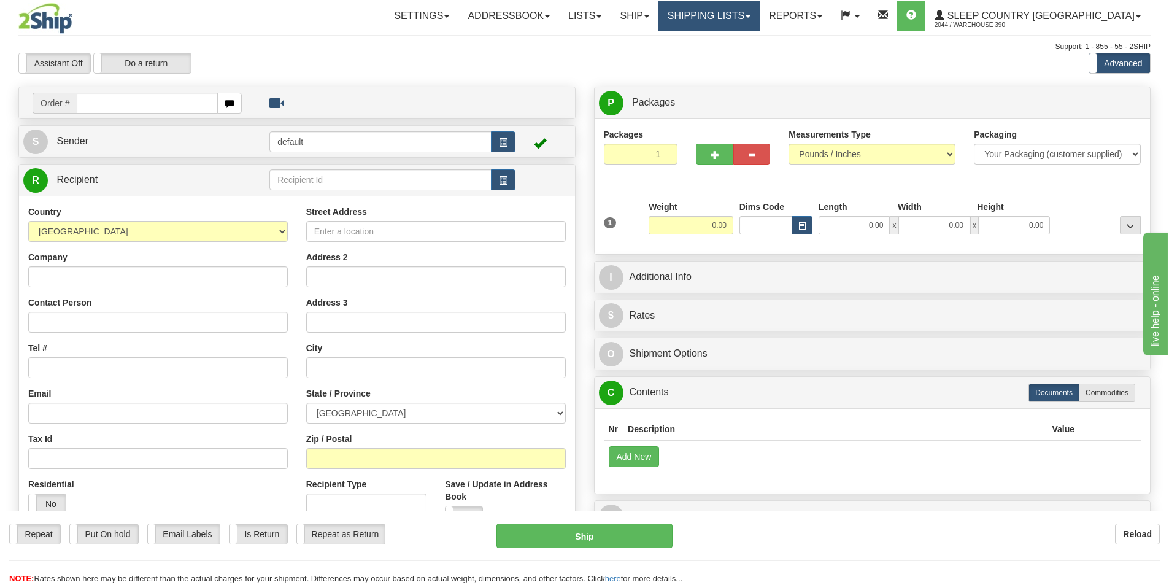
click at [759, 12] on link "Shipping lists" at bounding box center [708, 16] width 101 height 31
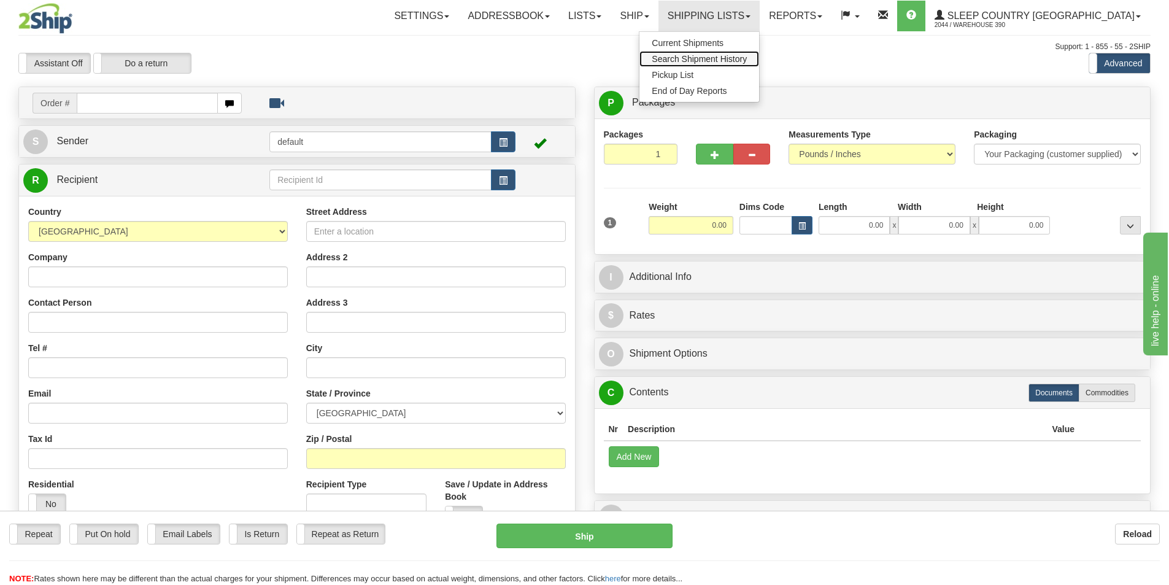
click at [747, 57] on span "Search Shipment History" at bounding box center [698, 59] width 95 height 10
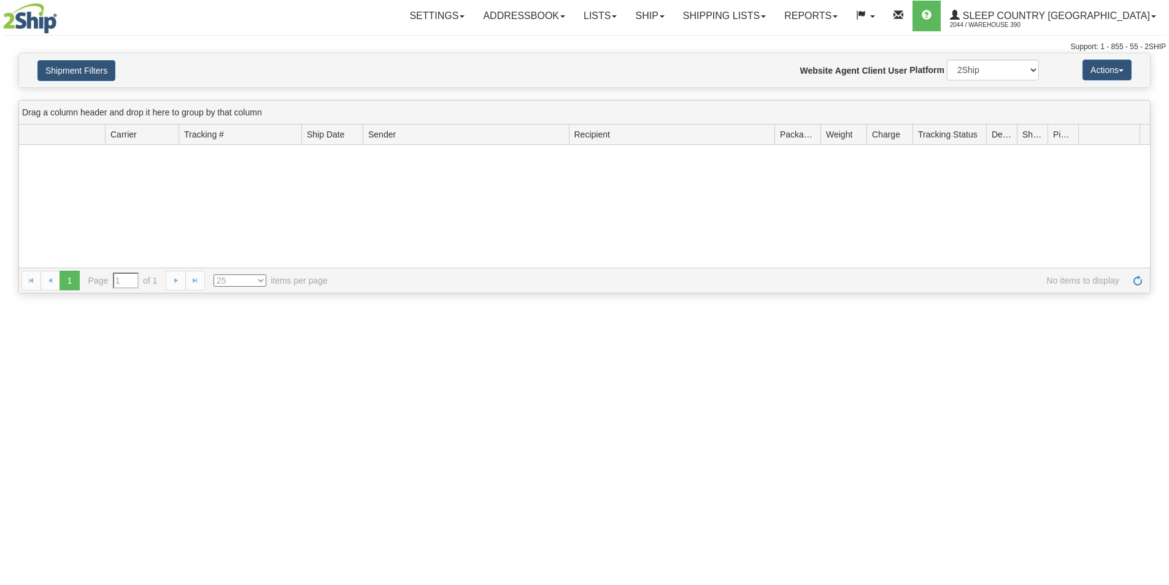
type input "From [DATE] To [DATE]"
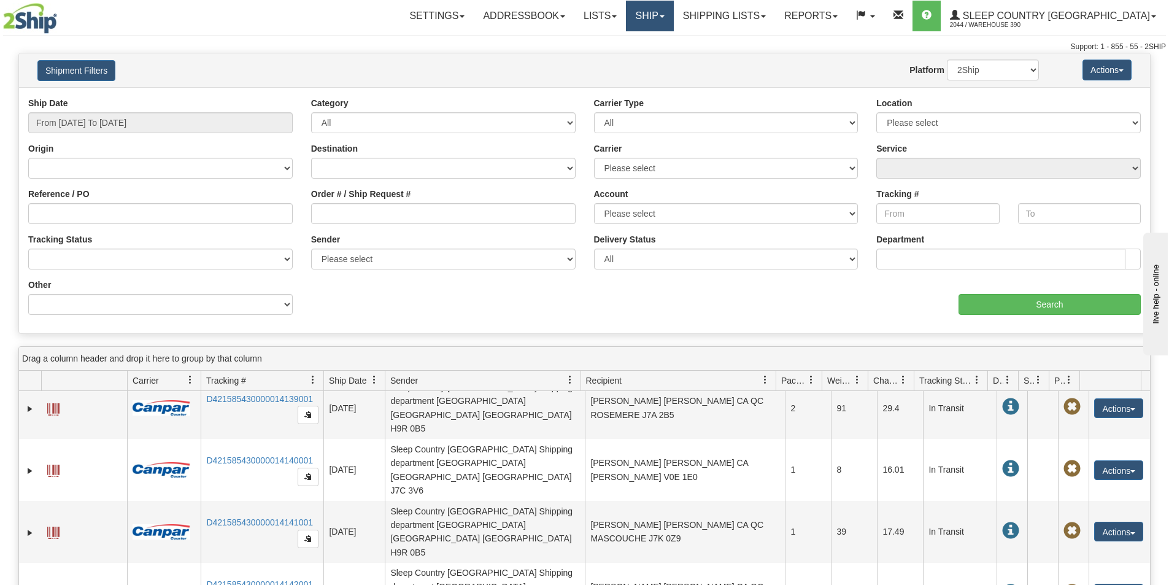
click at [673, 14] on link "Ship" at bounding box center [649, 16] width 47 height 31
click at [661, 58] on span "OnHold / Order Queue" at bounding box center [617, 59] width 86 height 10
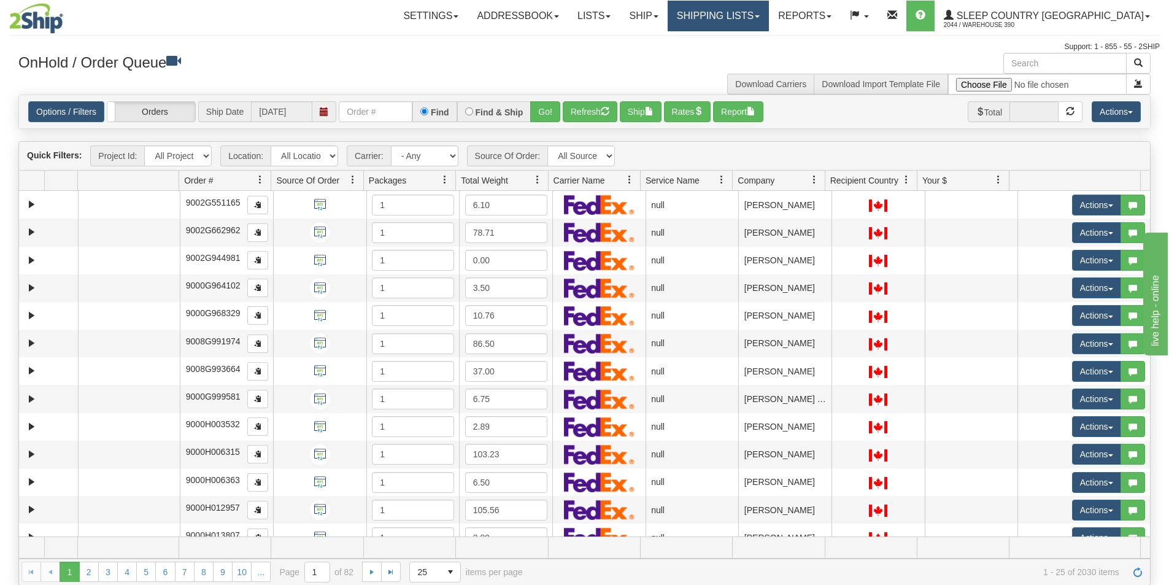
click at [769, 12] on link "Shipping lists" at bounding box center [717, 16] width 101 height 31
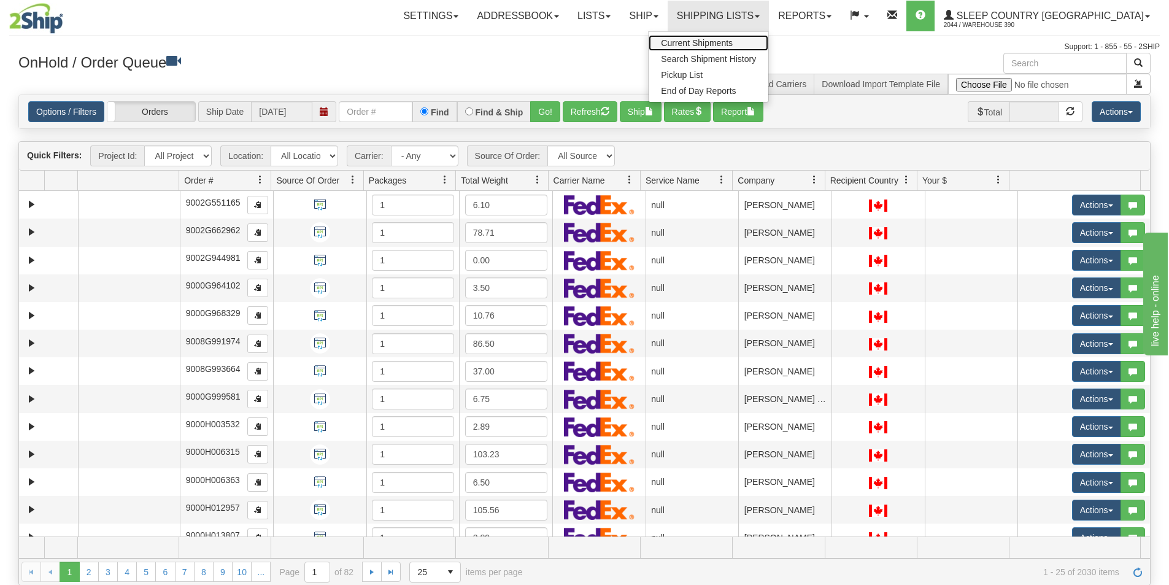
click at [732, 42] on span "Current Shipments" at bounding box center [697, 43] width 72 height 10
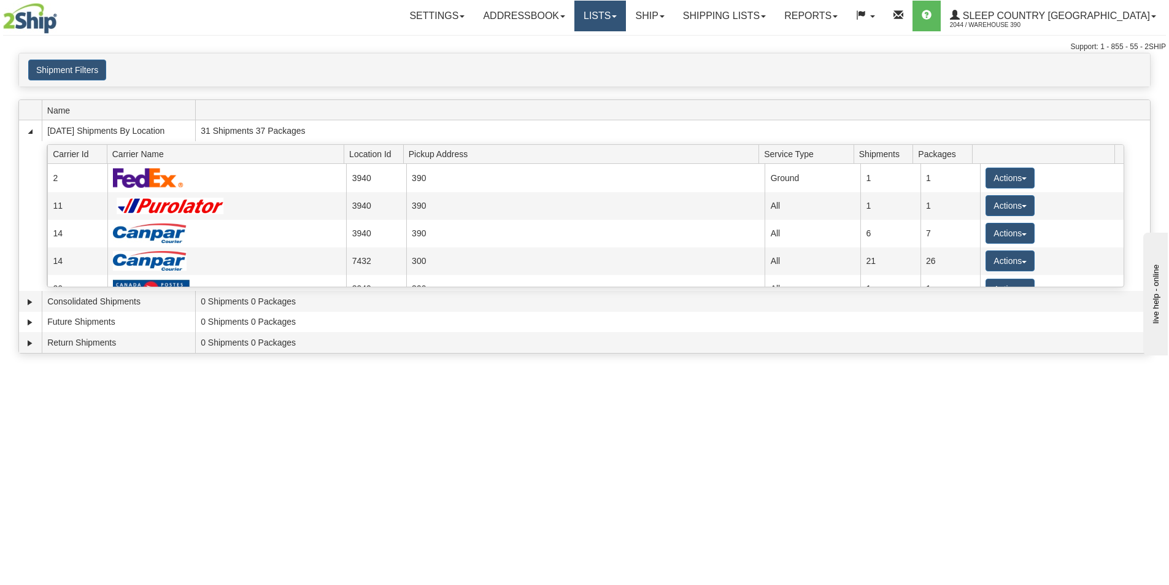
click at [626, 16] on link "Lists" at bounding box center [600, 16] width 52 height 31
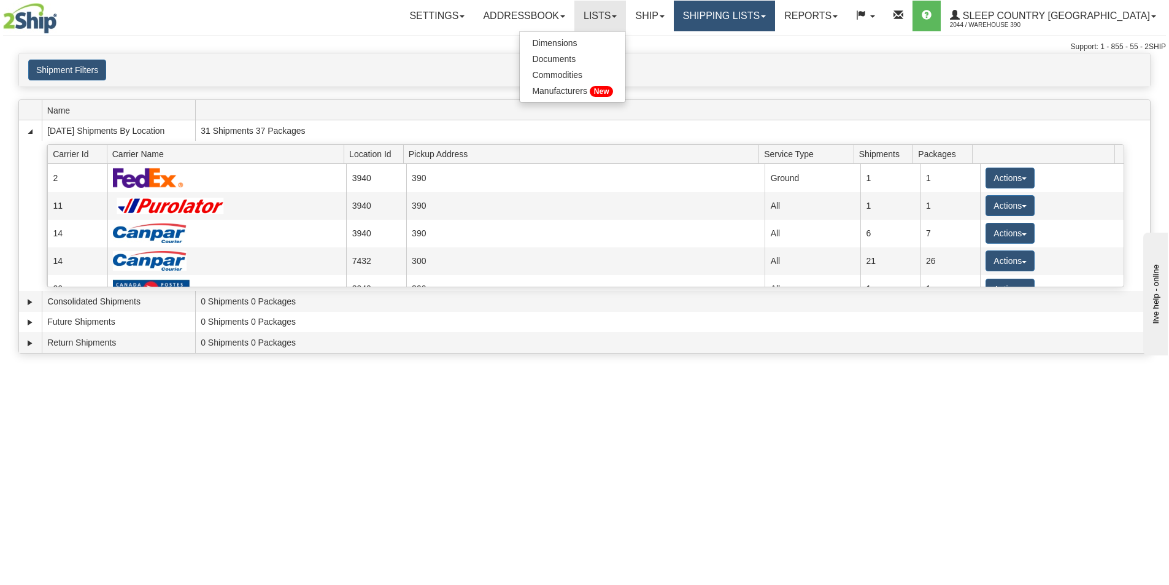
click at [764, 16] on link "Shipping lists" at bounding box center [724, 16] width 101 height 31
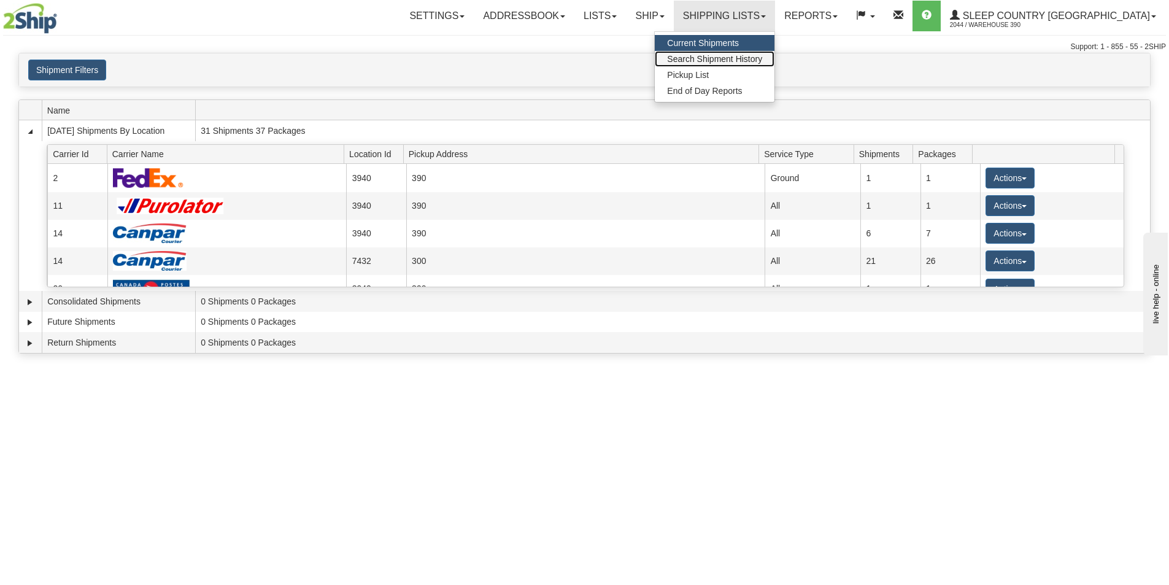
click at [762, 56] on span "Search Shipment History" at bounding box center [714, 59] width 95 height 10
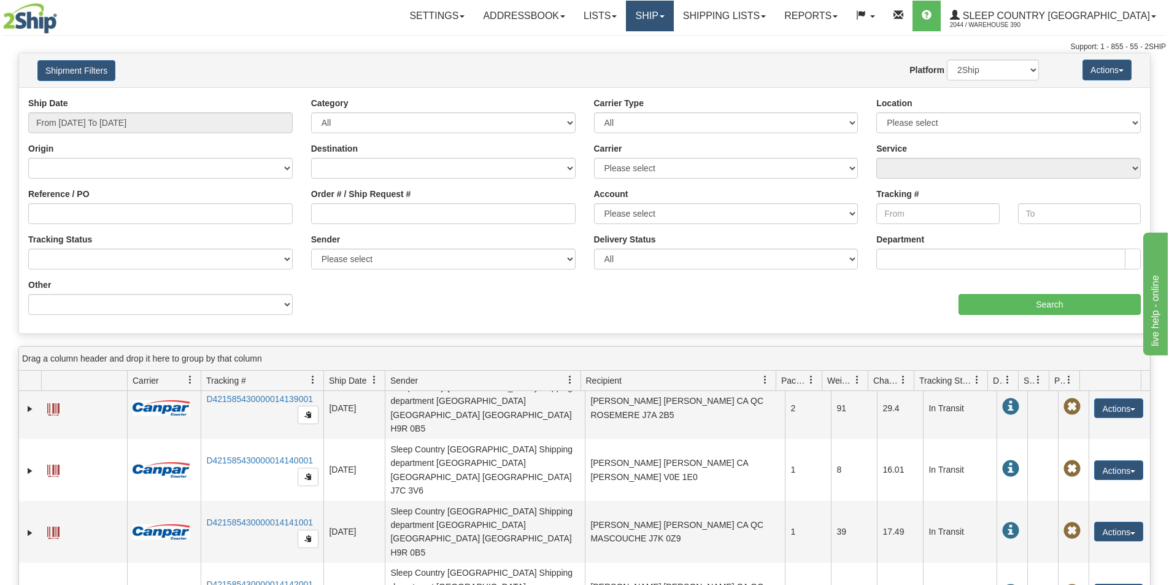
click at [673, 14] on link "Ship" at bounding box center [649, 16] width 47 height 31
click at [621, 42] on span "Ship Screen" at bounding box center [597, 43] width 47 height 10
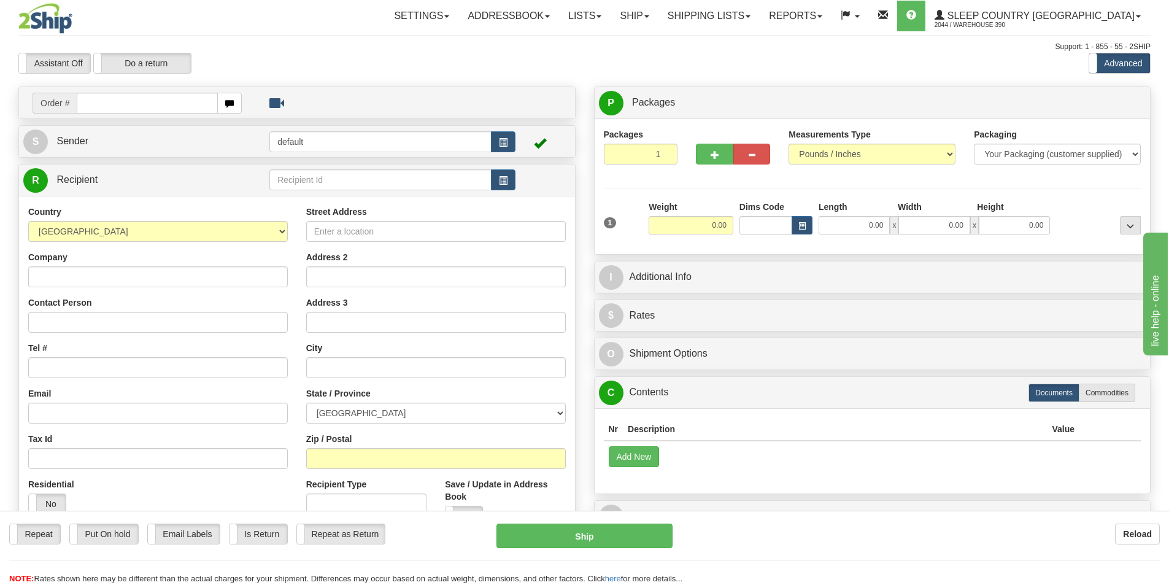
click at [113, 101] on input "text" at bounding box center [147, 103] width 141 height 21
type input "9002I117364"
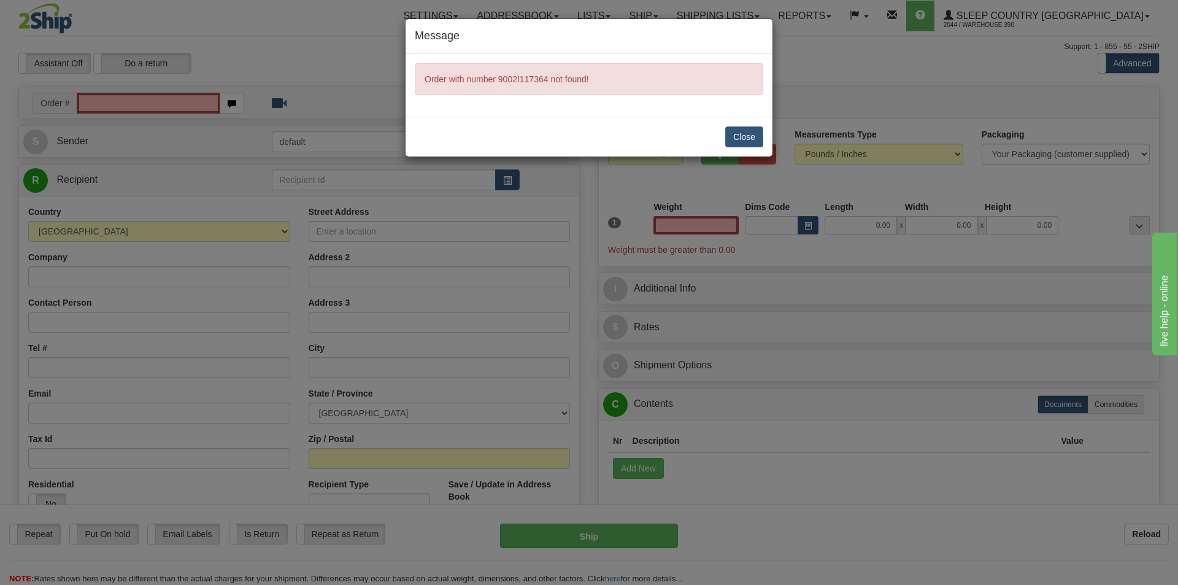
type input "0.00"
click at [748, 136] on button "Close" at bounding box center [744, 136] width 38 height 21
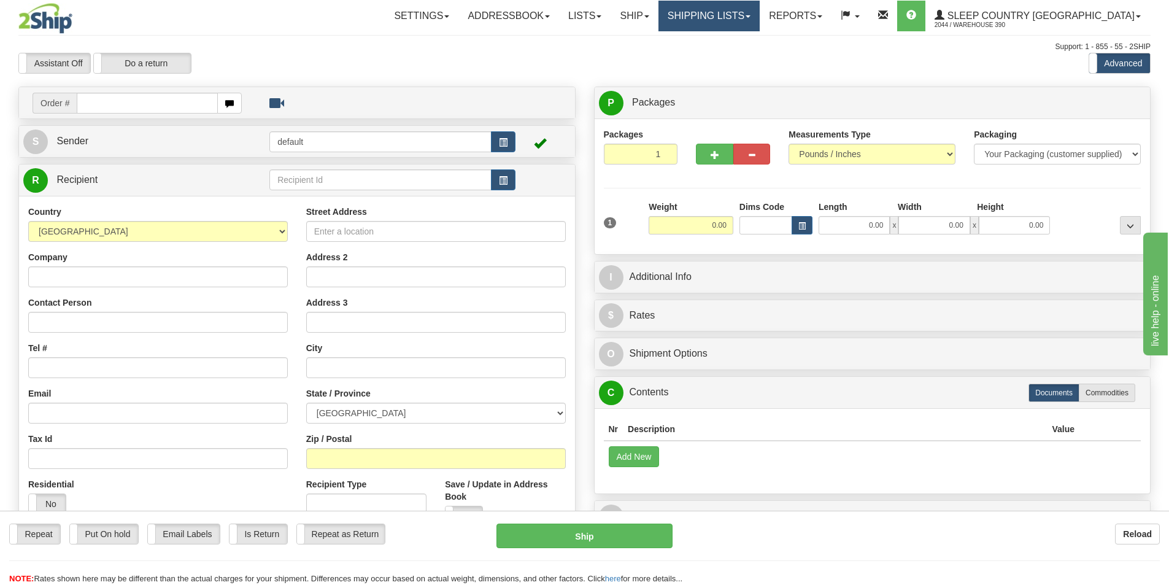
click at [759, 10] on link "Shipping lists" at bounding box center [708, 16] width 101 height 31
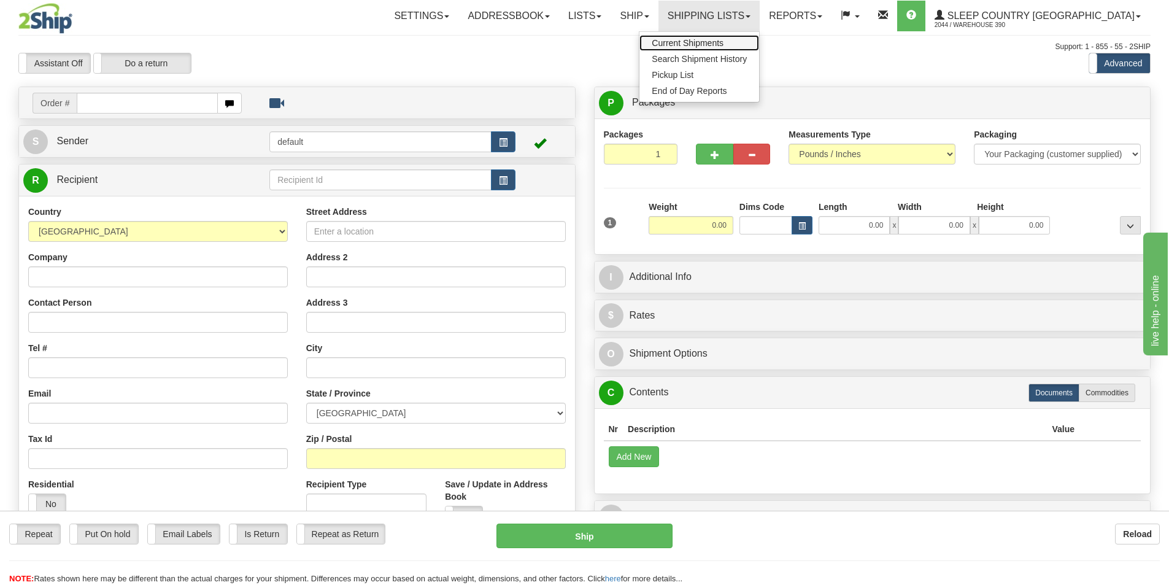
click at [723, 43] on span "Current Shipments" at bounding box center [687, 43] width 72 height 10
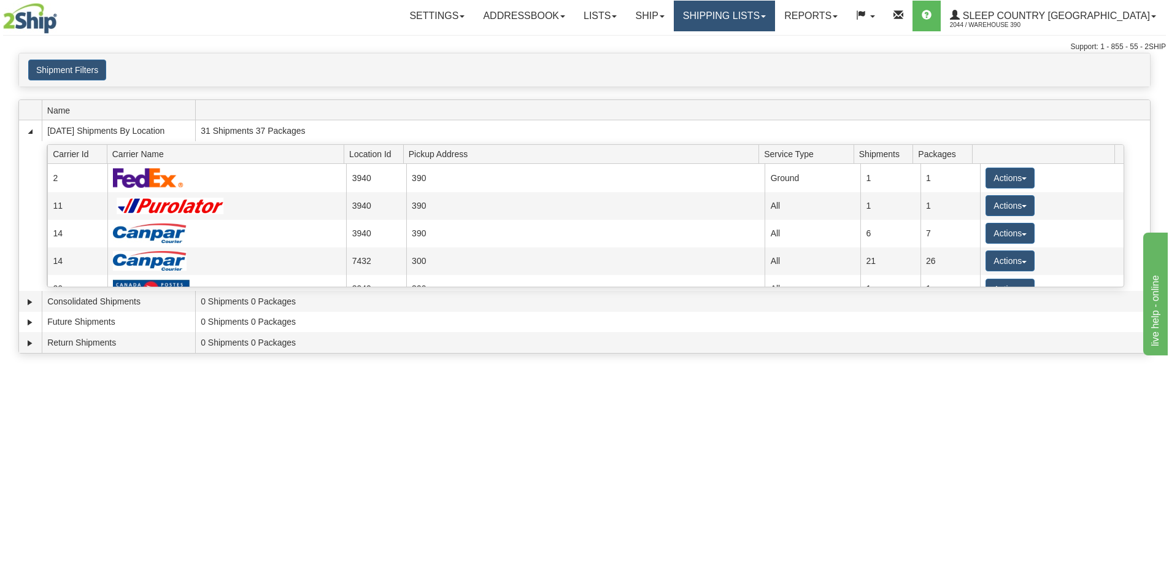
click at [775, 21] on link "Shipping lists" at bounding box center [724, 16] width 101 height 31
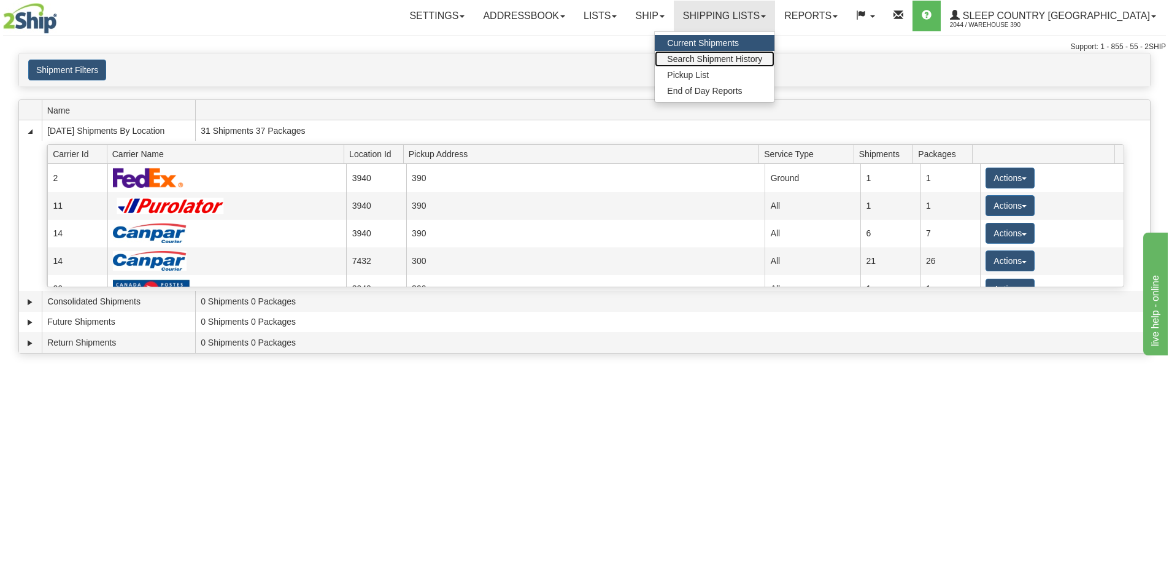
click at [762, 61] on span "Search Shipment History" at bounding box center [714, 59] width 95 height 10
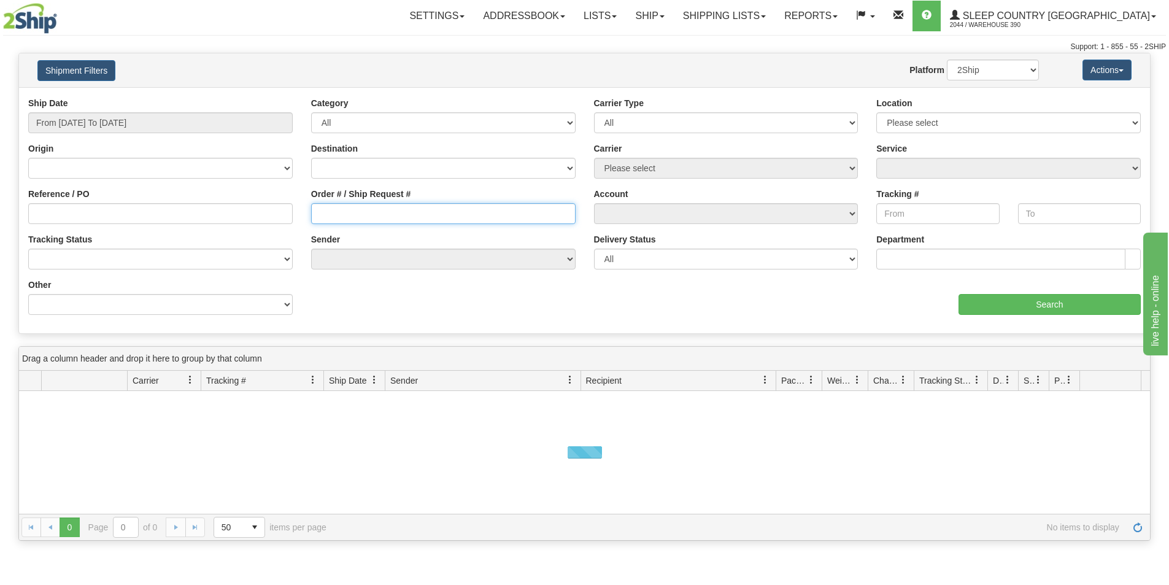
click at [364, 211] on input "Order # / Ship Request #" at bounding box center [443, 213] width 264 height 21
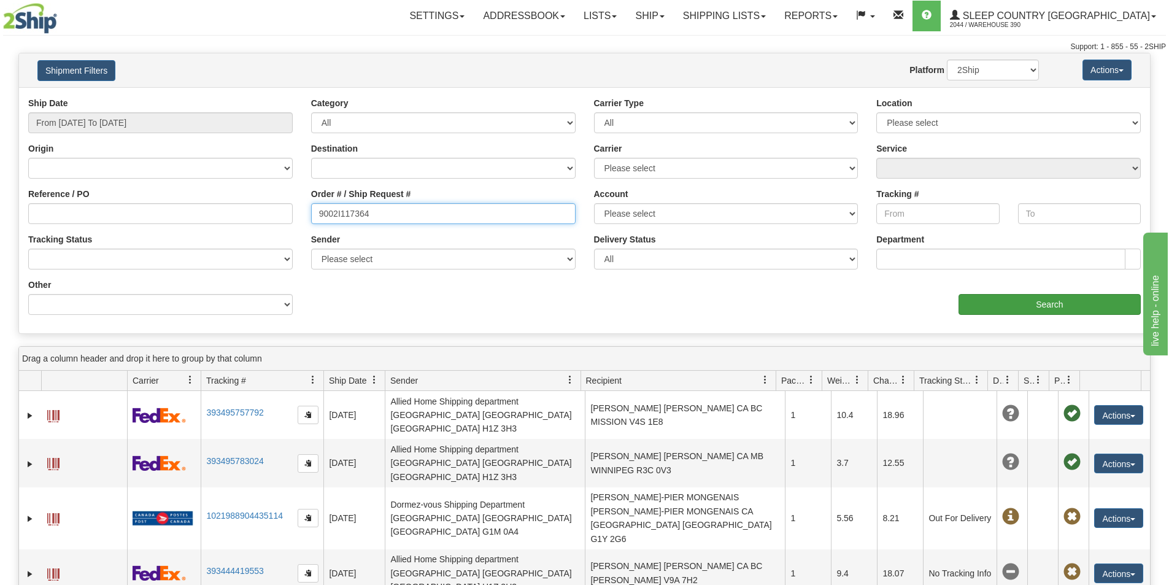
type input "9002I117364"
click at [1042, 300] on input "Search" at bounding box center [1049, 304] width 182 height 21
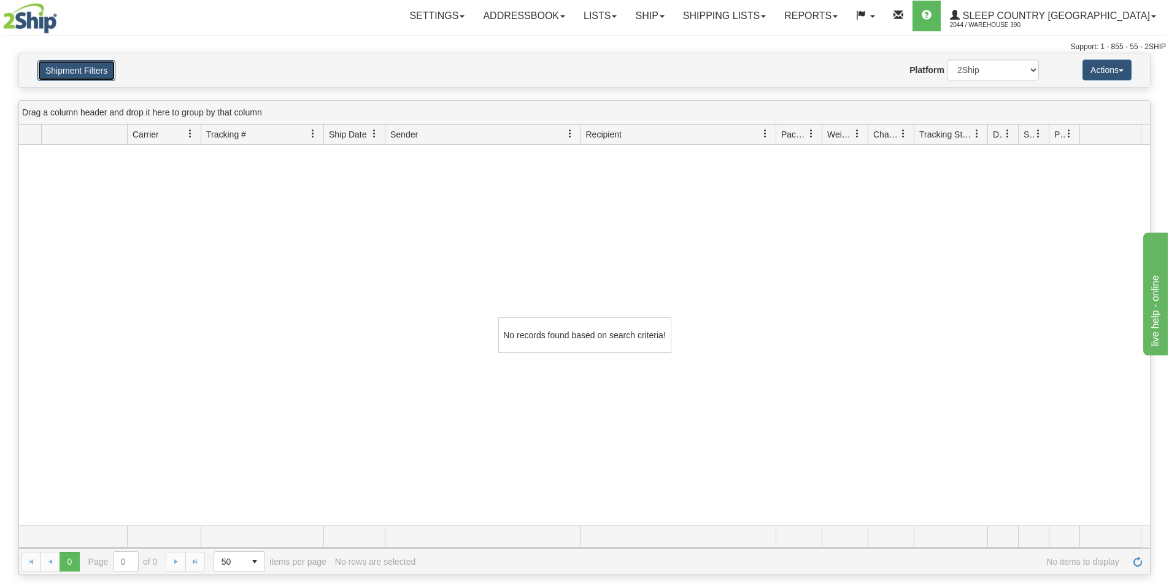
drag, startPoint x: 115, startPoint y: 66, endPoint x: 108, endPoint y: 64, distance: 7.5
click at [108, 64] on button "Shipment Filters" at bounding box center [76, 70] width 78 height 21
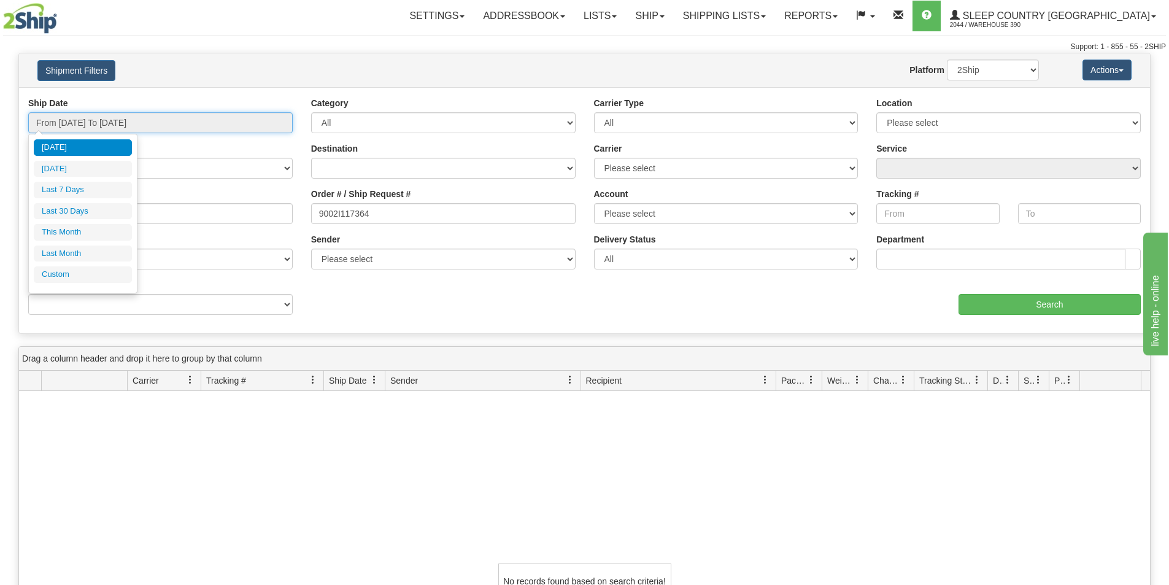
click at [188, 131] on input "From [DATE] To [DATE]" at bounding box center [160, 122] width 264 height 21
click at [115, 148] on li "[DATE]" at bounding box center [83, 147] width 98 height 17
type input "From [DATE] To [DATE]"
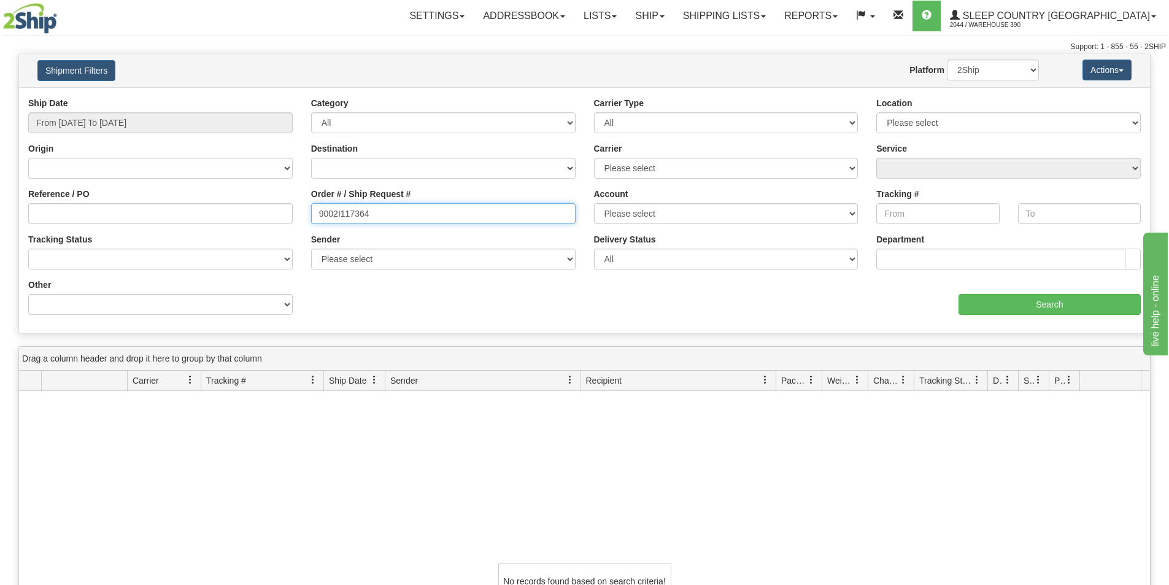
click at [437, 207] on input "9002I117364" at bounding box center [443, 213] width 264 height 21
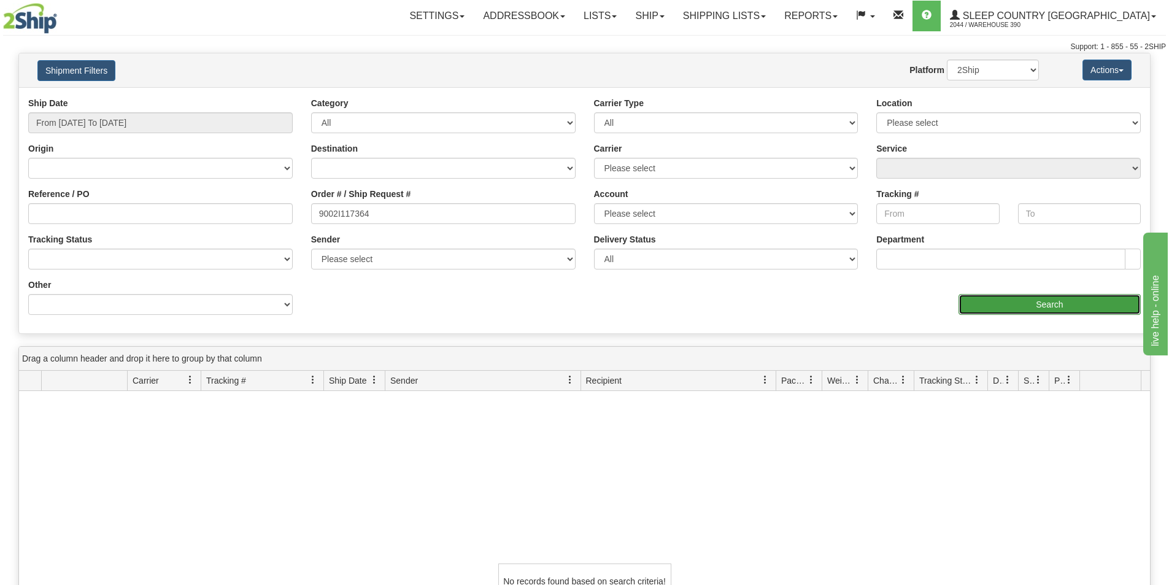
click at [1050, 309] on input "Search" at bounding box center [1049, 304] width 182 height 21
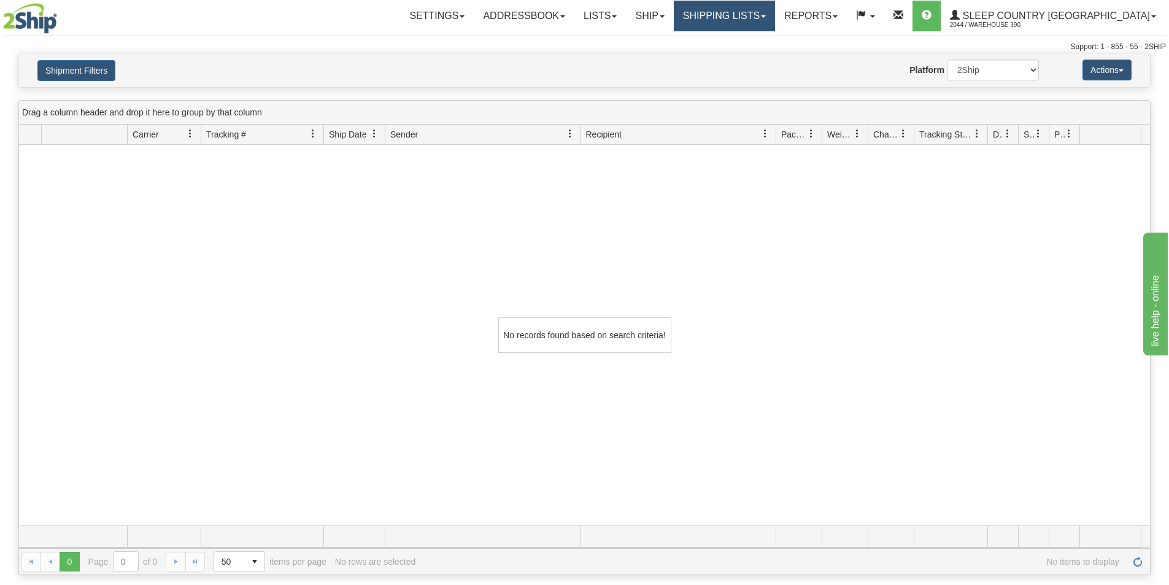
click at [758, 17] on link "Shipping lists" at bounding box center [724, 16] width 101 height 31
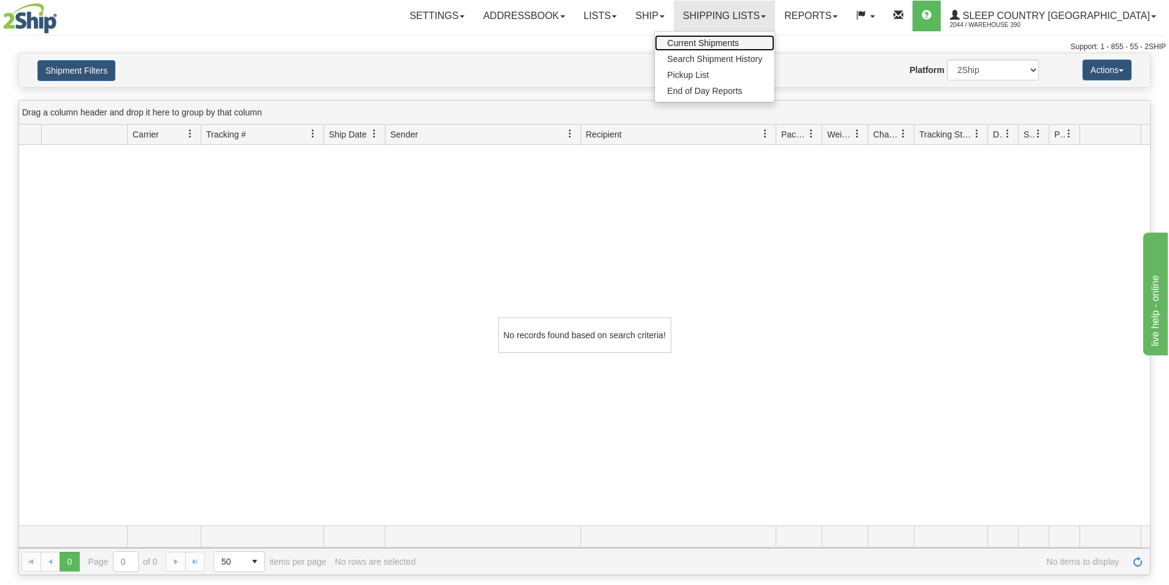
click at [739, 43] on span "Current Shipments" at bounding box center [703, 43] width 72 height 10
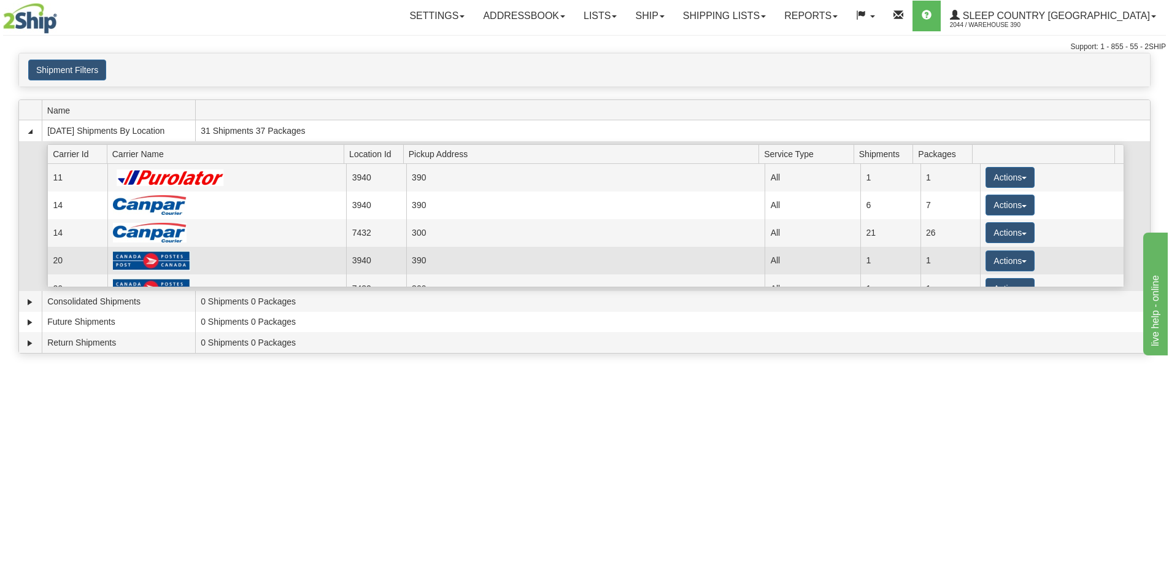
scroll to position [44, 0]
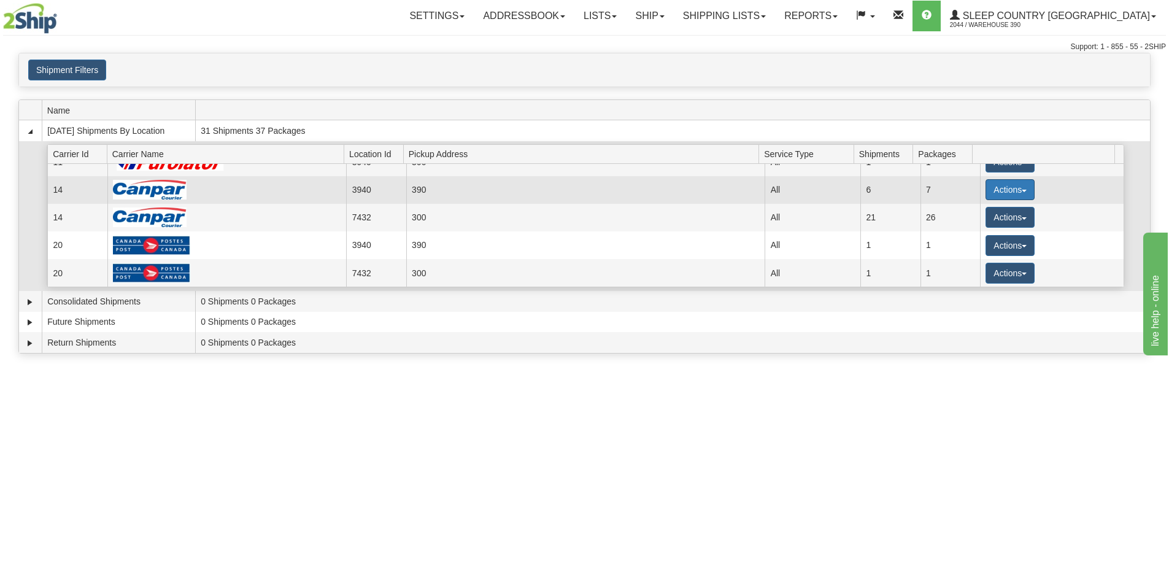
click at [1000, 197] on button "Actions" at bounding box center [1009, 189] width 49 height 21
click at [973, 215] on span "Details" at bounding box center [964, 212] width 33 height 9
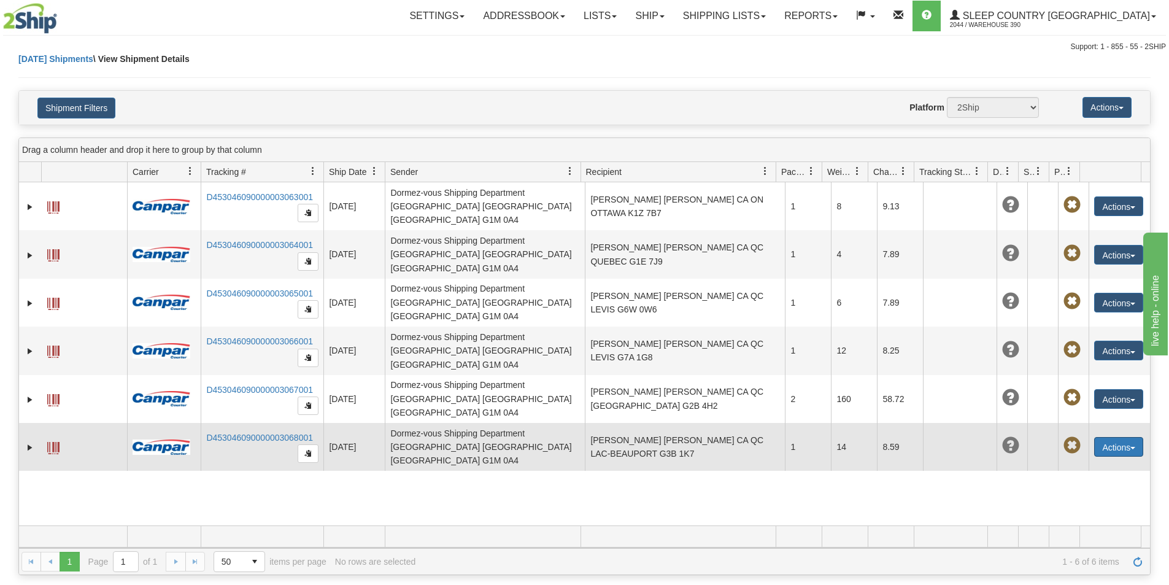
click at [1100, 437] on button "Actions" at bounding box center [1118, 447] width 49 height 20
click at [1081, 477] on link "Repeat" at bounding box center [1093, 485] width 98 height 16
click at [1119, 437] on button "Actions" at bounding box center [1118, 447] width 49 height 20
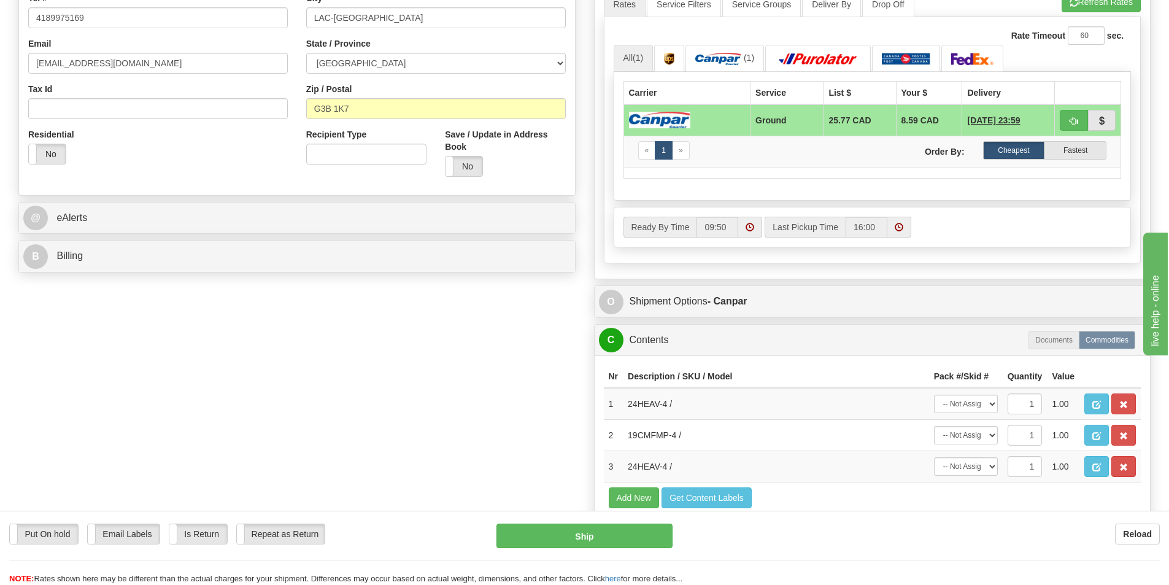
scroll to position [368, 0]
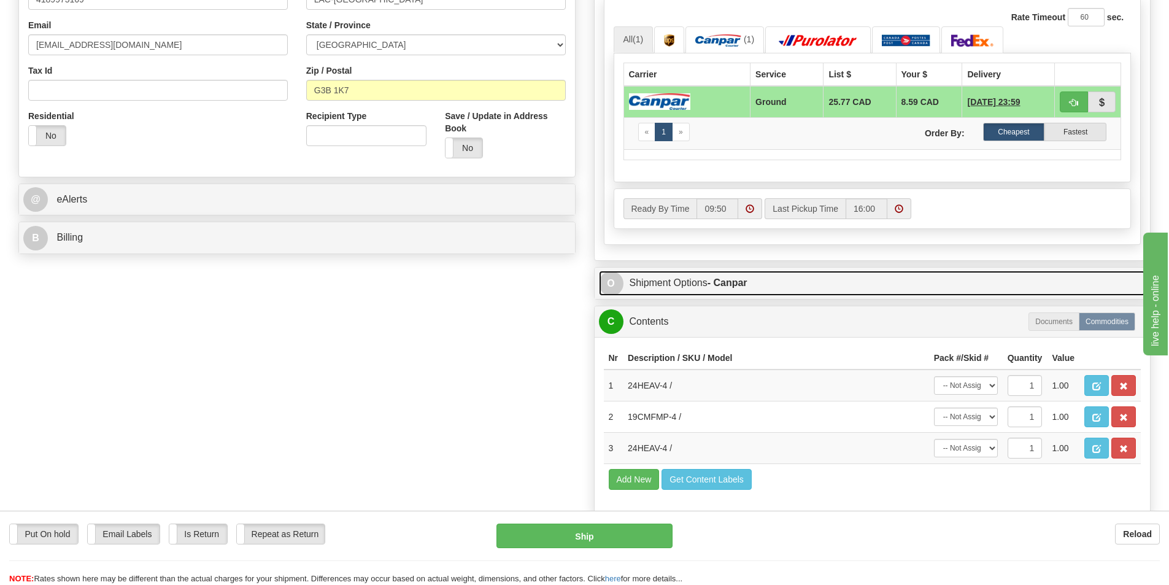
click at [783, 278] on link "O Shipment Options - Canpar" at bounding box center [872, 283] width 547 height 25
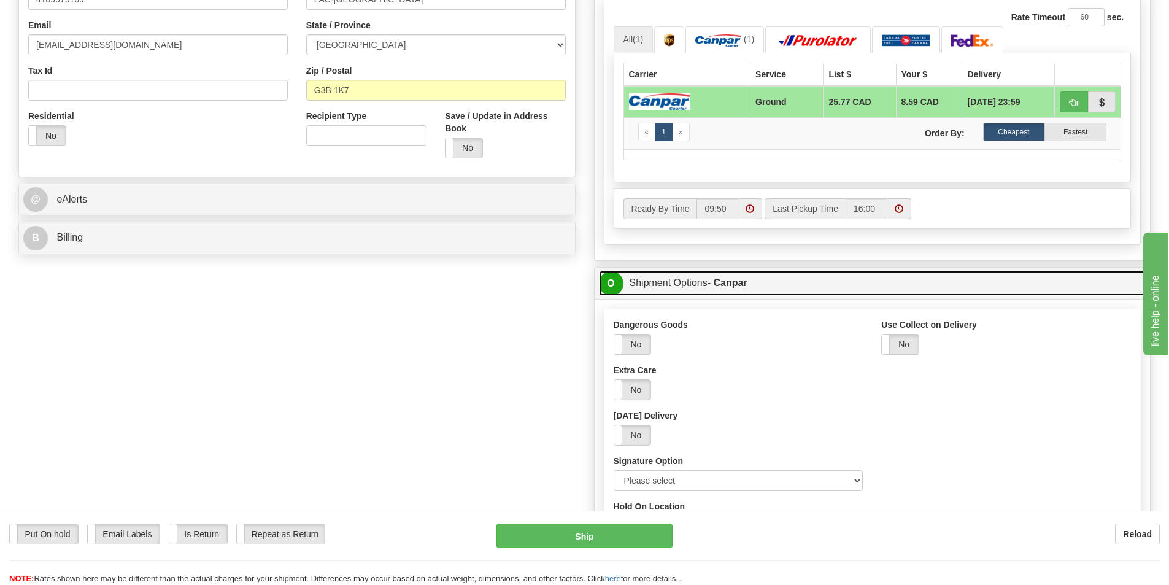
scroll to position [491, 0]
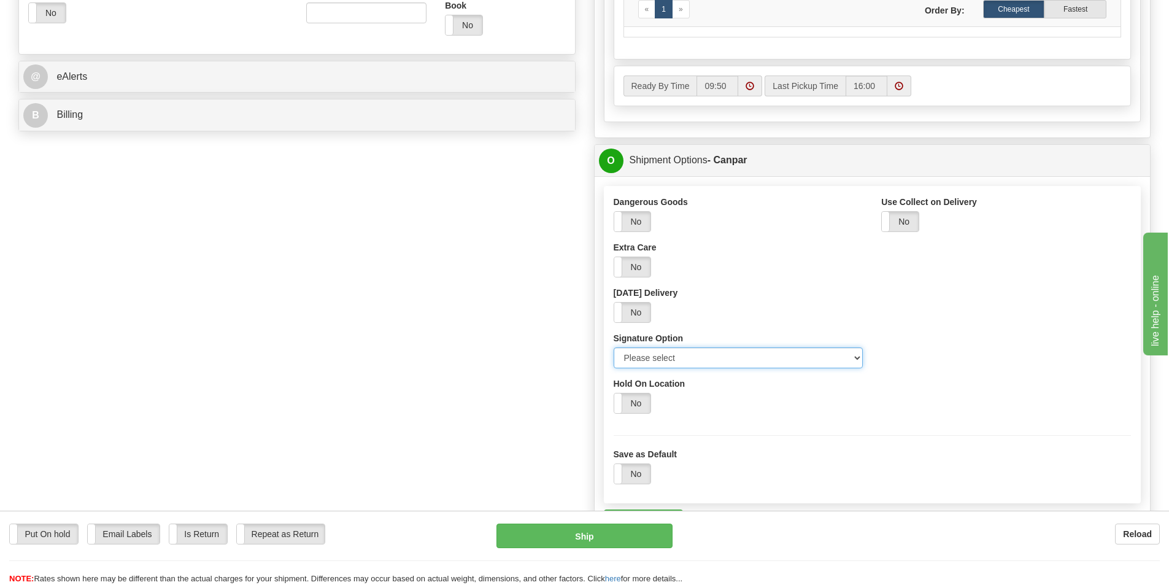
click at [744, 351] on select "Please select No Signature Required Signature Required Adult Signature" at bounding box center [738, 357] width 250 height 21
select select "2"
click at [613, 347] on select "Please select No Signature Required Signature Required Adult Signature" at bounding box center [738, 357] width 250 height 21
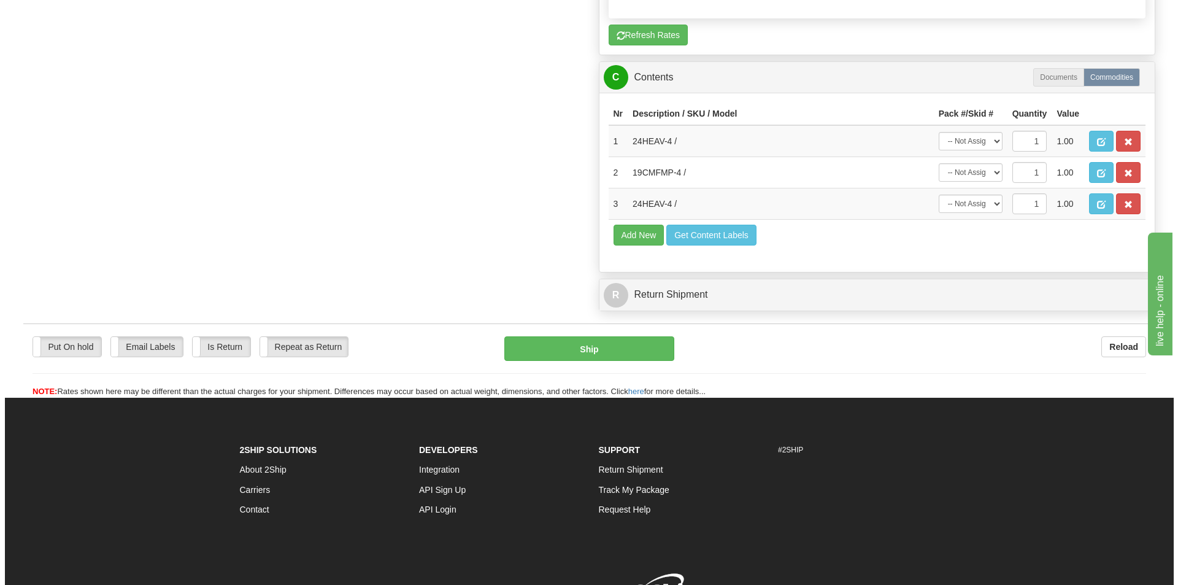
scroll to position [981, 0]
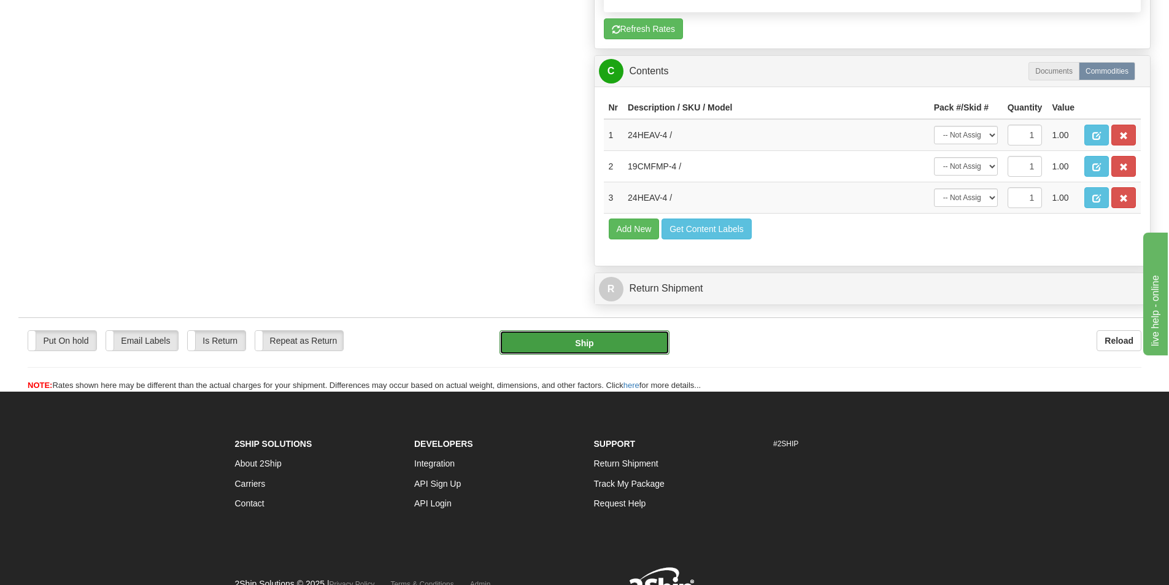
click at [582, 345] on button "Ship" at bounding box center [584, 342] width 170 height 25
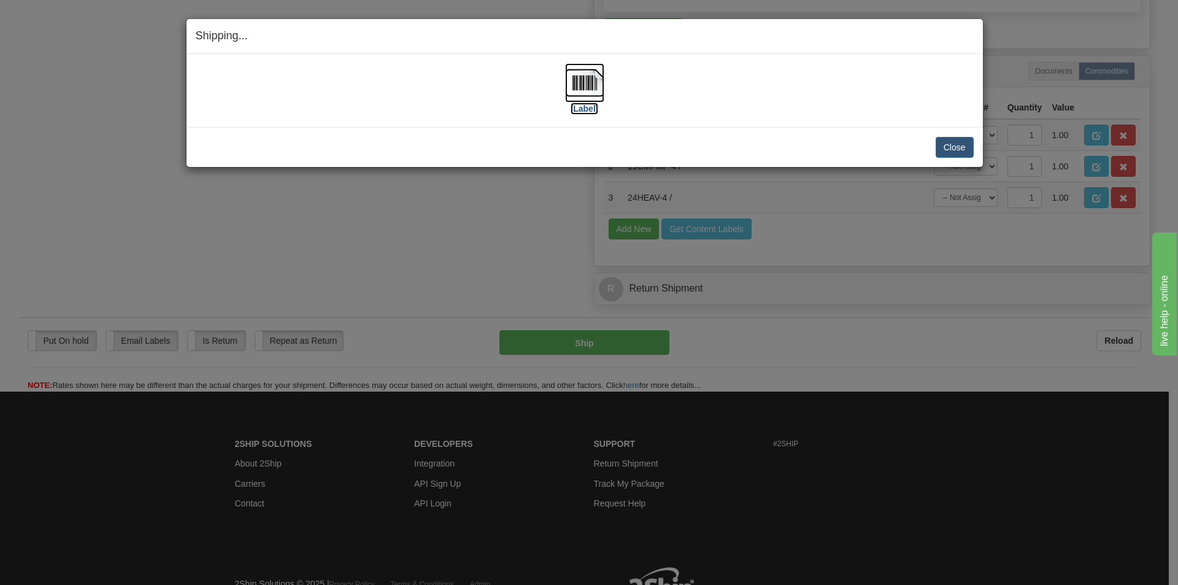
click at [587, 83] on img at bounding box center [584, 82] width 39 height 39
click at [960, 150] on button "Close" at bounding box center [954, 147] width 38 height 21
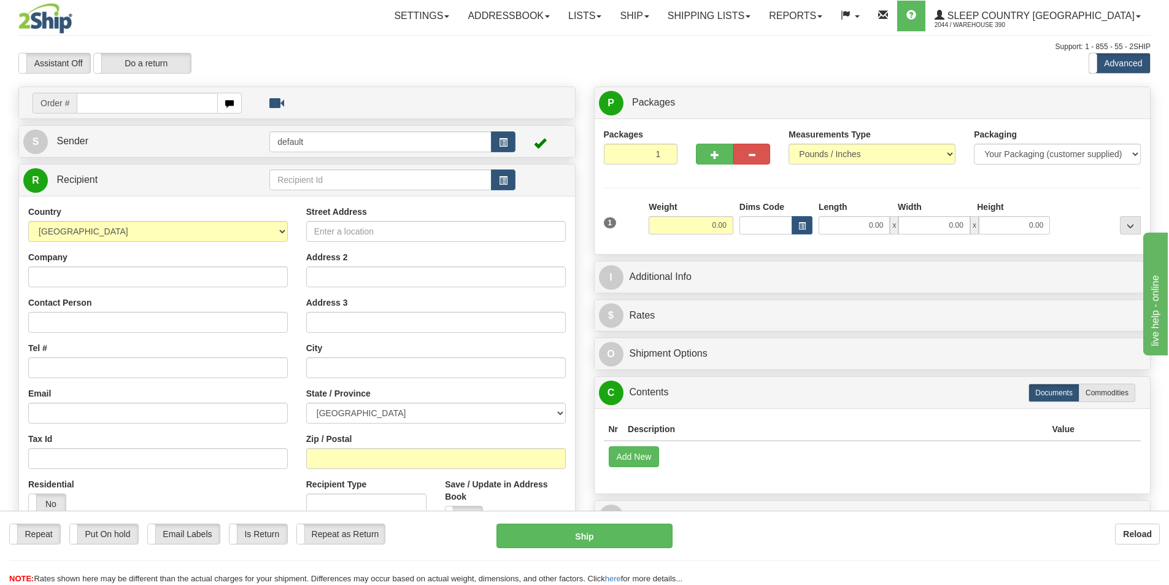
click at [93, 101] on input "text" at bounding box center [147, 103] width 141 height 21
type input "9002I117376"
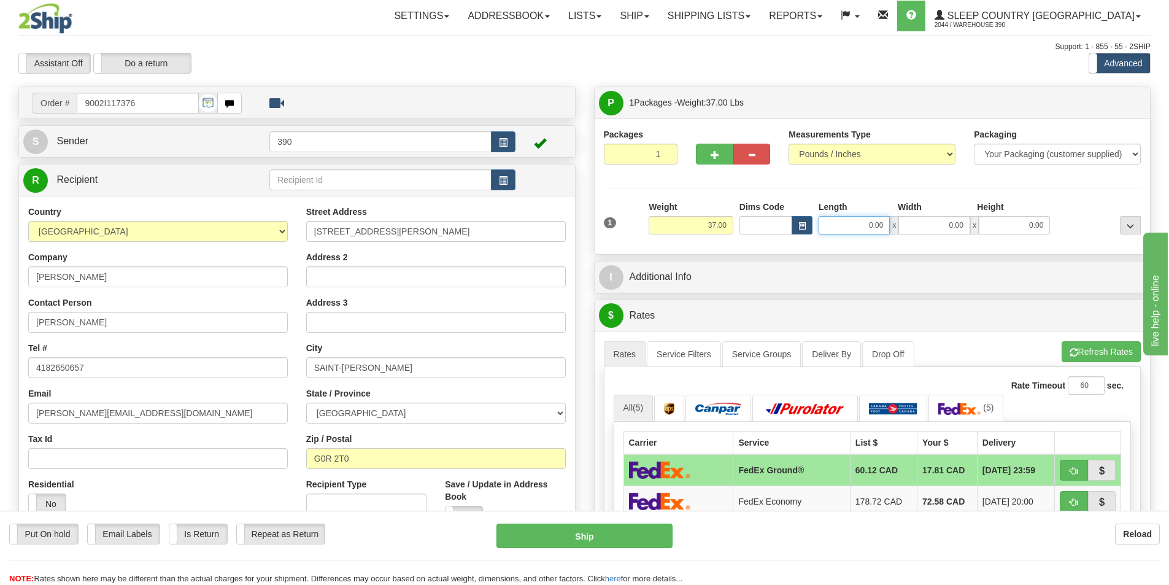
click at [880, 223] on input "0.00" at bounding box center [853, 225] width 71 height 18
type input "18.00"
click at [918, 221] on input "0.00" at bounding box center [933, 225] width 71 height 18
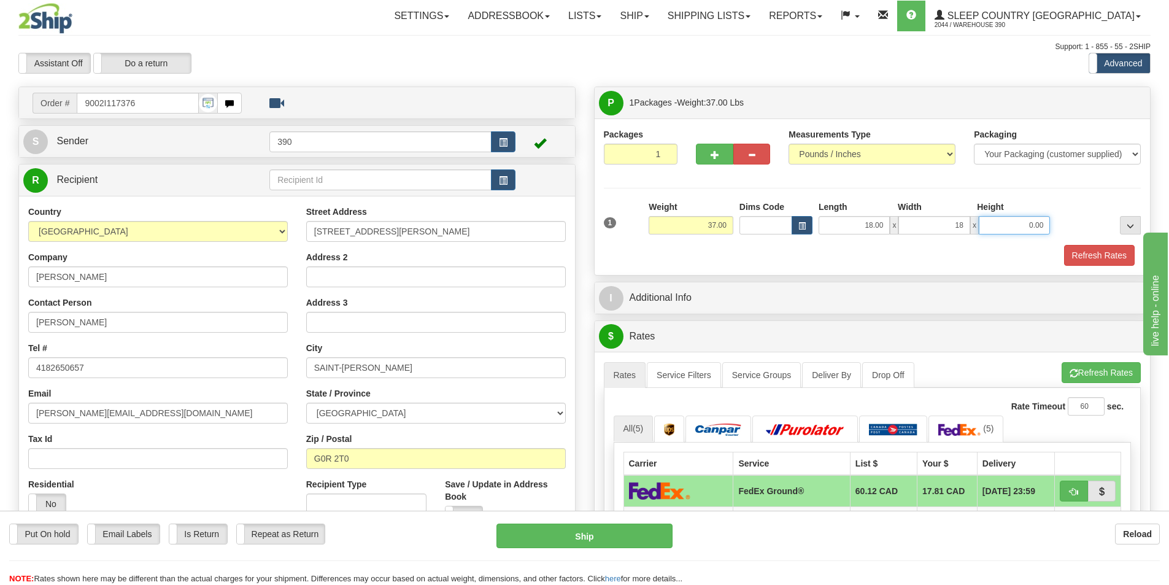
type input "18.00"
click at [1036, 224] on input "0.00" at bounding box center [1013, 225] width 71 height 18
type input "40.00"
click at [1110, 252] on button "Refresh Rates" at bounding box center [1099, 255] width 71 height 21
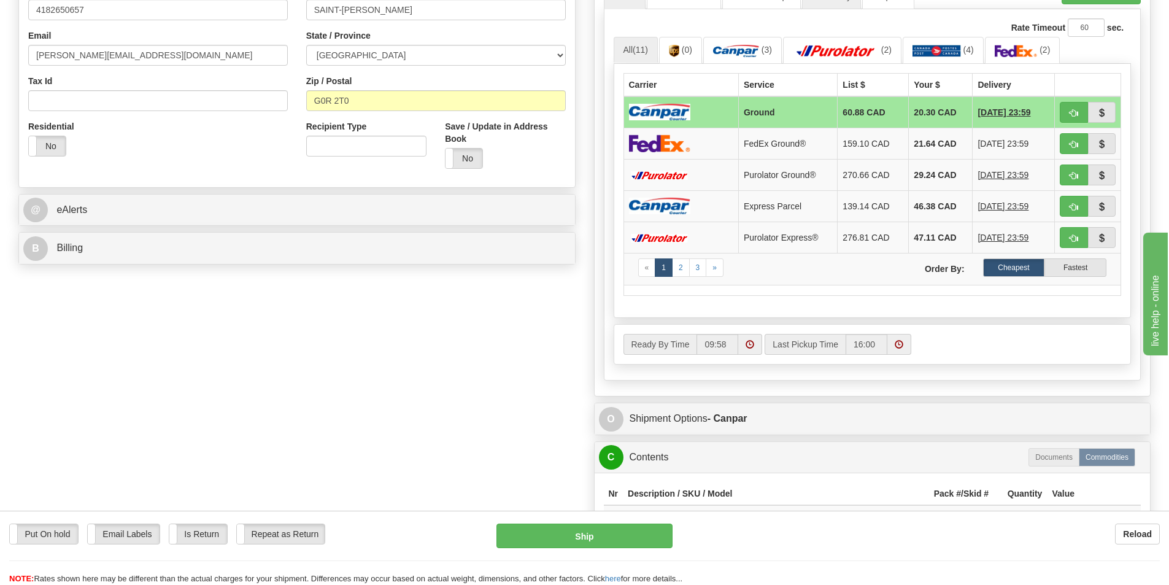
scroll to position [368, 0]
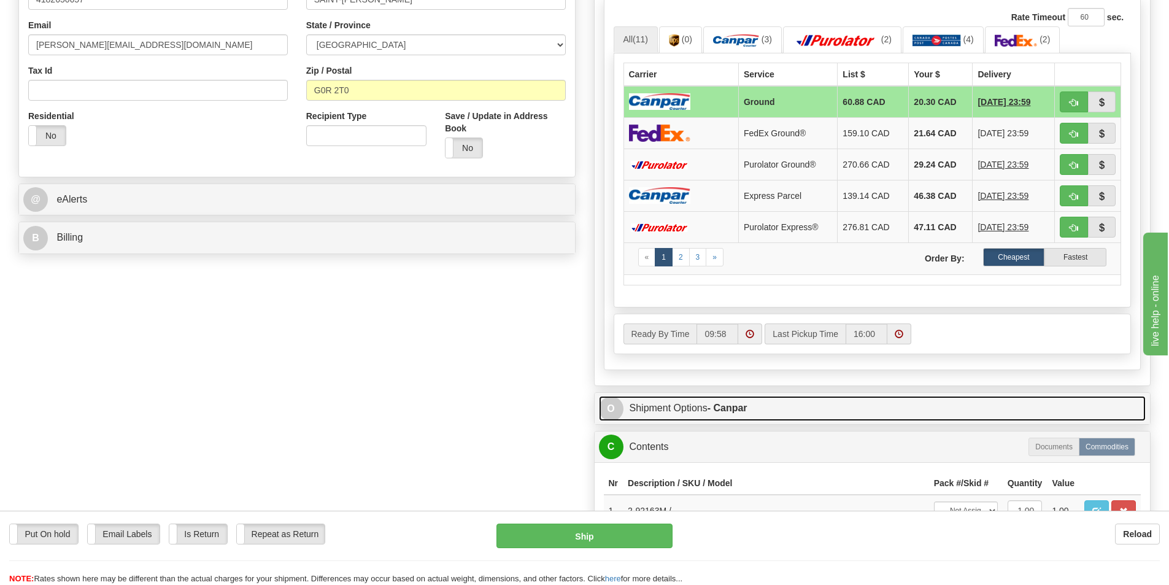
click at [701, 409] on link "O Shipment Options - Canpar" at bounding box center [872, 408] width 547 height 25
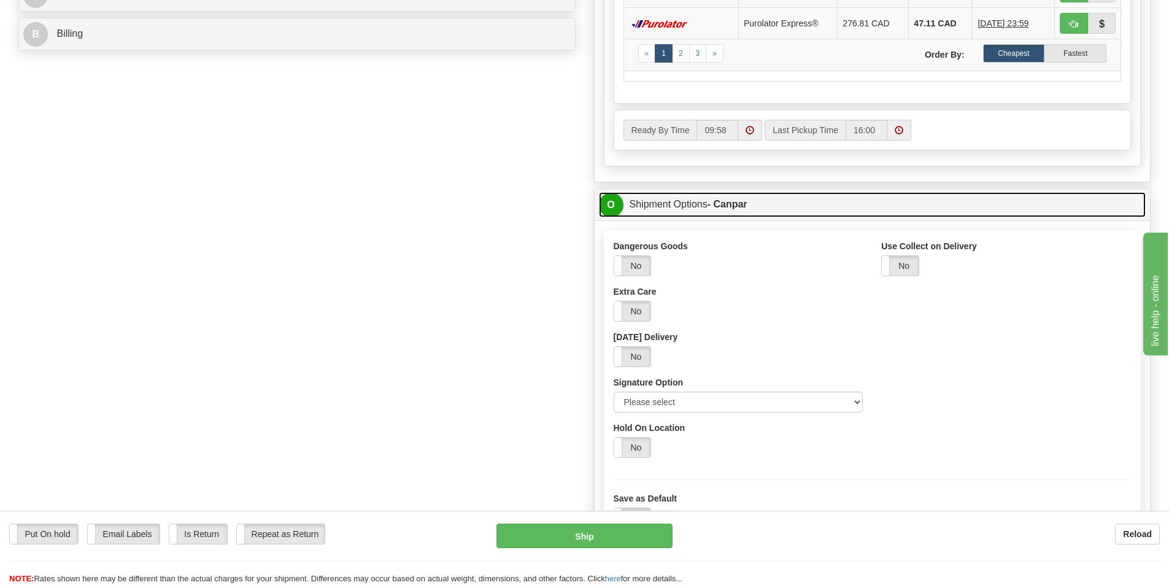
scroll to position [613, 0]
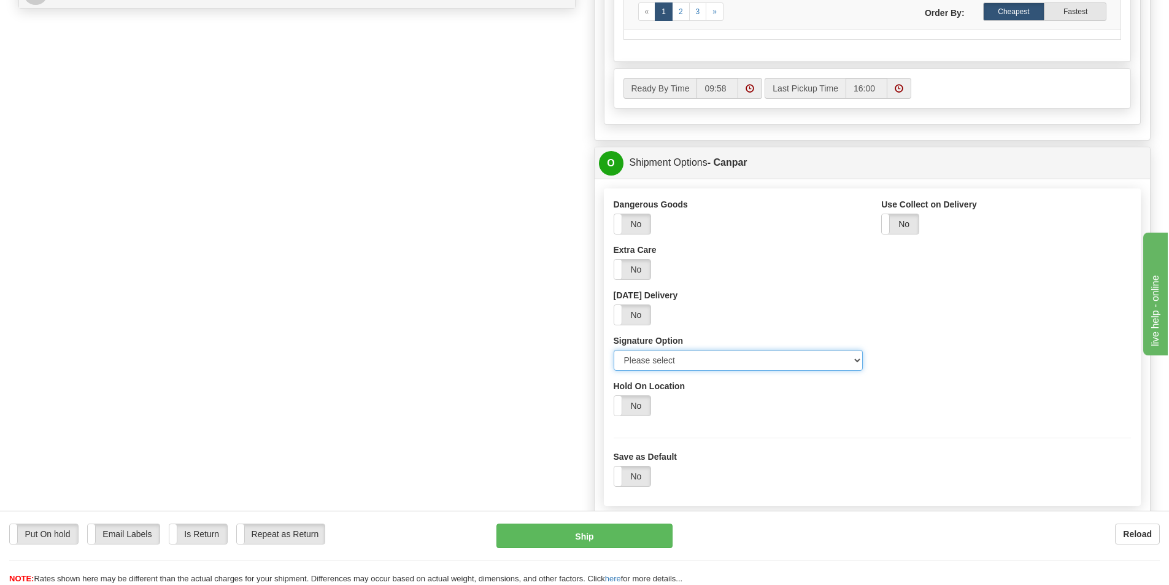
click at [857, 361] on select "Please select No Signature Required Signature Required Adult Signature" at bounding box center [738, 360] width 250 height 21
select select "2"
click at [613, 350] on select "Please select No Signature Required Signature Required Adult Signature" at bounding box center [738, 360] width 250 height 21
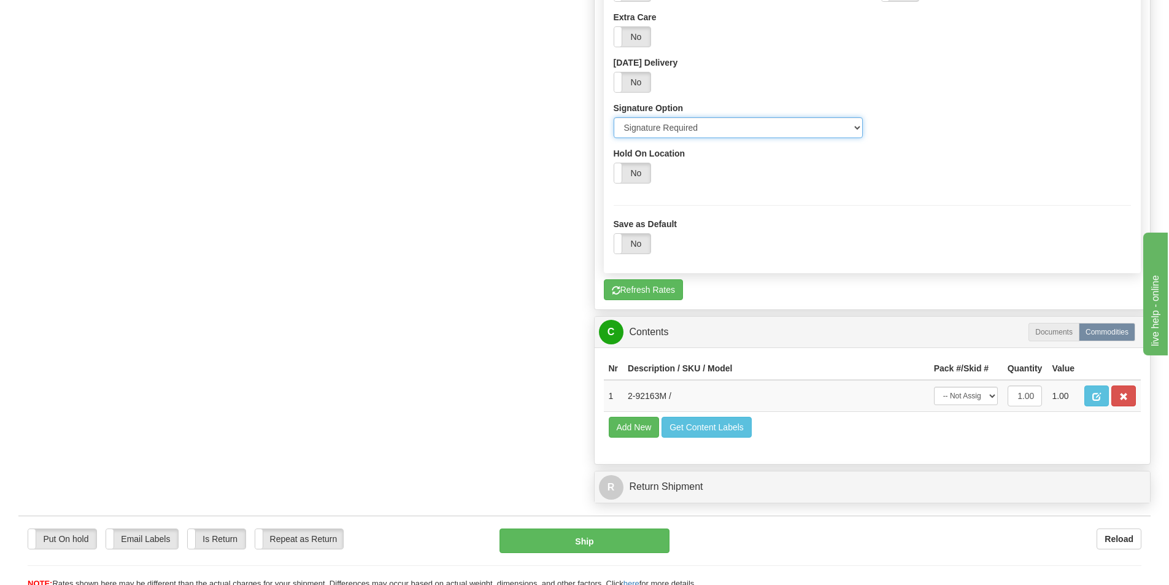
scroll to position [859, 0]
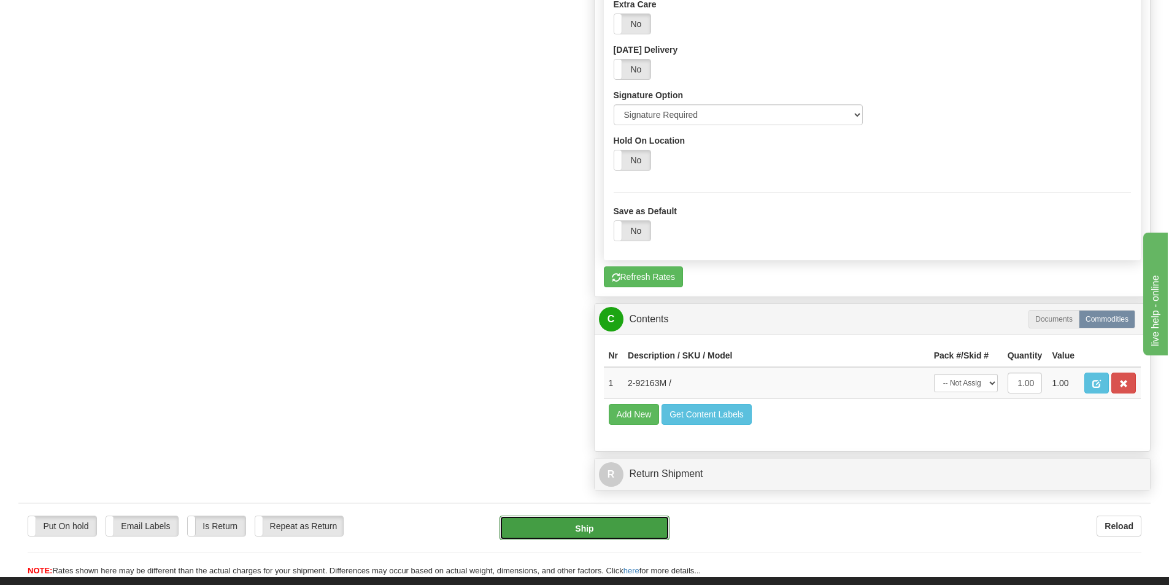
click at [639, 526] on button "Ship" at bounding box center [584, 527] width 170 height 25
type input "1"
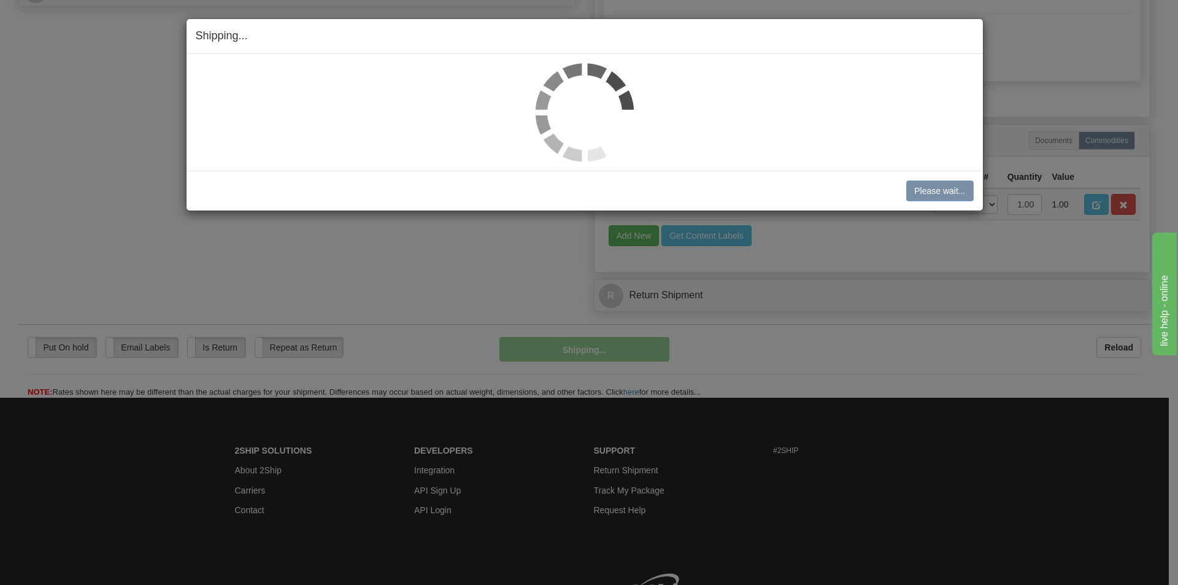
scroll to position [437, 0]
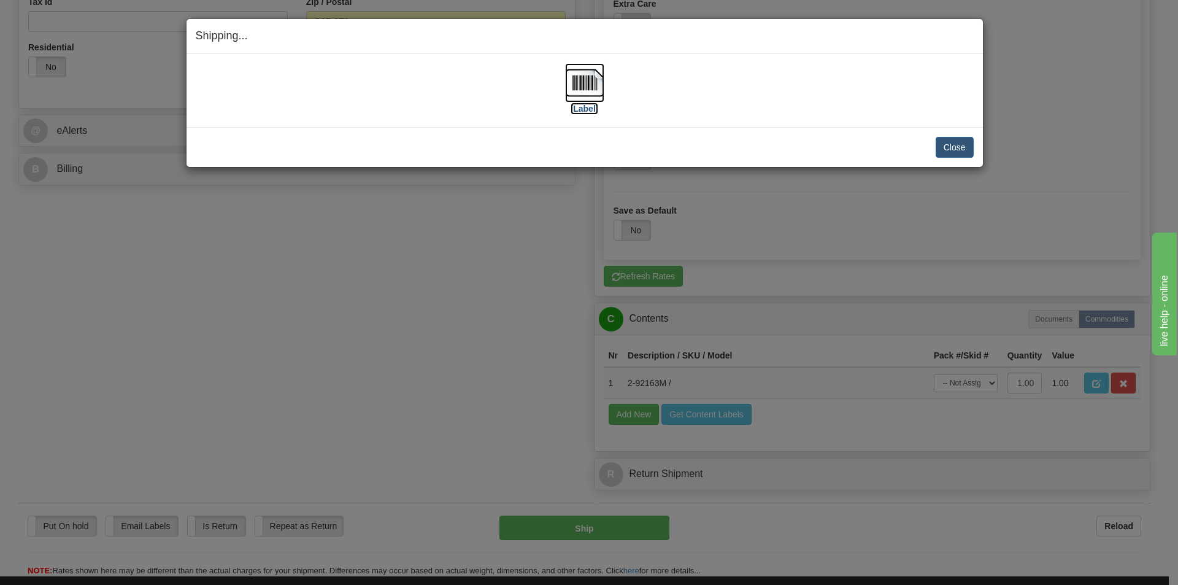
click at [585, 83] on img at bounding box center [584, 82] width 39 height 39
click at [954, 146] on button "Close" at bounding box center [954, 147] width 38 height 21
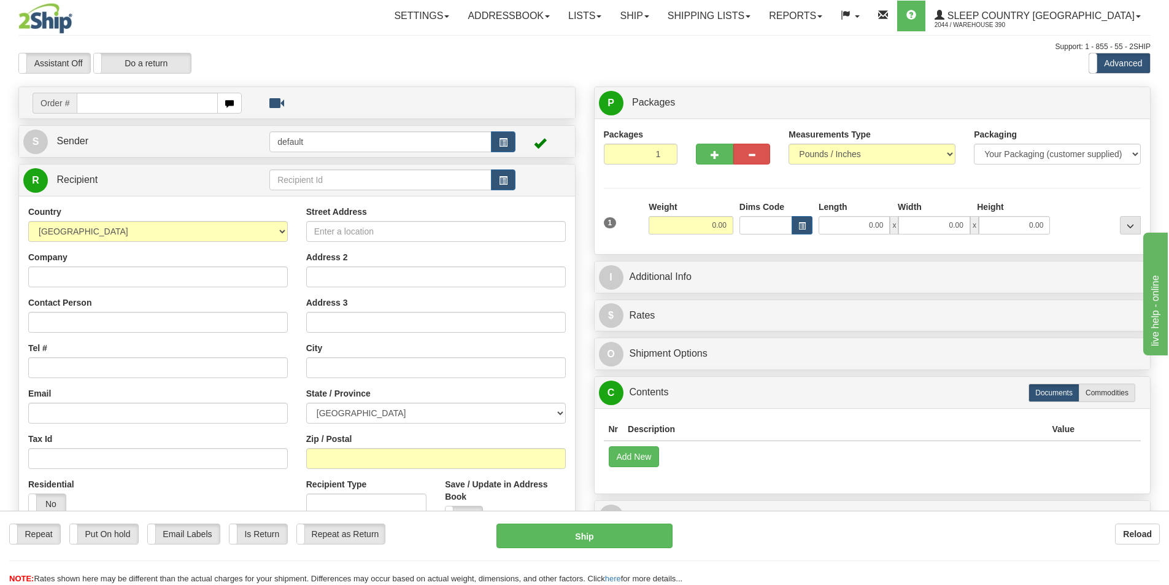
click at [211, 101] on input "text" at bounding box center [147, 103] width 141 height 21
click at [188, 98] on input "text" at bounding box center [147, 103] width 141 height 21
type input "9002I117255"
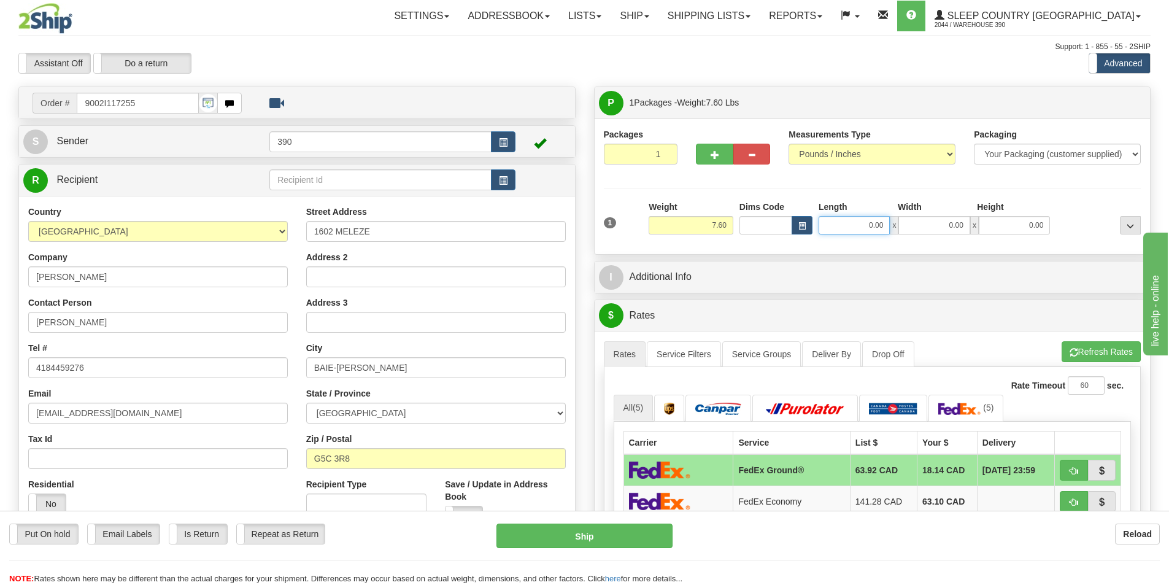
click at [848, 228] on input "0.00" at bounding box center [853, 225] width 71 height 18
type input "7.00"
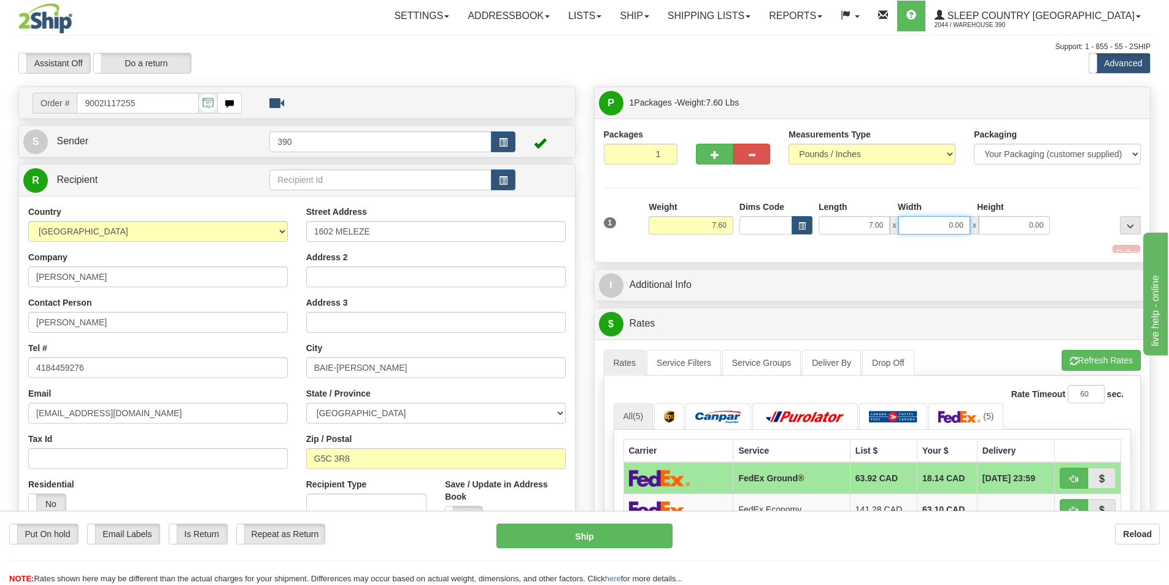
click at [923, 229] on input "0.00" at bounding box center [933, 225] width 71 height 18
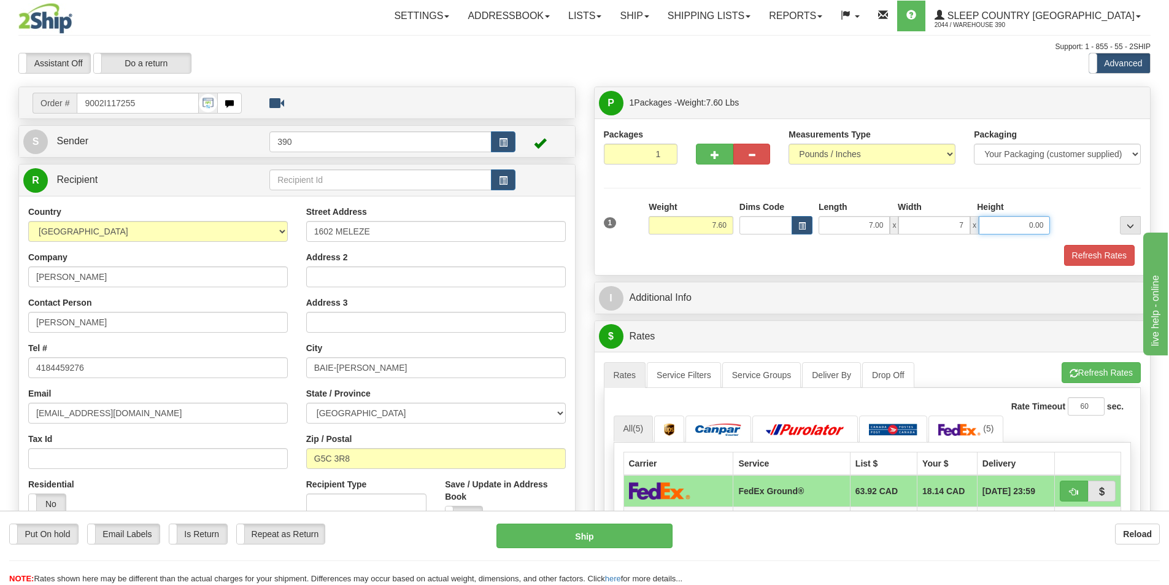
type input "7.00"
click at [1021, 229] on input "0.00" at bounding box center [1013, 225] width 71 height 18
type input "14.00"
click at [1096, 254] on button "Refresh Rates" at bounding box center [1099, 255] width 71 height 21
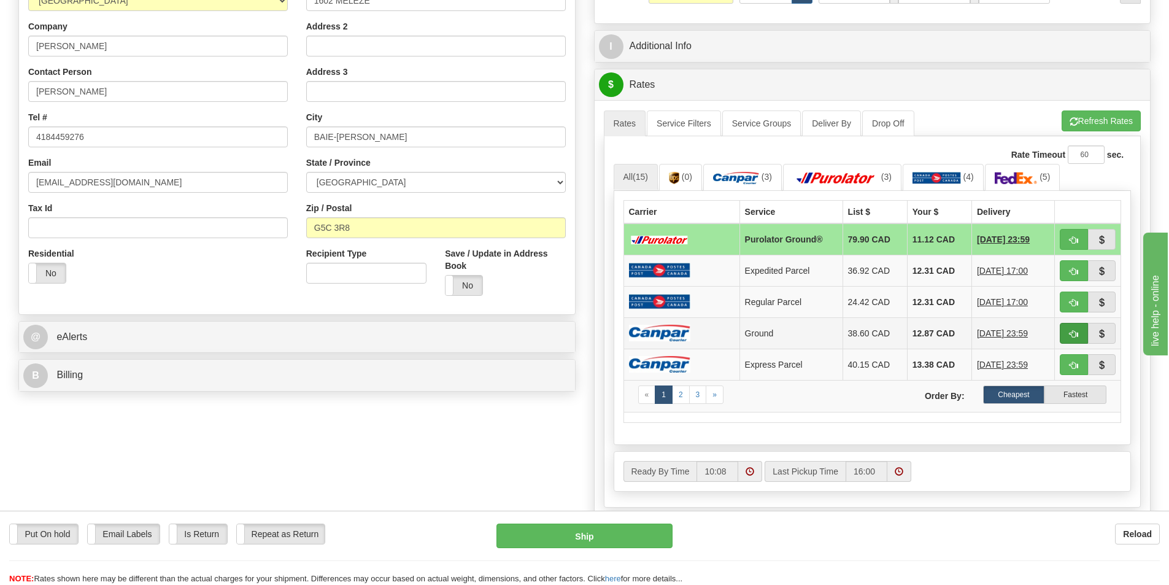
scroll to position [245, 0]
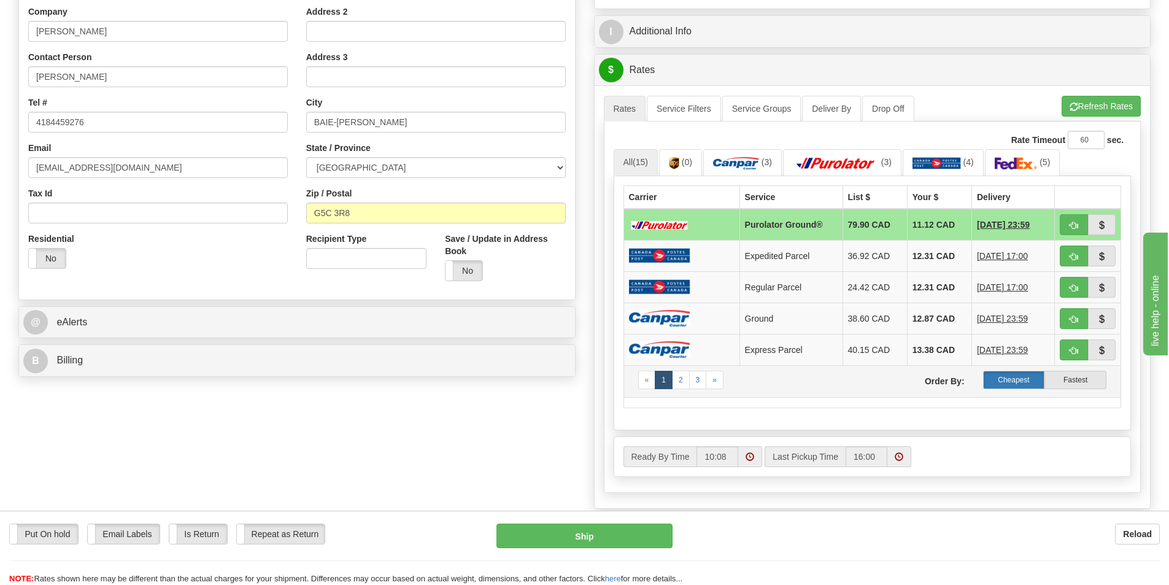
click at [1018, 375] on label "Cheapest" at bounding box center [1014, 379] width 62 height 18
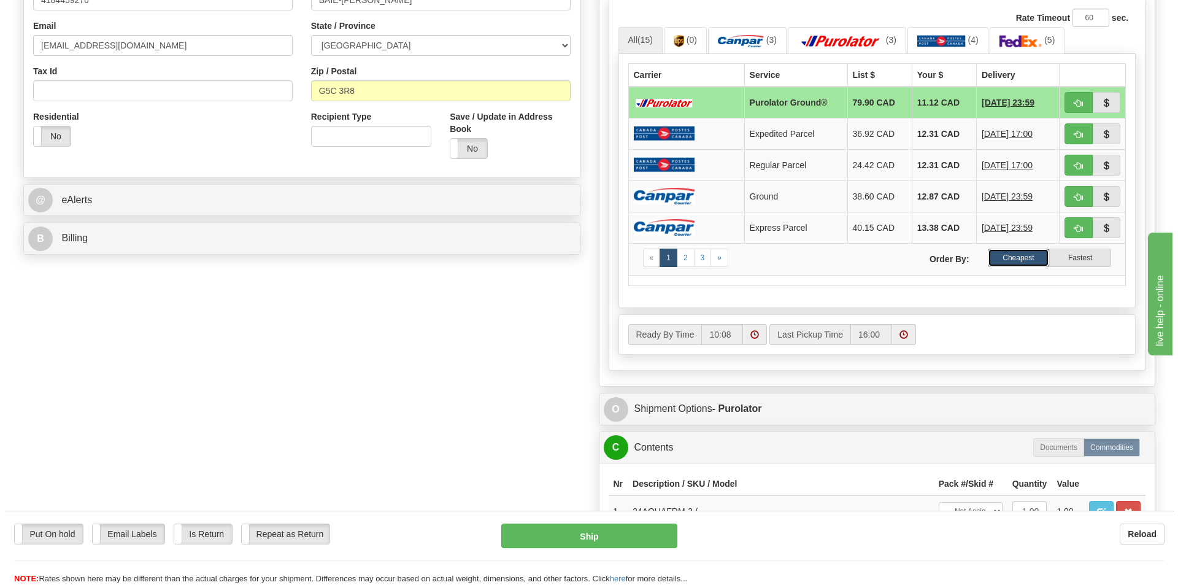
scroll to position [368, 0]
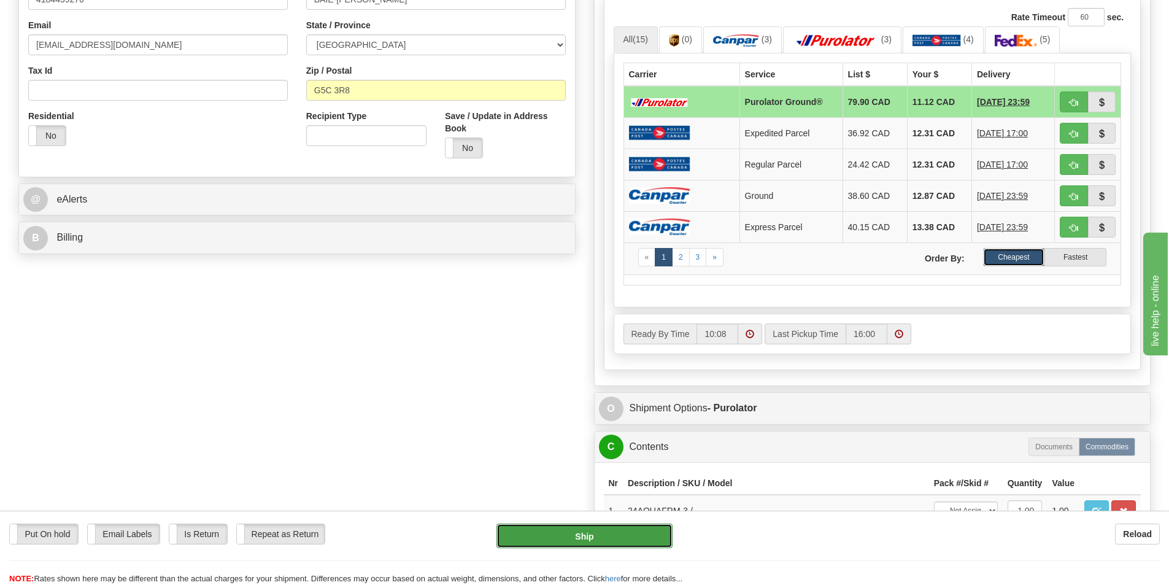
click at [612, 537] on button "Ship" at bounding box center [584, 535] width 176 height 25
type input "260"
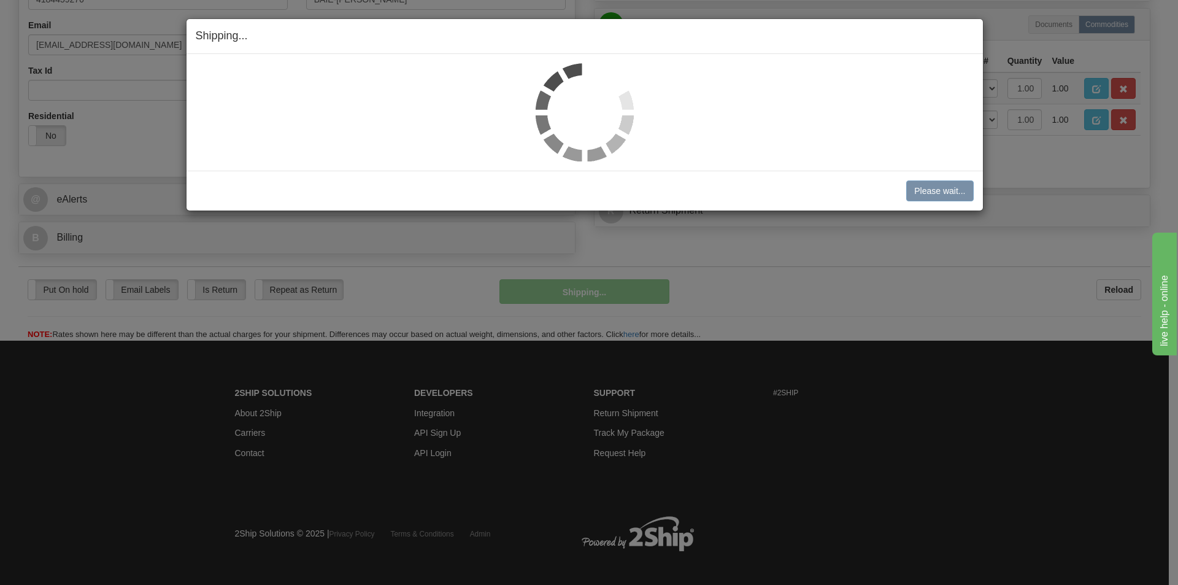
scroll to position [365, 0]
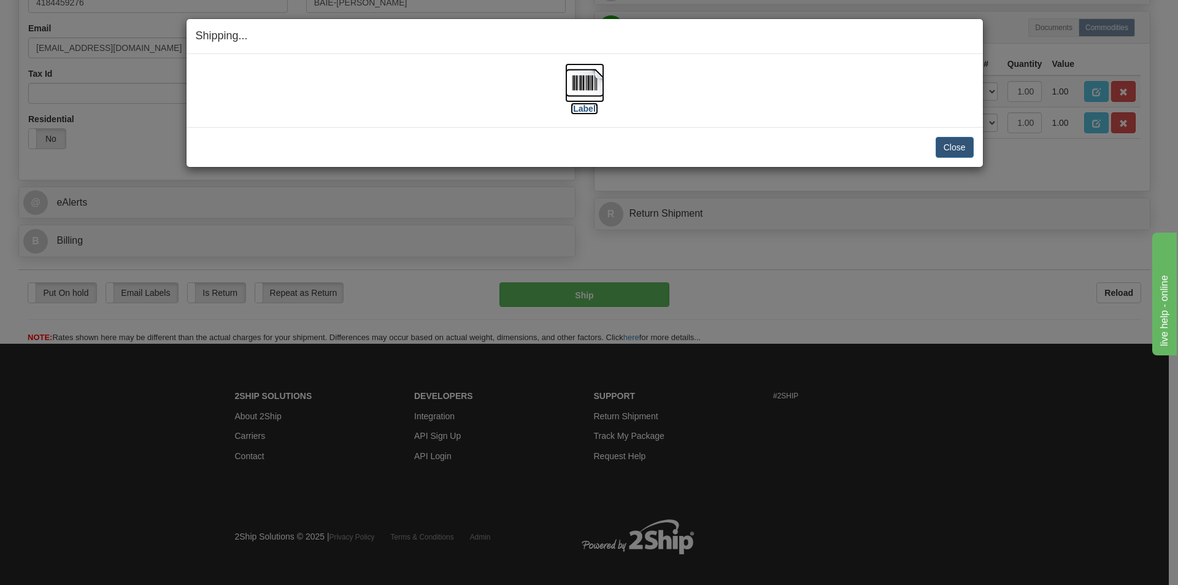
click at [587, 84] on img at bounding box center [584, 82] width 39 height 39
